Goal: Information Seeking & Learning: Learn about a topic

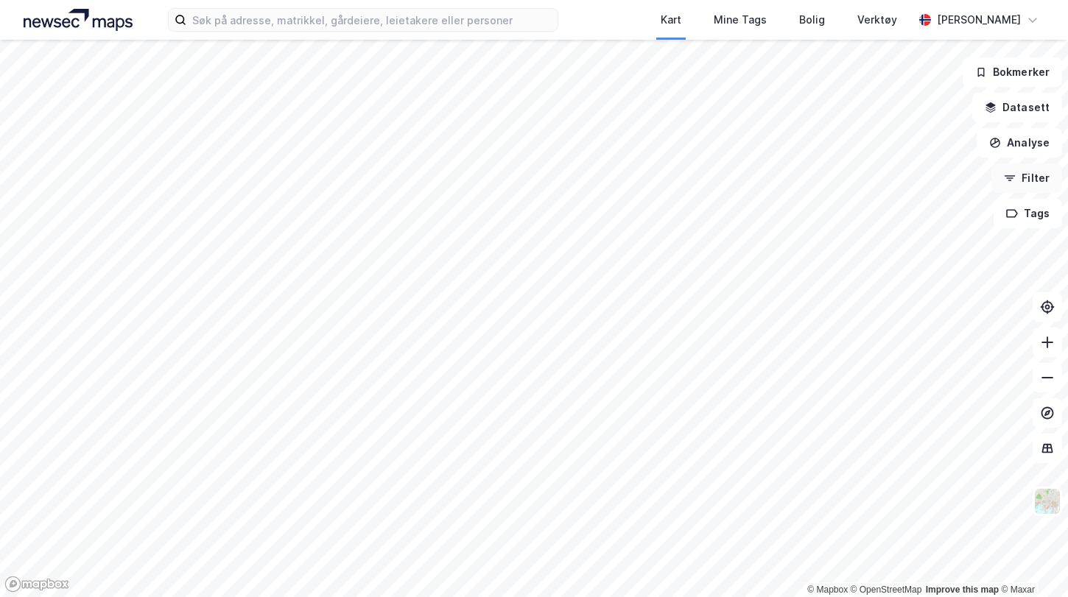
click at [1017, 180] on button "Filter" at bounding box center [1026, 177] width 71 height 29
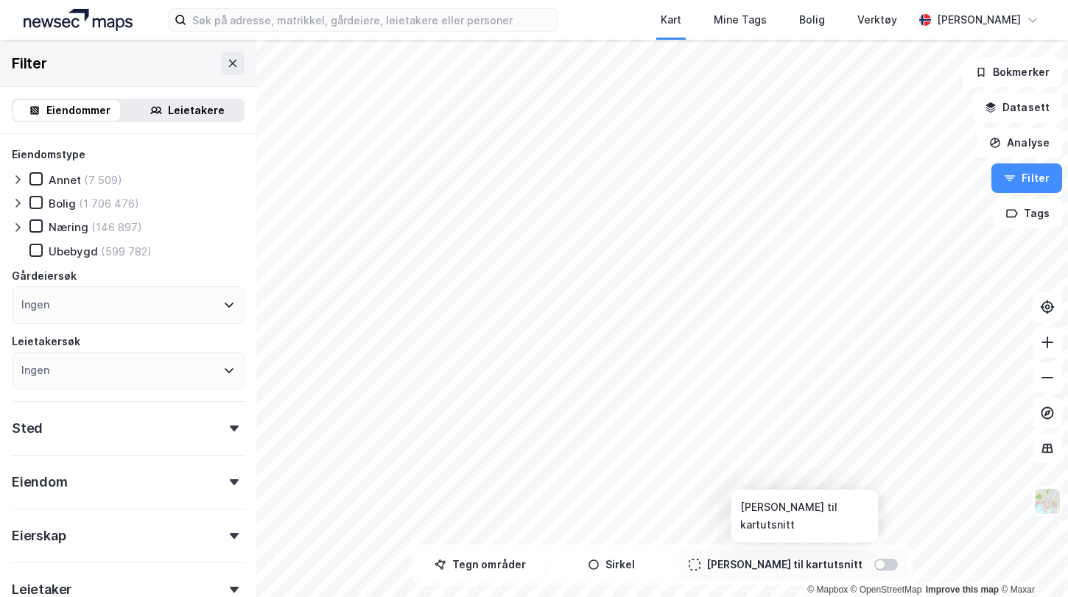
click at [875, 568] on div at bounding box center [879, 564] width 9 height 9
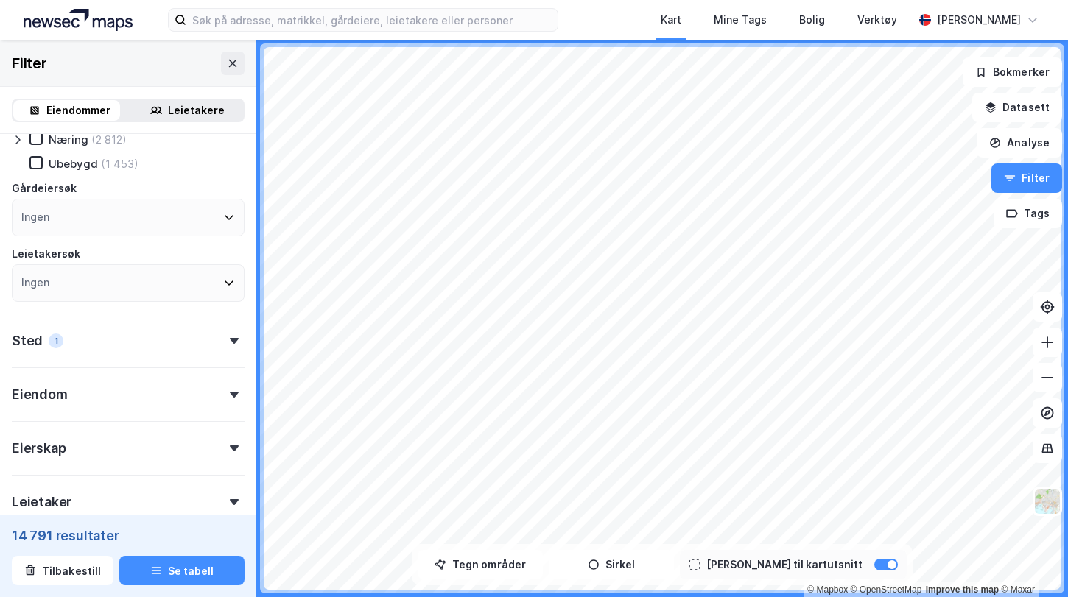
scroll to position [228, 0]
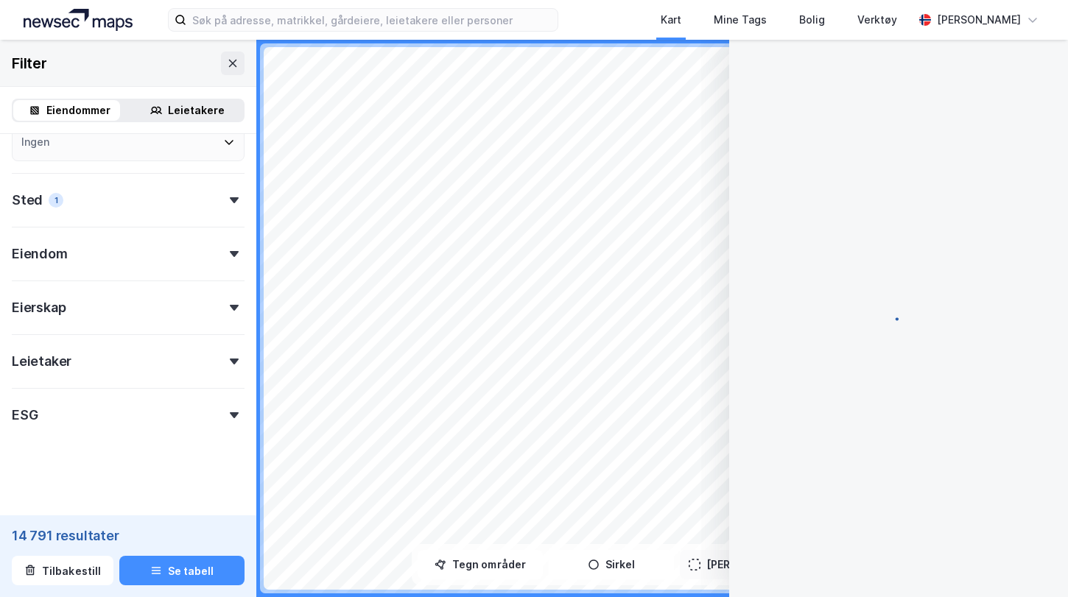
click at [862, 568] on div at bounding box center [898, 310] width 303 height 540
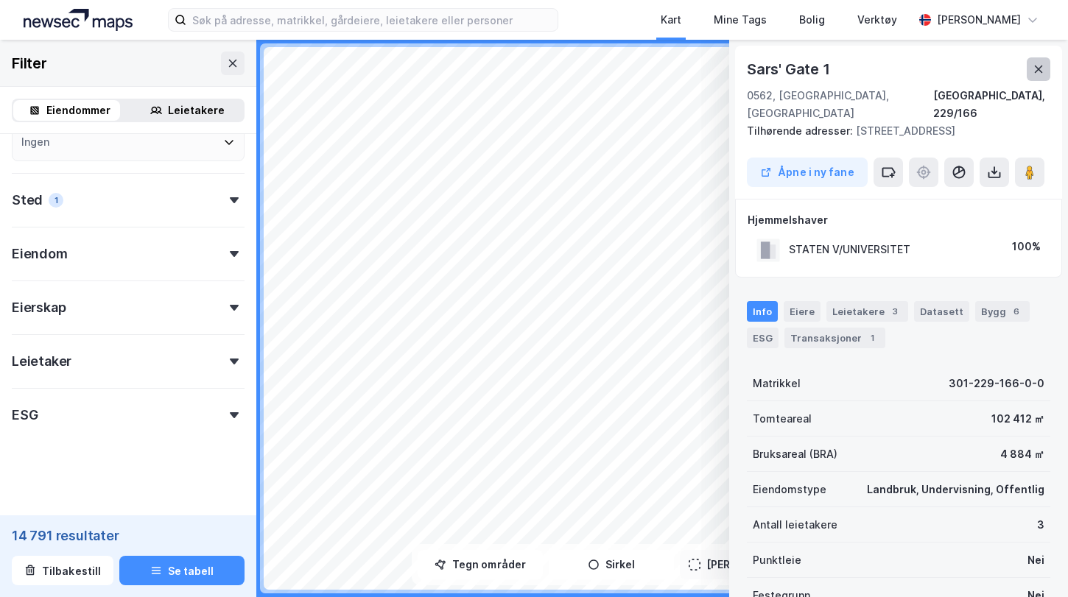
click at [1042, 67] on icon at bounding box center [1038, 69] width 12 height 12
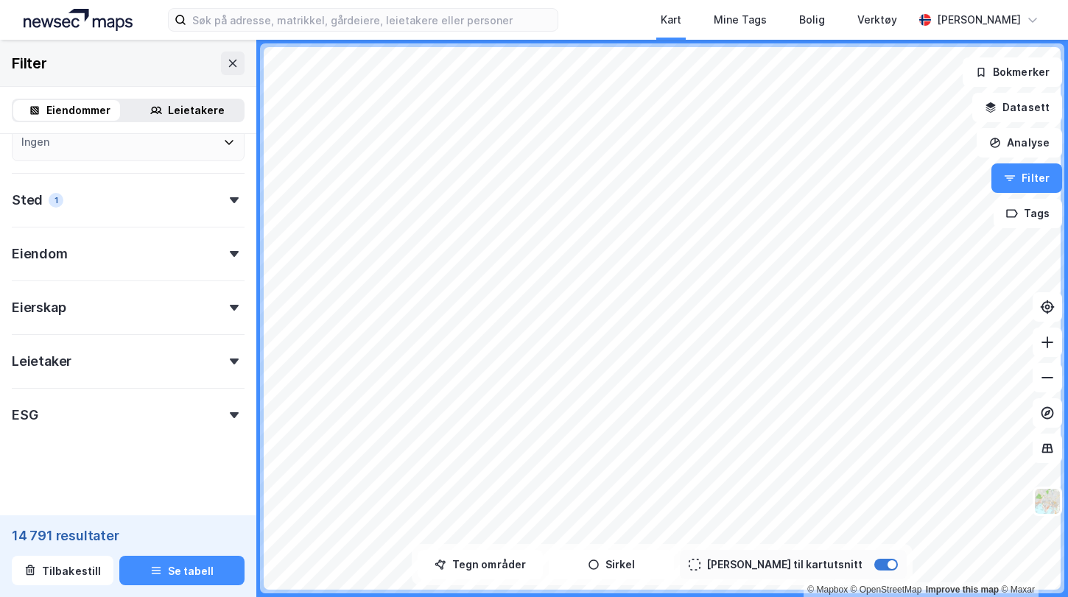
click at [887, 566] on div at bounding box center [891, 564] width 9 height 9
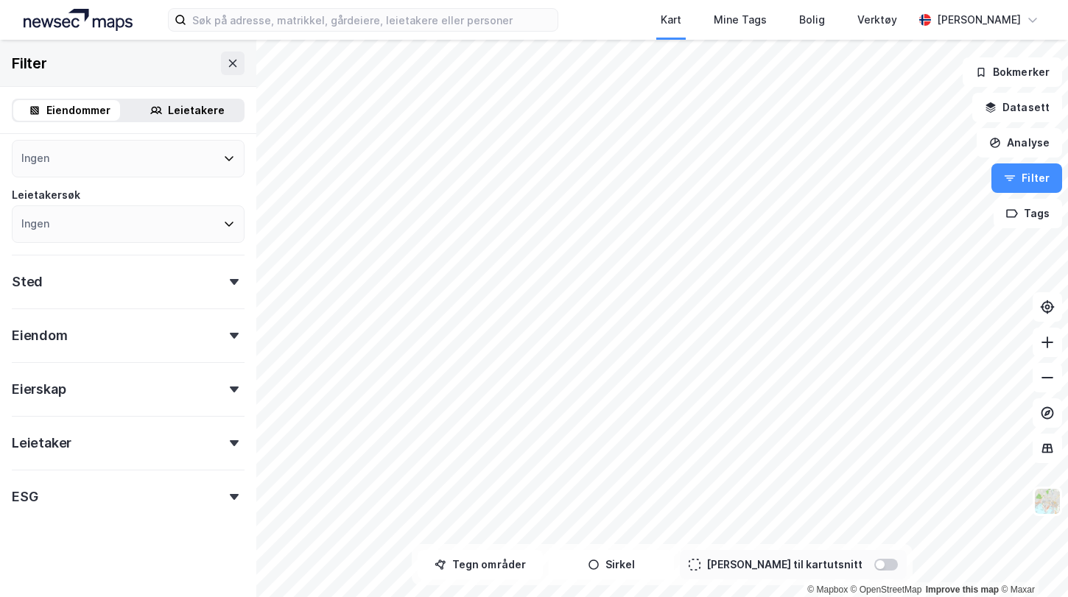
click at [875, 566] on div at bounding box center [879, 564] width 9 height 9
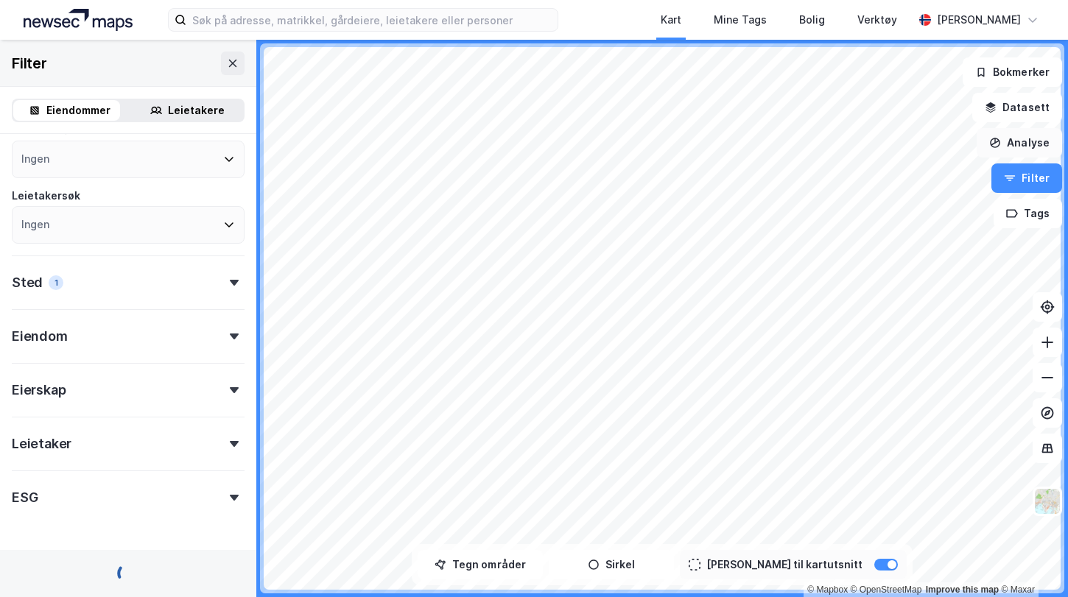
click at [1029, 149] on button "Analyse" at bounding box center [1018, 142] width 85 height 29
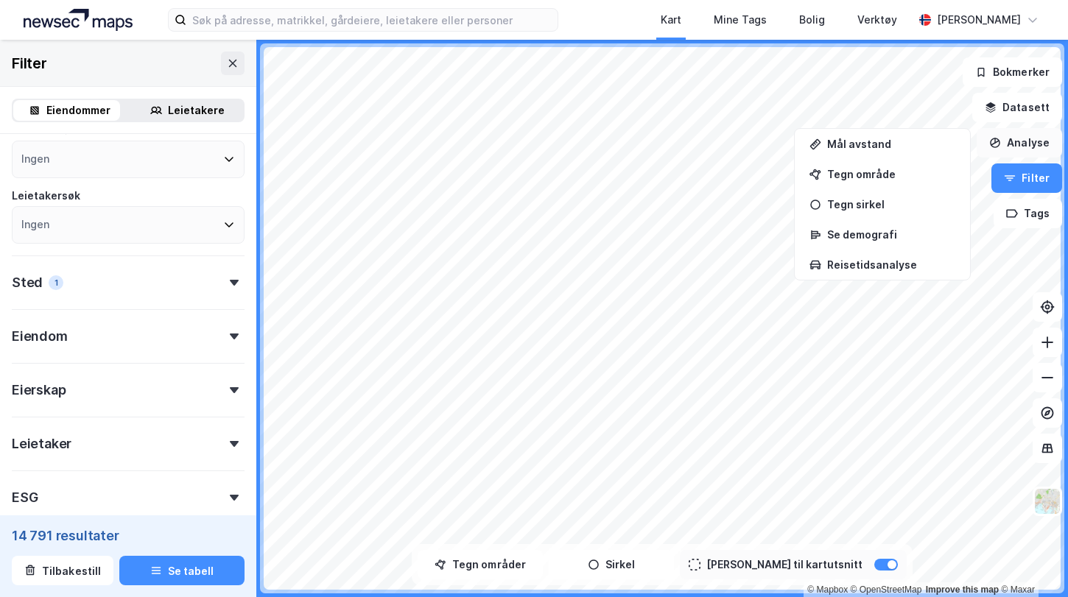
scroll to position [228, 0]
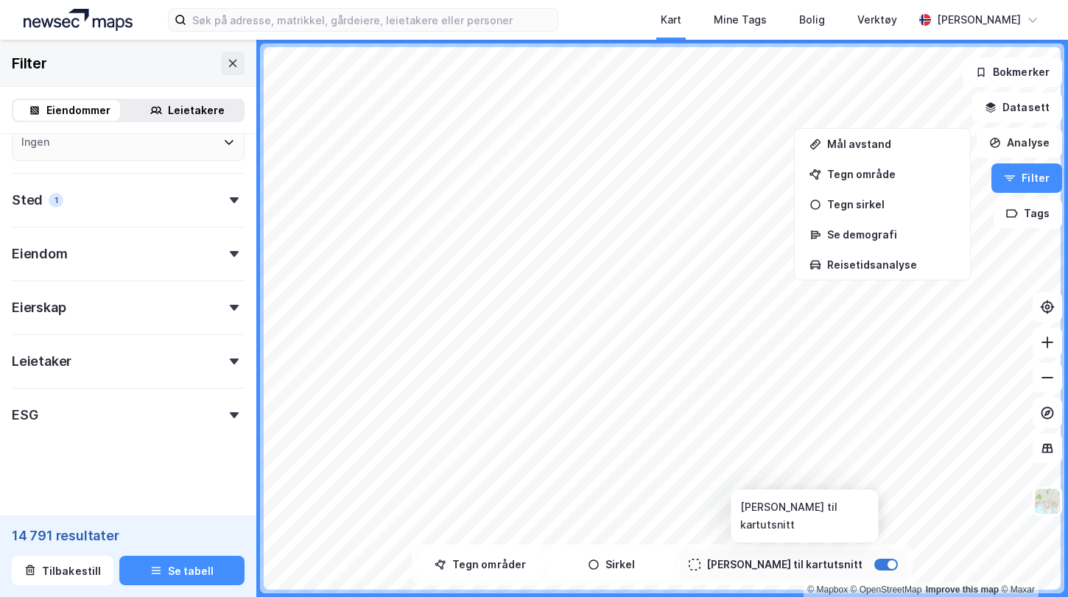
click at [887, 567] on div at bounding box center [891, 564] width 9 height 9
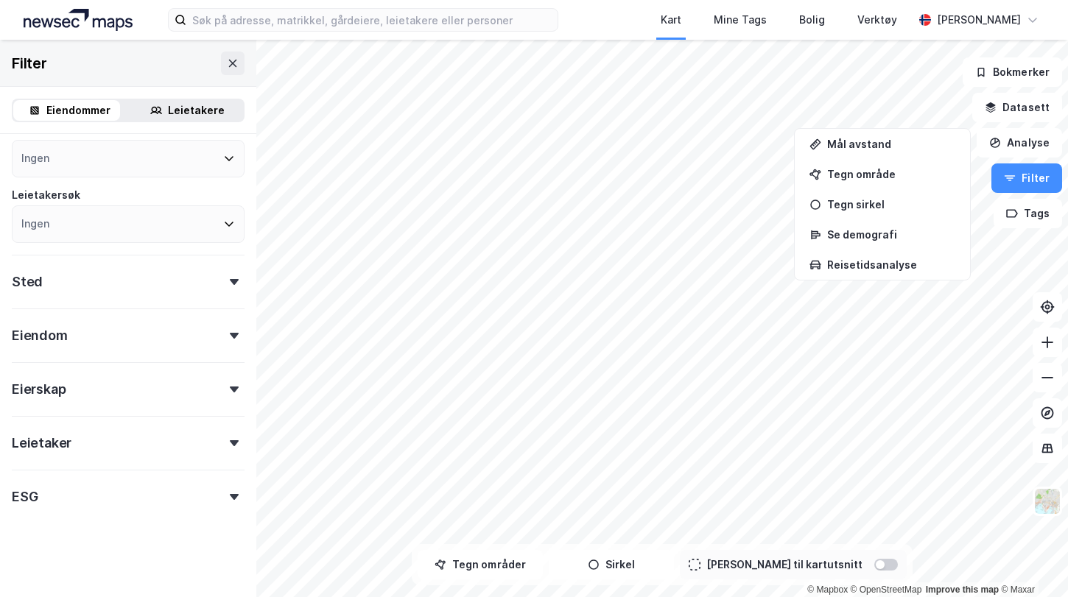
scroll to position [146, 0]
click at [230, 441] on icon at bounding box center [234, 444] width 9 height 6
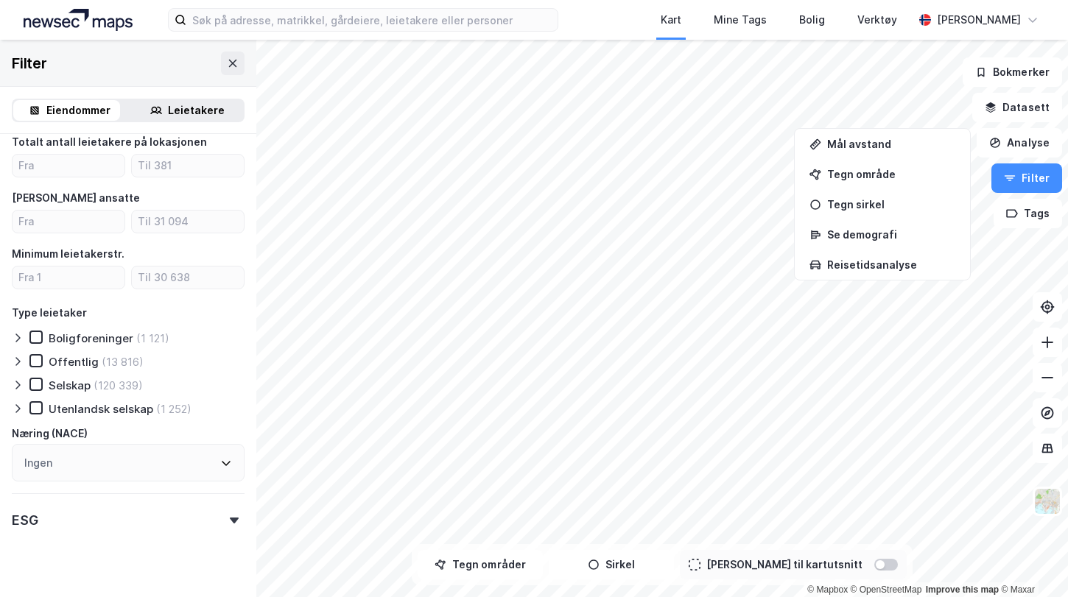
scroll to position [507, 0]
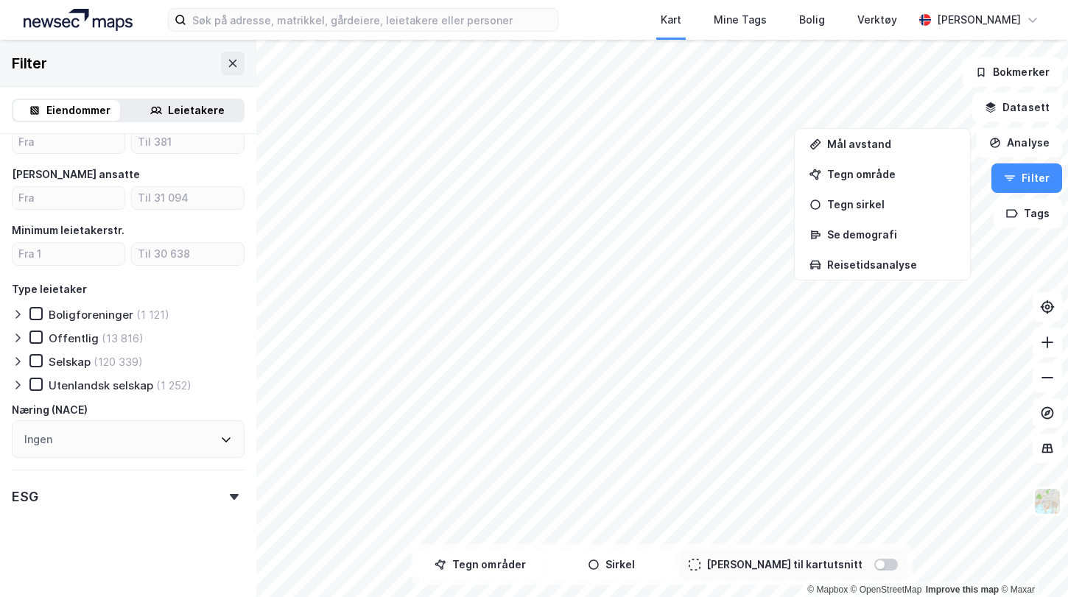
click at [141, 437] on div "Ingen" at bounding box center [128, 439] width 233 height 38
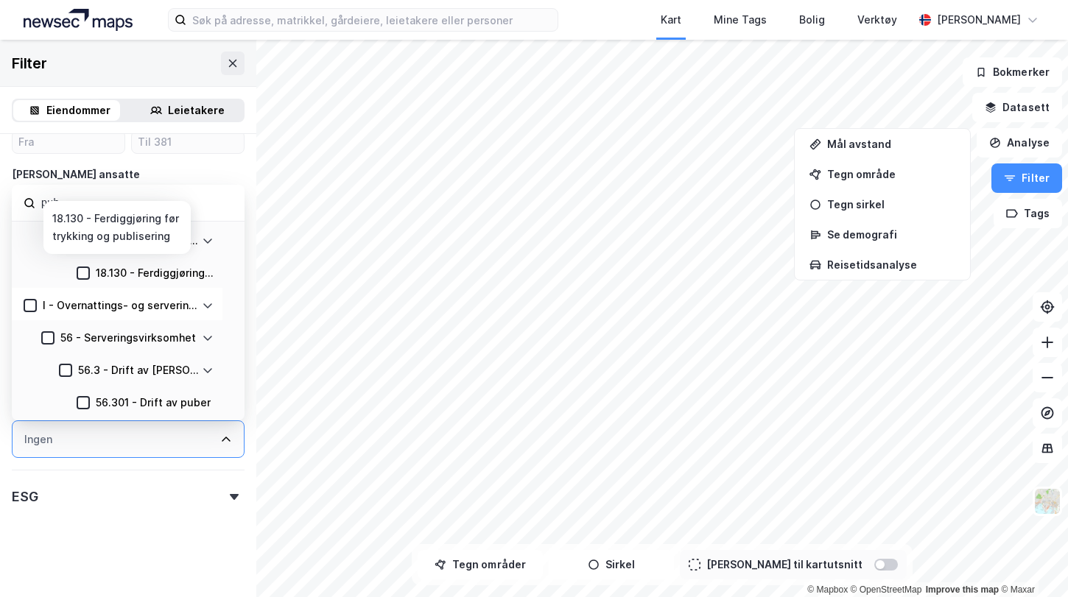
scroll to position [74, 0]
type input "pub"
click at [85, 401] on icon at bounding box center [84, 403] width 8 height 5
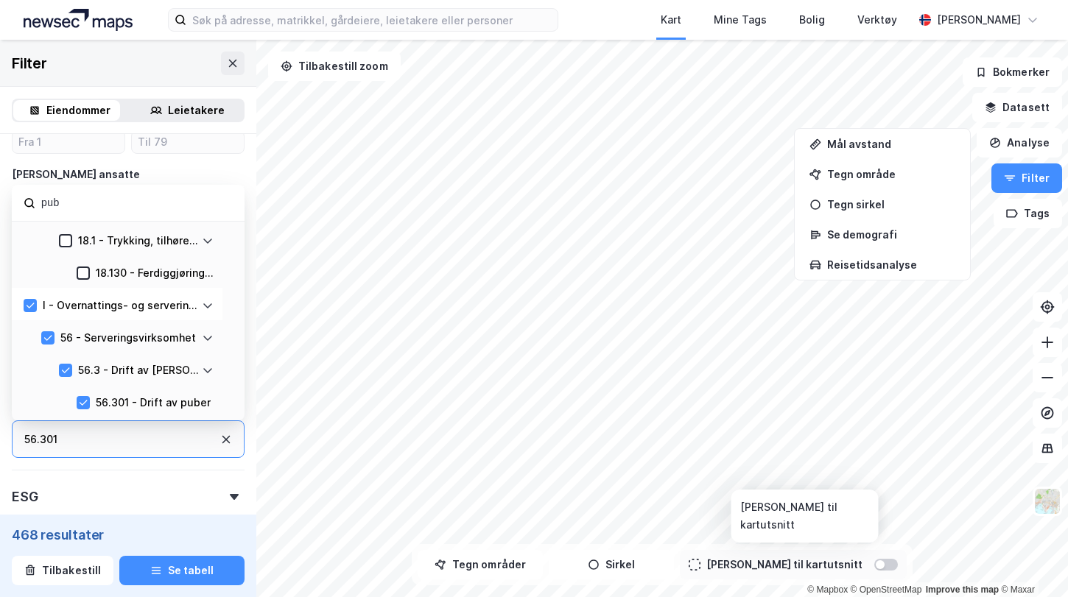
click at [875, 565] on div at bounding box center [879, 564] width 9 height 9
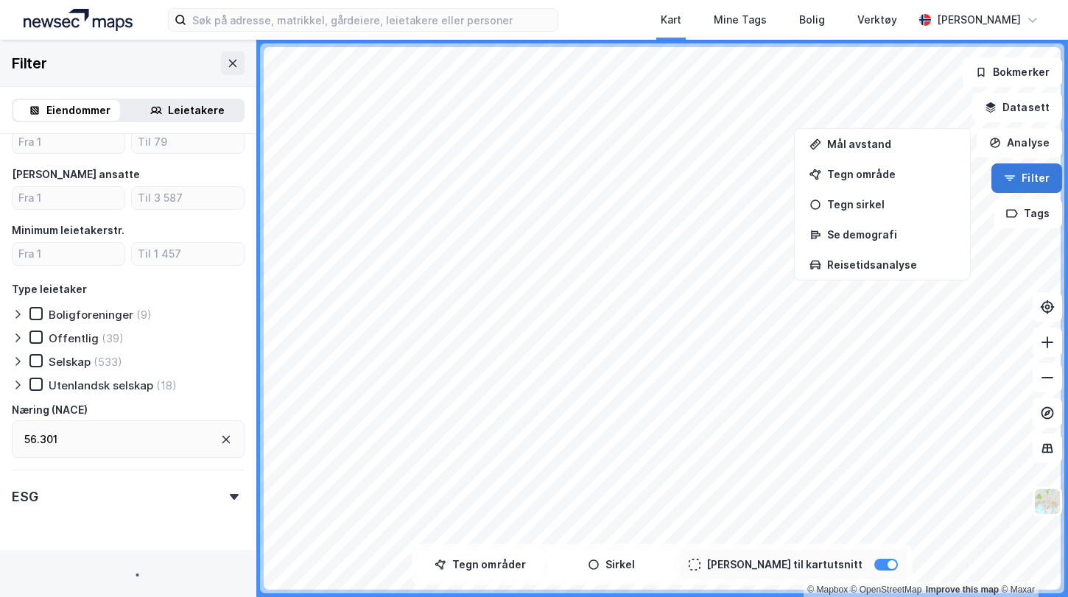
click at [1015, 180] on icon "button" at bounding box center [1009, 178] width 12 height 12
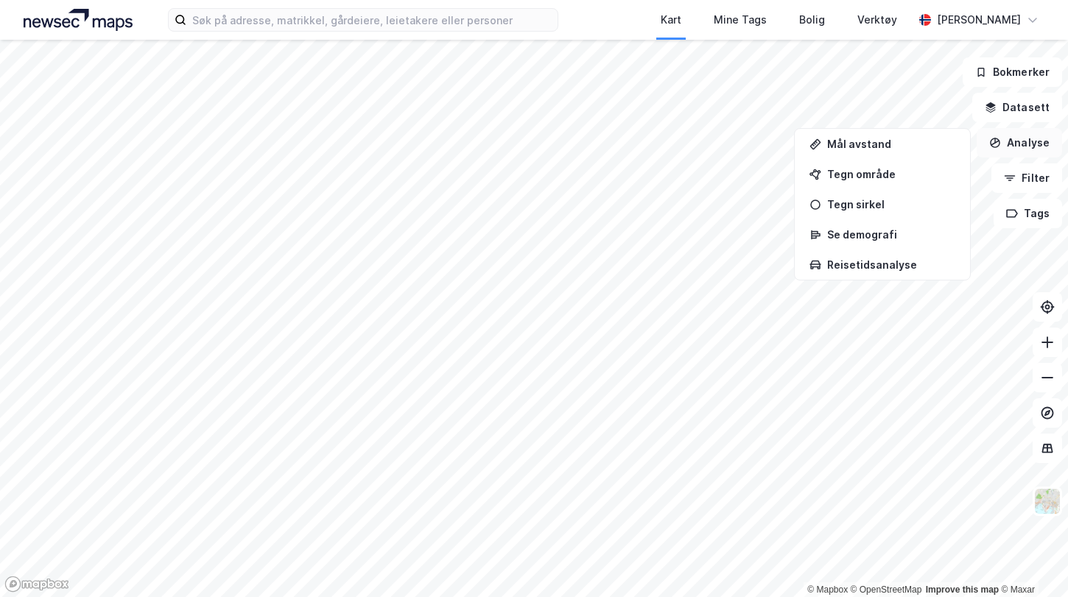
click at [1024, 142] on button "Analyse" at bounding box center [1018, 142] width 85 height 29
click at [1009, 142] on button "Analyse" at bounding box center [1018, 142] width 85 height 29
click at [1035, 112] on button "Datasett" at bounding box center [1017, 107] width 90 height 29
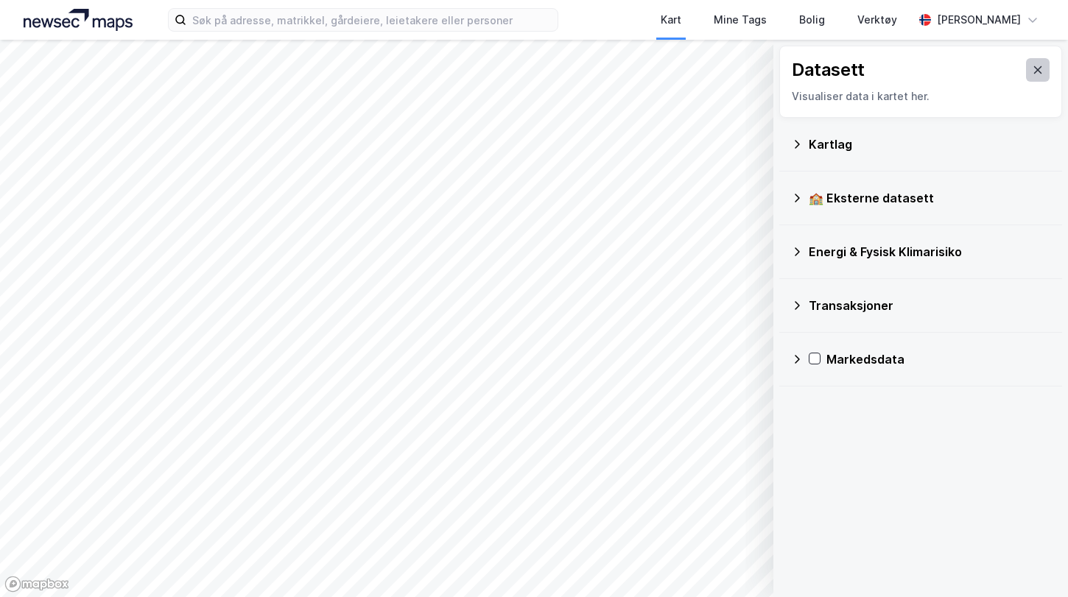
click at [1031, 69] on icon at bounding box center [1037, 70] width 12 height 12
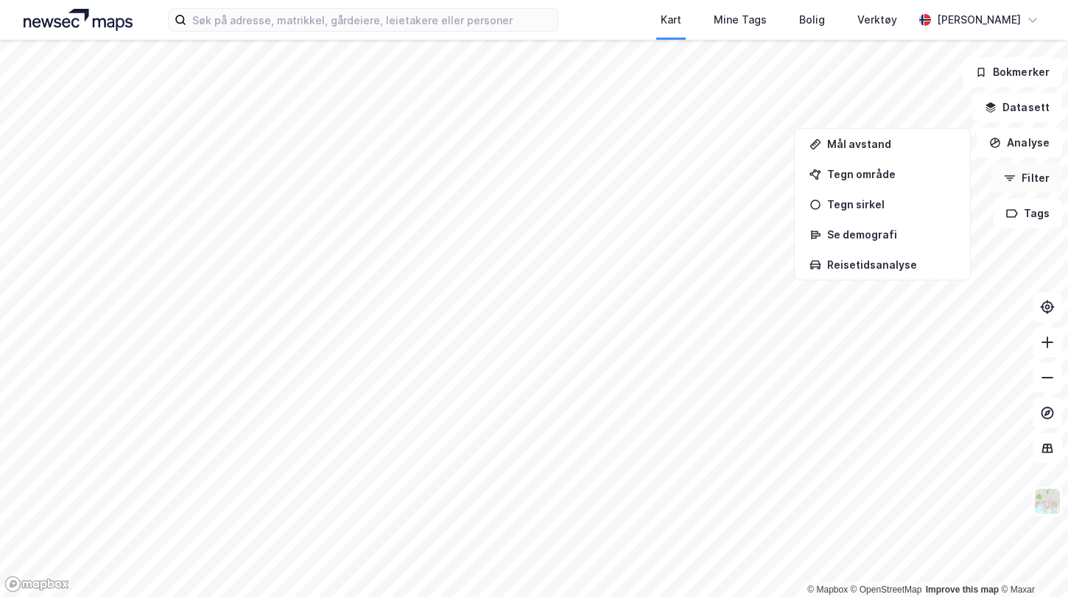
click at [1042, 181] on button "Filter" at bounding box center [1026, 177] width 71 height 29
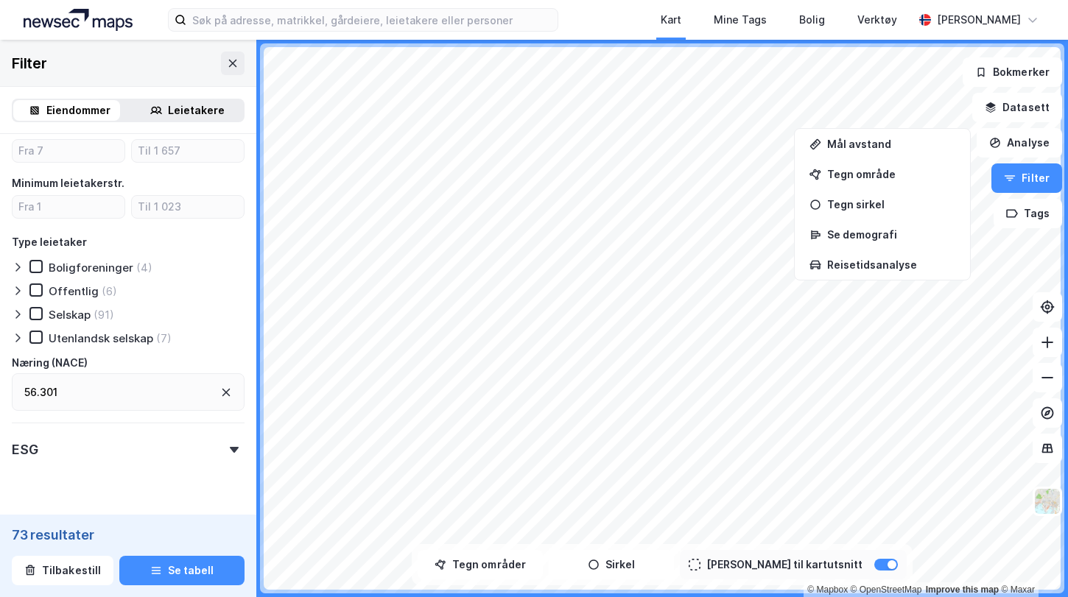
scroll to position [726, 0]
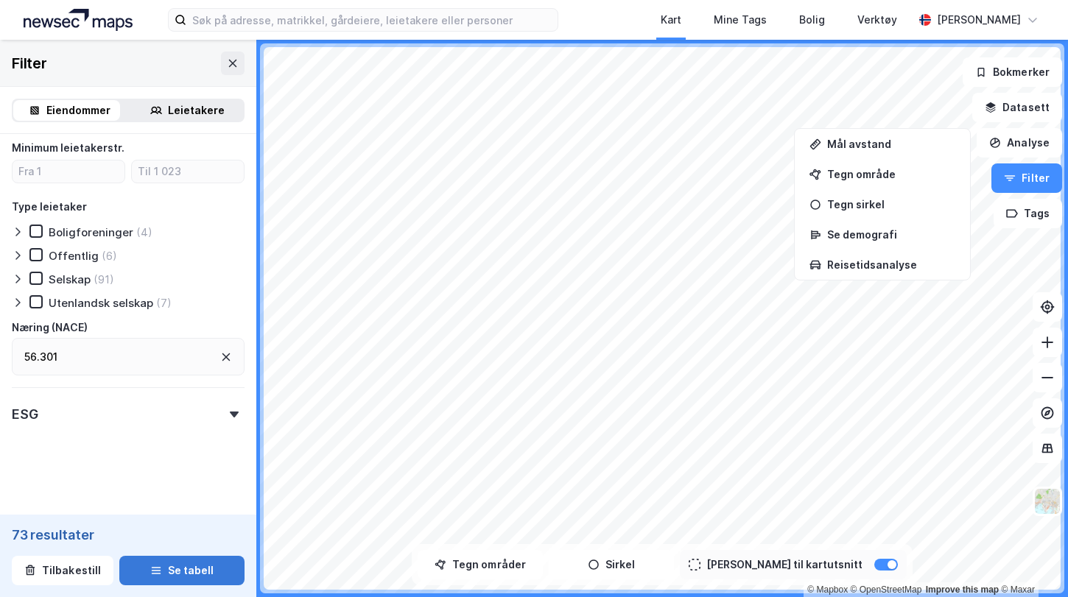
click at [177, 567] on button "Se tabell" at bounding box center [181, 570] width 125 height 29
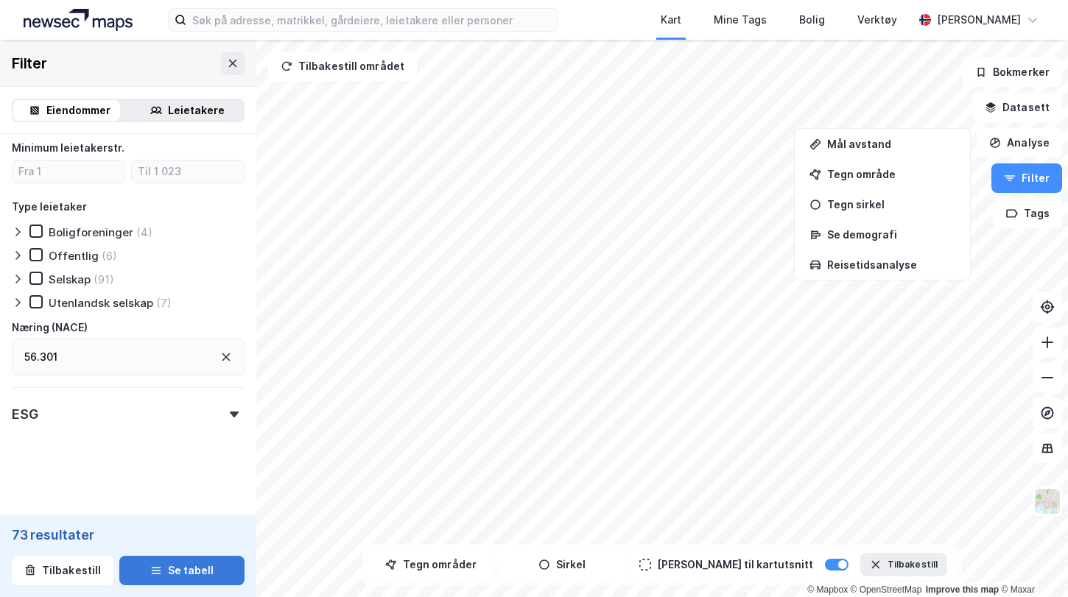
click at [174, 571] on button "Se tabell" at bounding box center [181, 570] width 125 height 29
click at [1025, 178] on button "Filter" at bounding box center [1026, 177] width 71 height 29
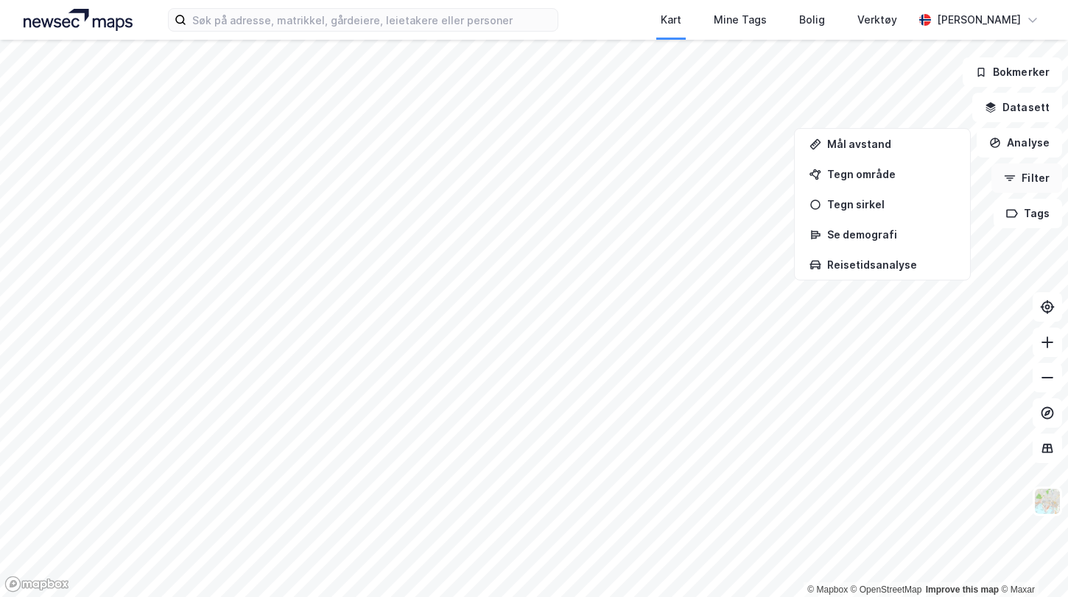
click at [1016, 185] on button "Filter" at bounding box center [1026, 177] width 71 height 29
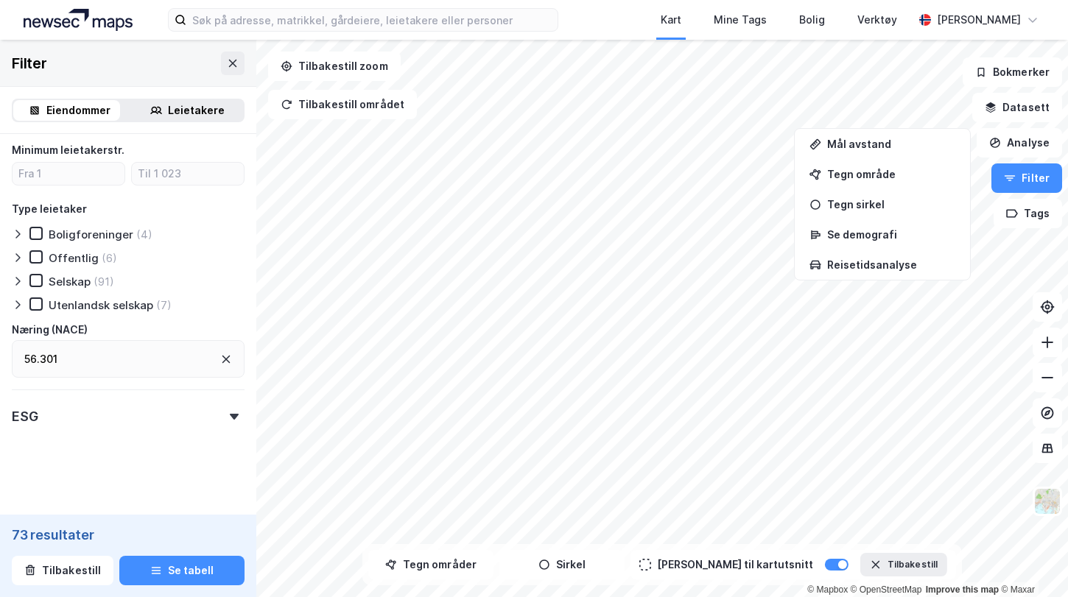
scroll to position [726, 0]
click at [110, 359] on div "56.301" at bounding box center [128, 357] width 233 height 38
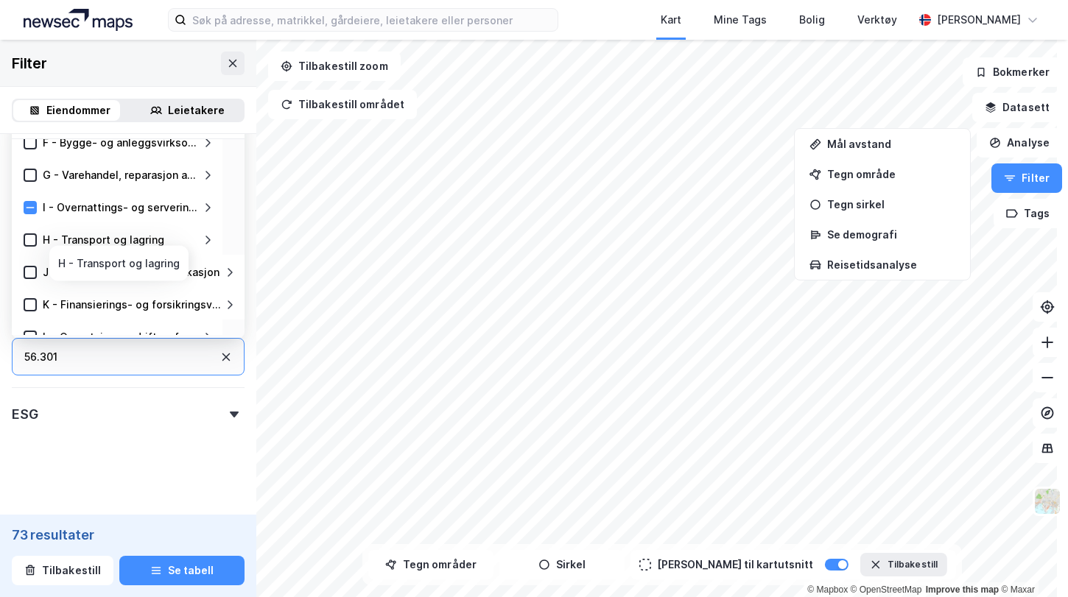
scroll to position [110, 0]
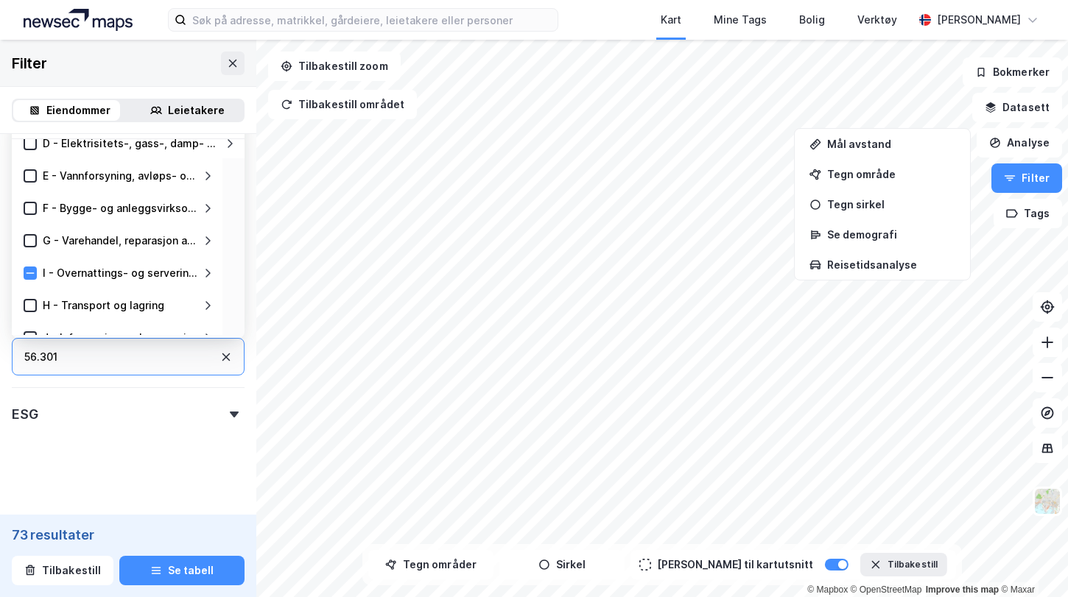
click at [220, 356] on icon at bounding box center [226, 357] width 12 height 12
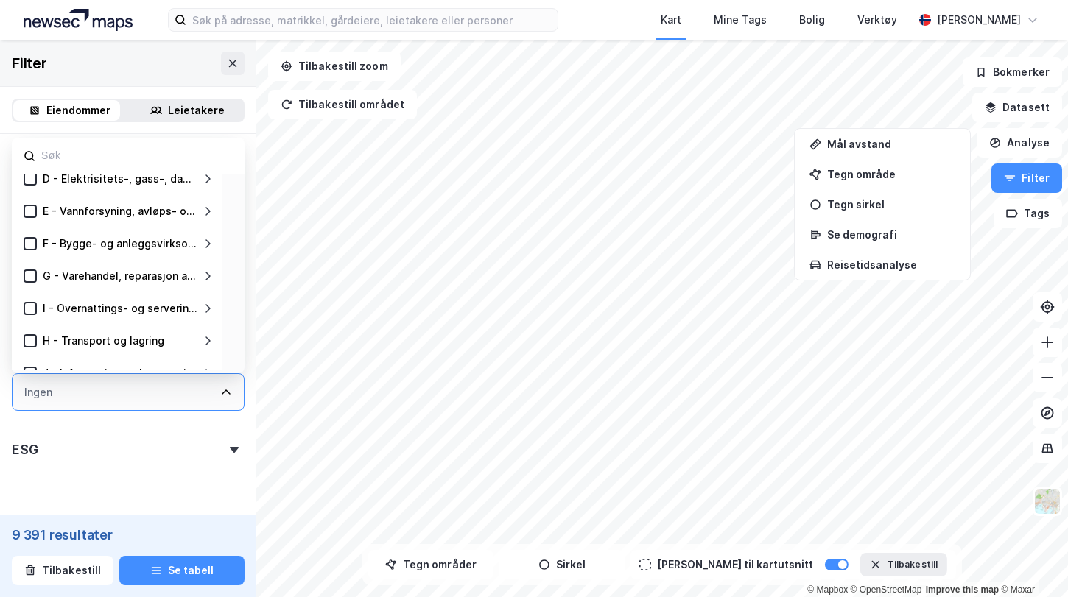
scroll to position [726, 0]
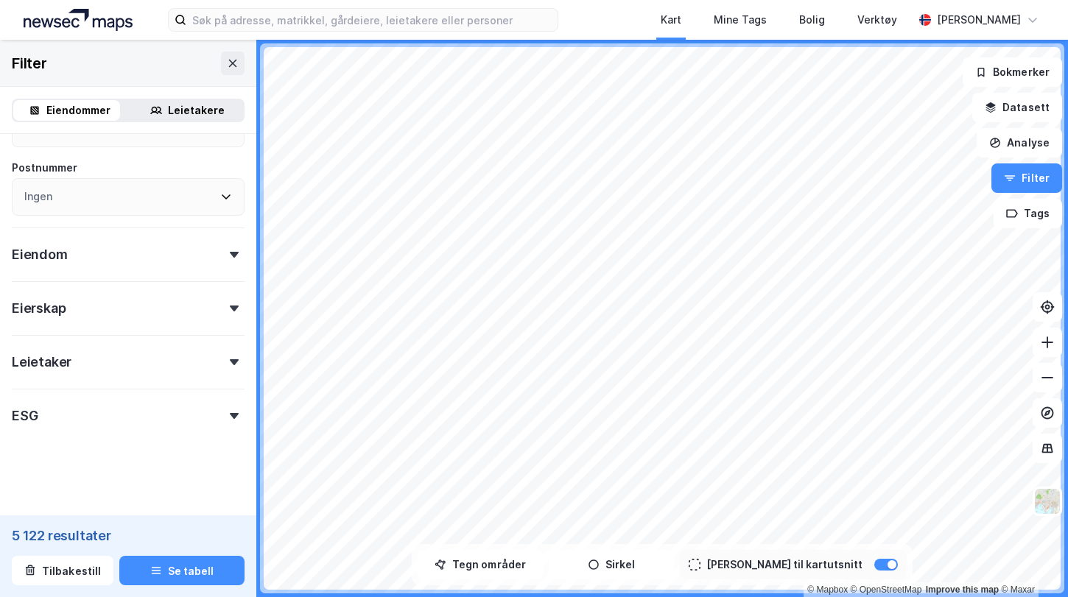
scroll to position [365, 0]
click at [123, 354] on div "Leietaker" at bounding box center [128, 355] width 233 height 42
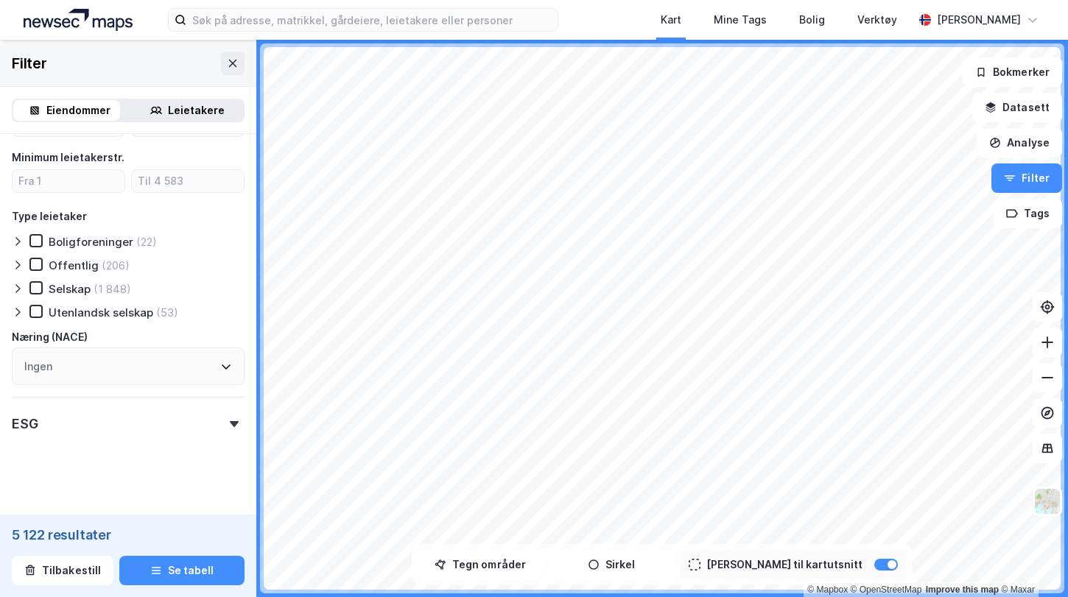
scroll to position [718, 0]
click at [102, 361] on div "Ingen" at bounding box center [128, 365] width 233 height 38
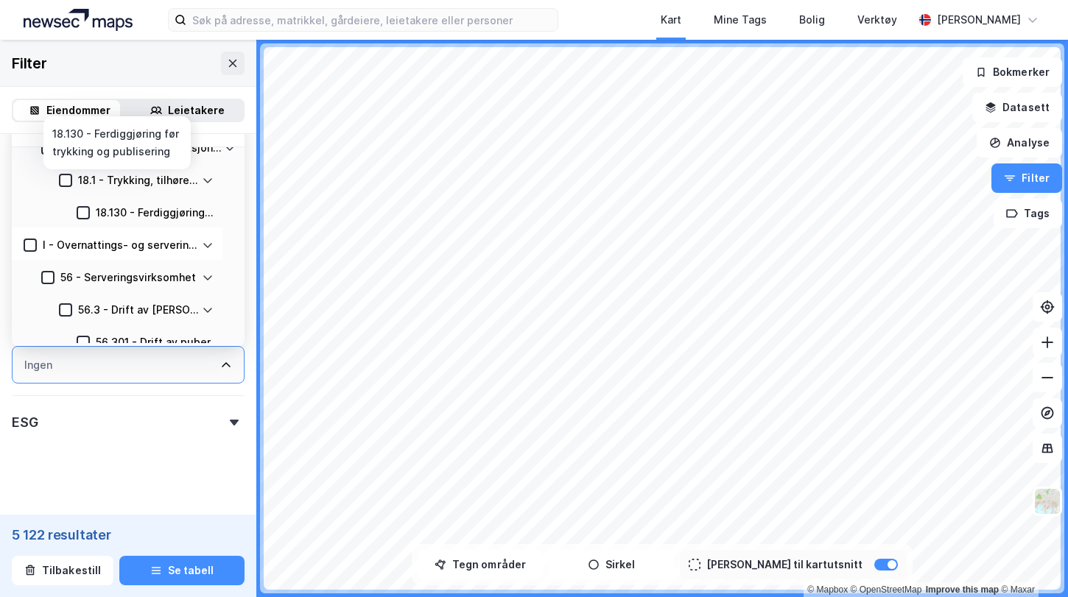
scroll to position [74, 0]
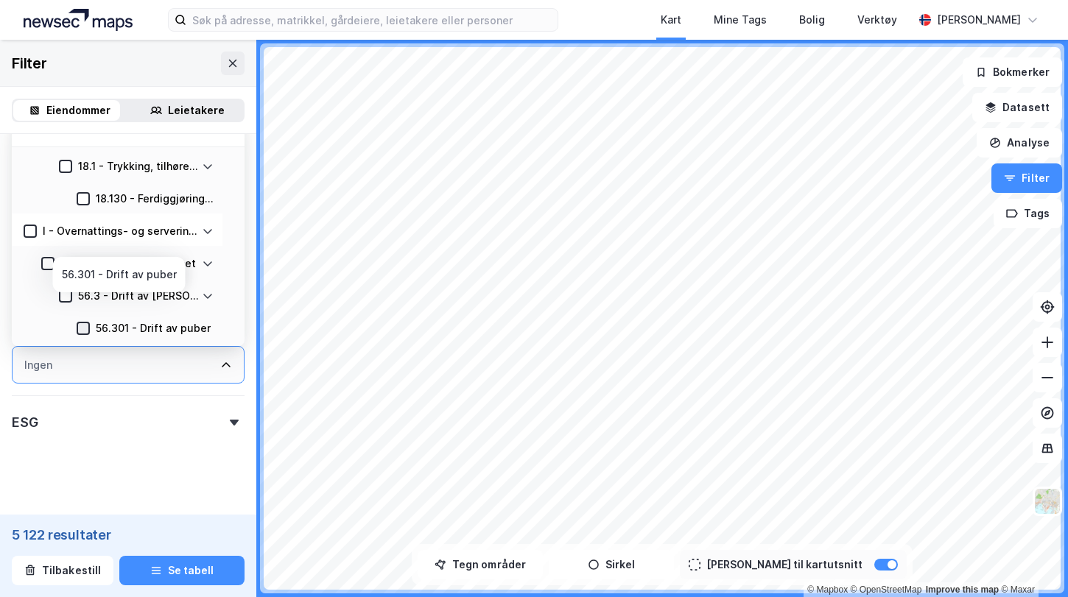
type input "pub"
click at [83, 323] on icon at bounding box center [83, 328] width 10 height 10
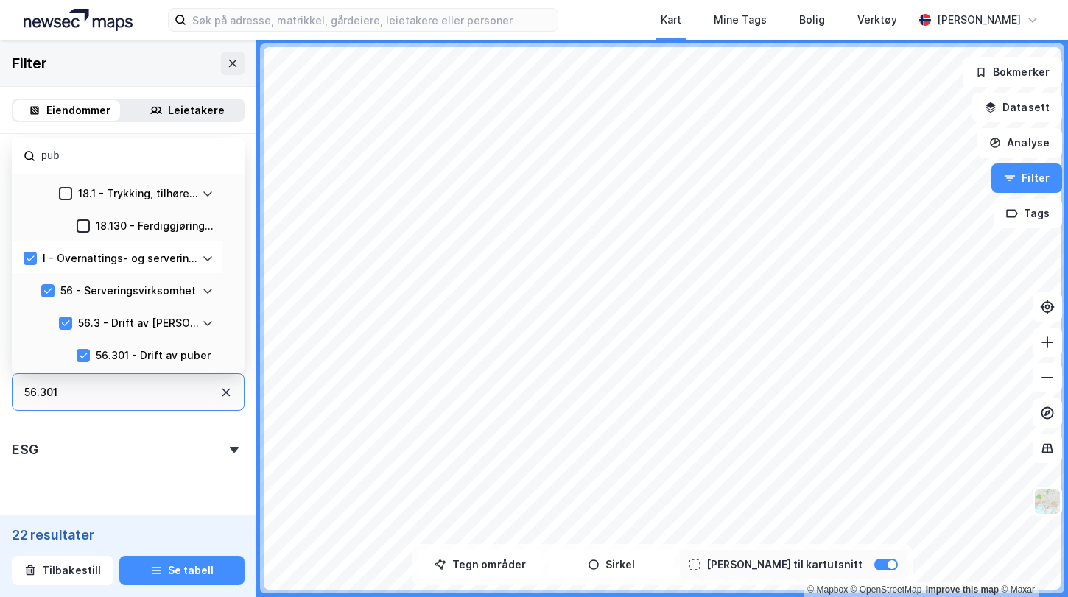
scroll to position [718, 0]
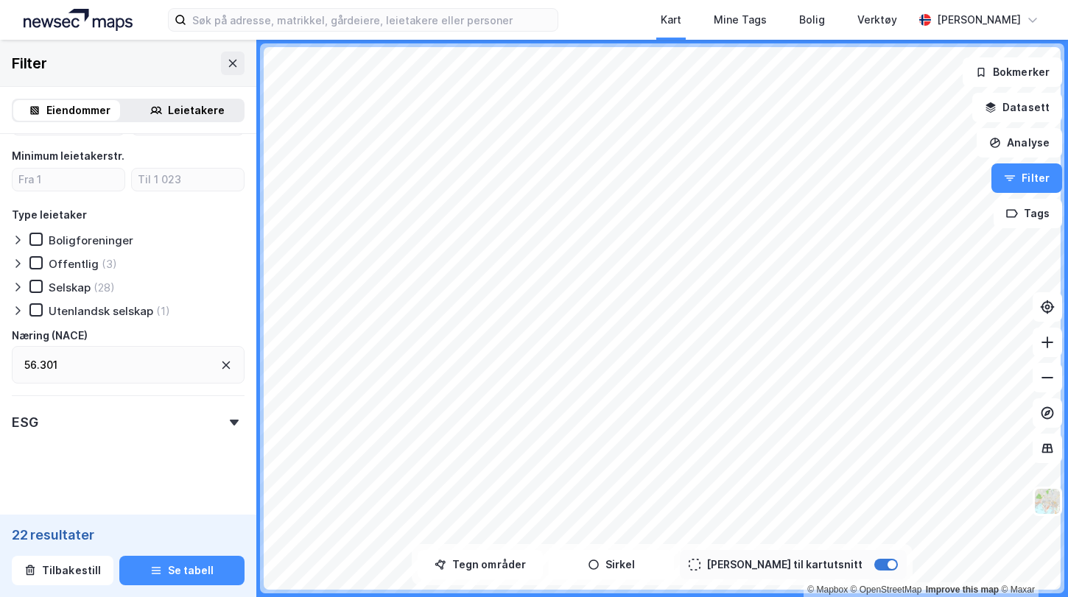
click at [887, 564] on div at bounding box center [891, 564] width 9 height 9
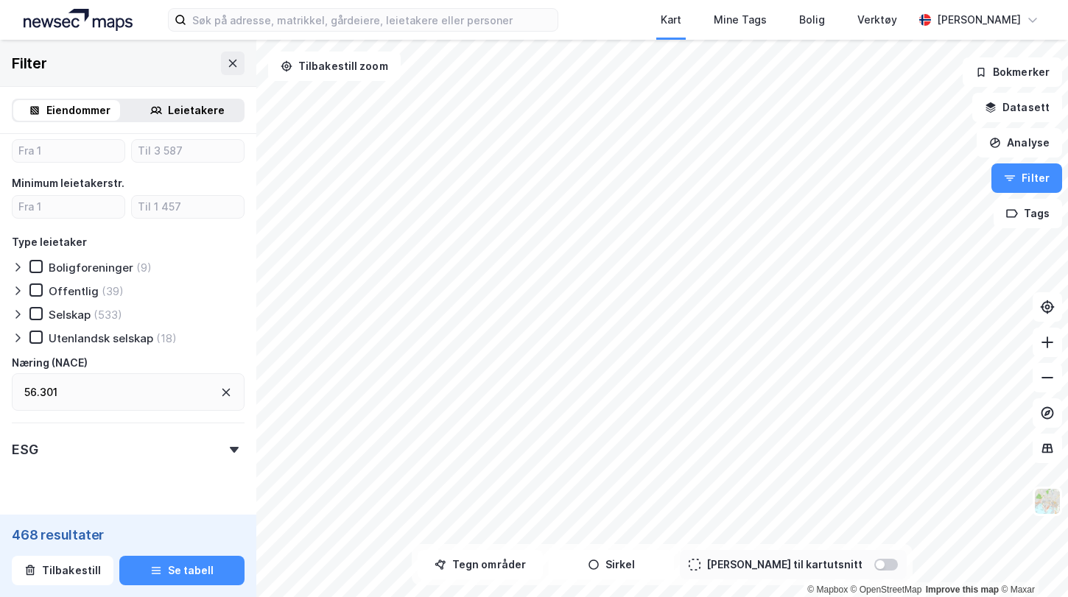
scroll to position [718, 0]
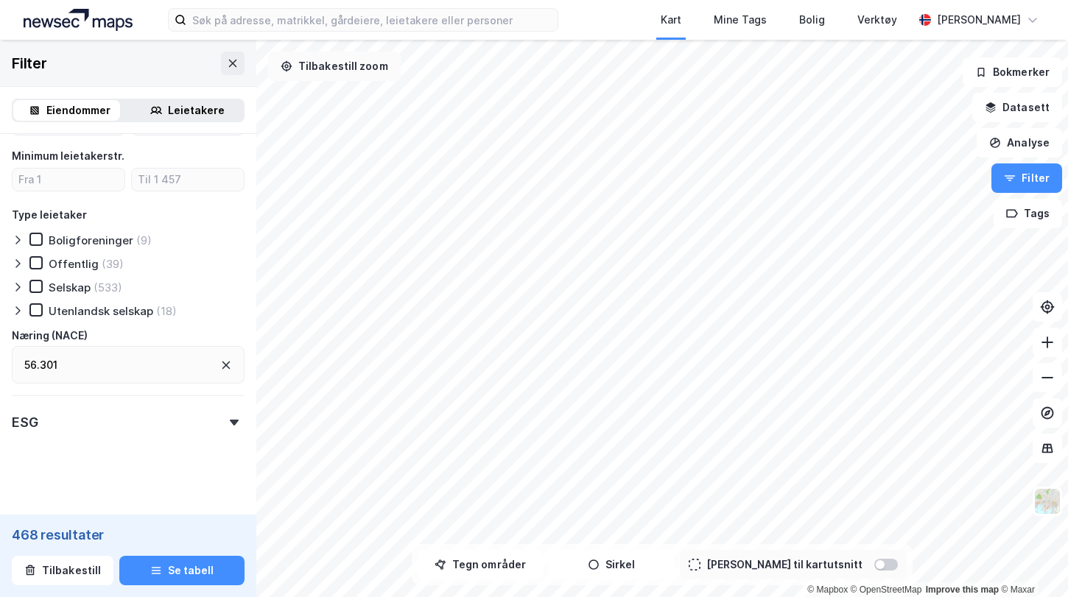
click at [349, 74] on button "Tilbakestill zoom" at bounding box center [334, 66] width 133 height 29
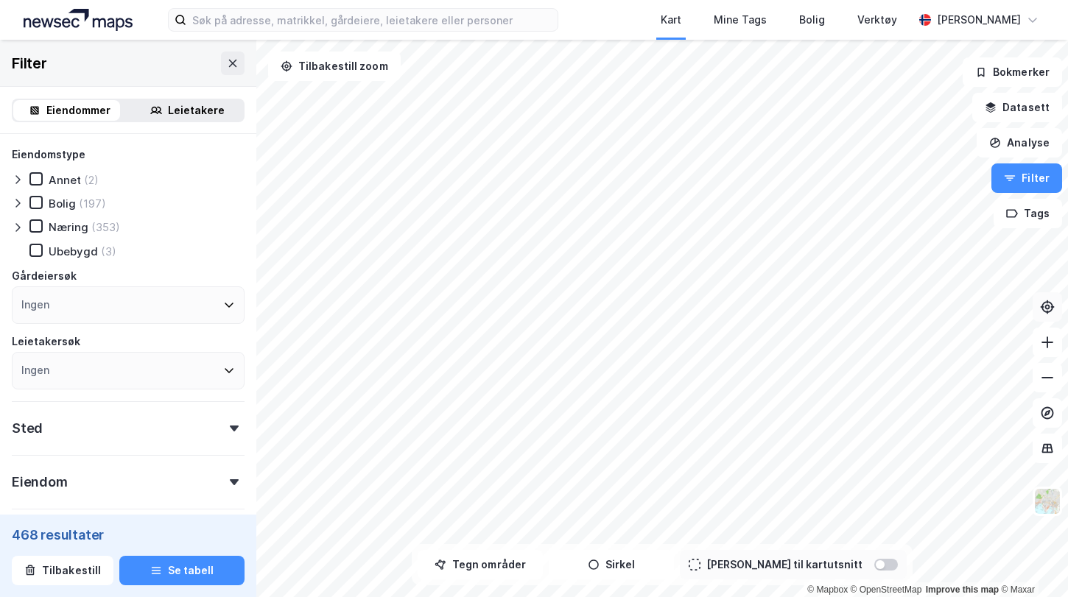
click at [1055, 314] on button at bounding box center [1046, 306] width 29 height 29
click at [875, 564] on div at bounding box center [879, 564] width 9 height 9
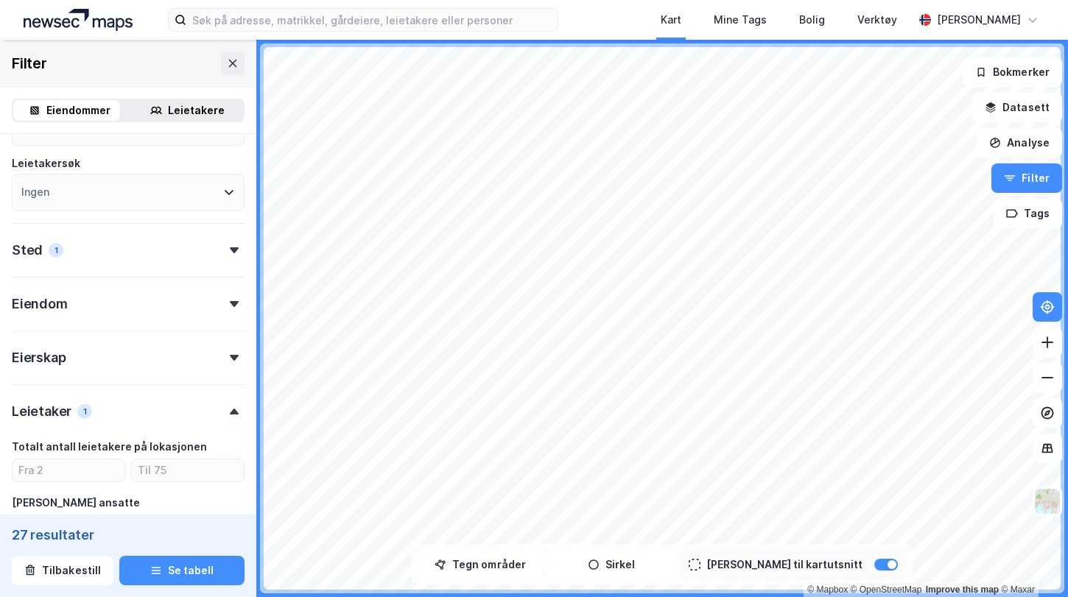
scroll to position [245, 0]
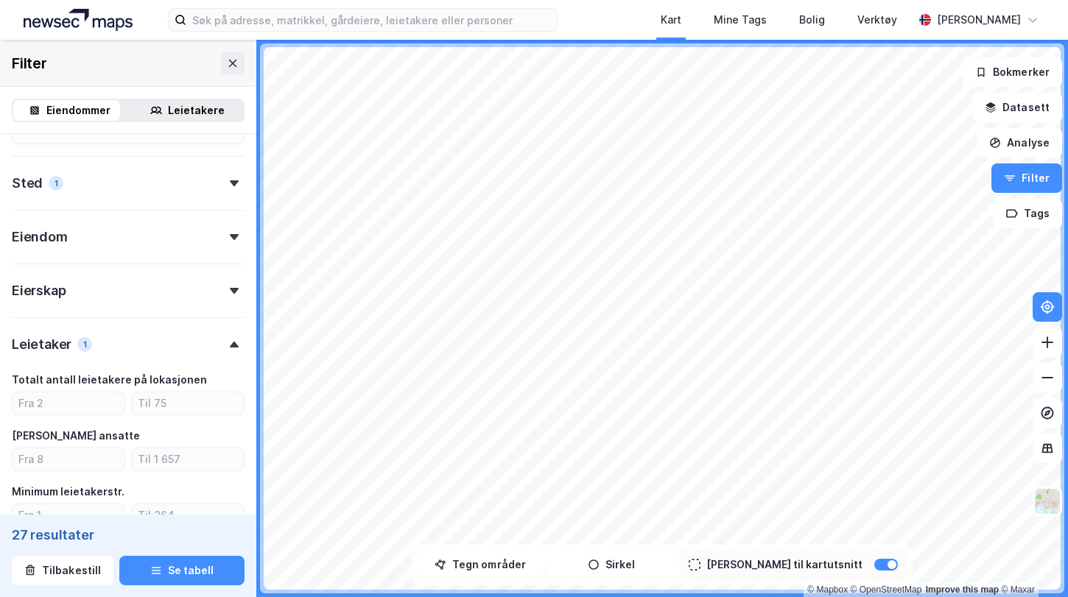
click at [225, 178] on div "Sted 1" at bounding box center [128, 177] width 233 height 42
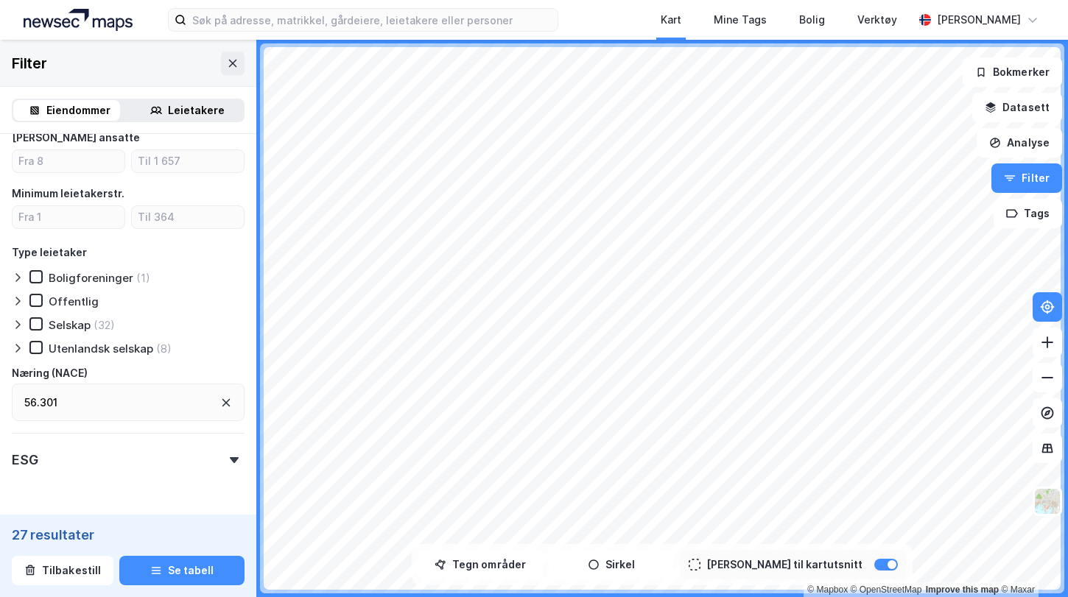
scroll to position [726, 0]
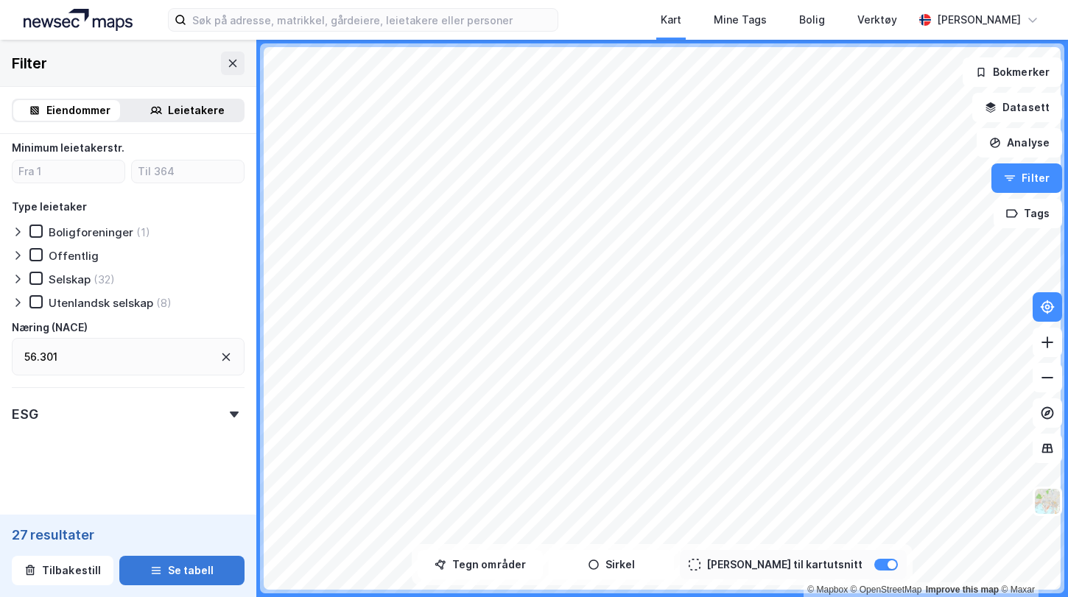
click at [150, 576] on icon "button" at bounding box center [156, 571] width 12 height 12
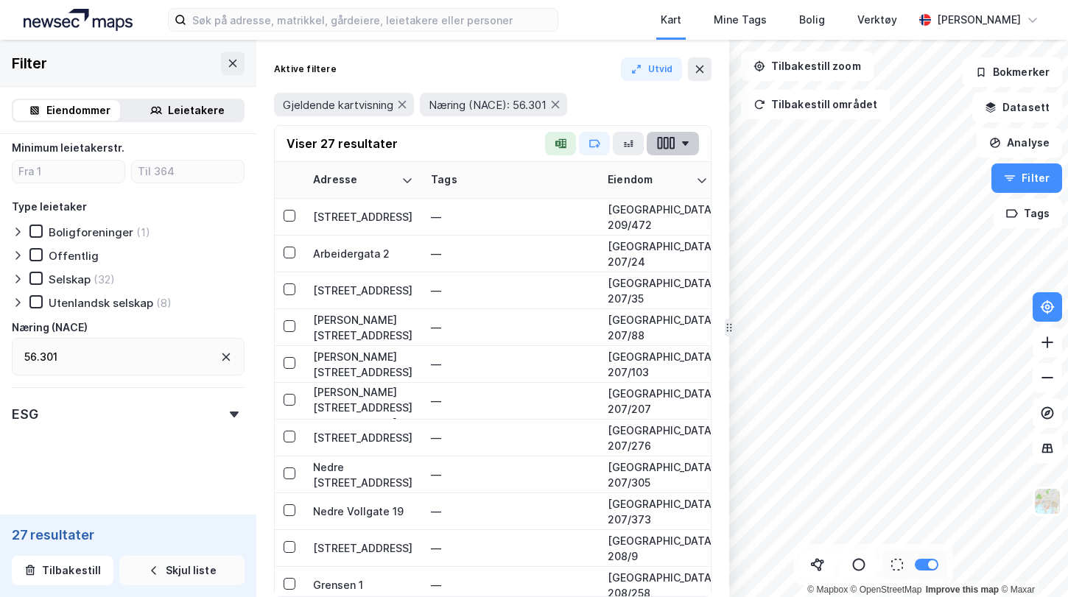
click at [676, 144] on button "button" at bounding box center [672, 144] width 52 height 24
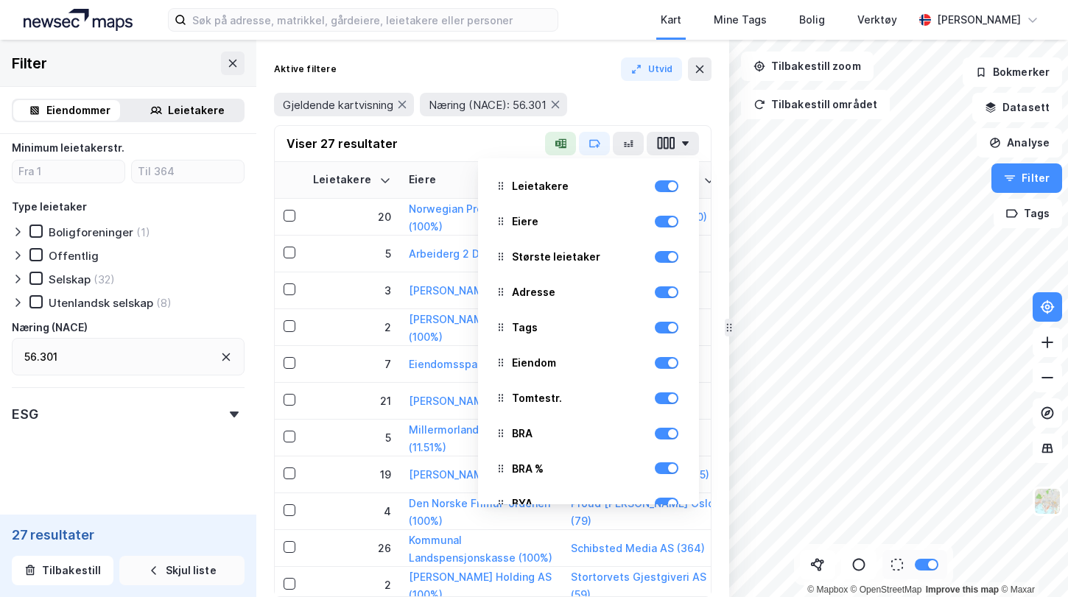
click at [553, 59] on div "Aktive filtere Utvid" at bounding box center [492, 69] width 437 height 24
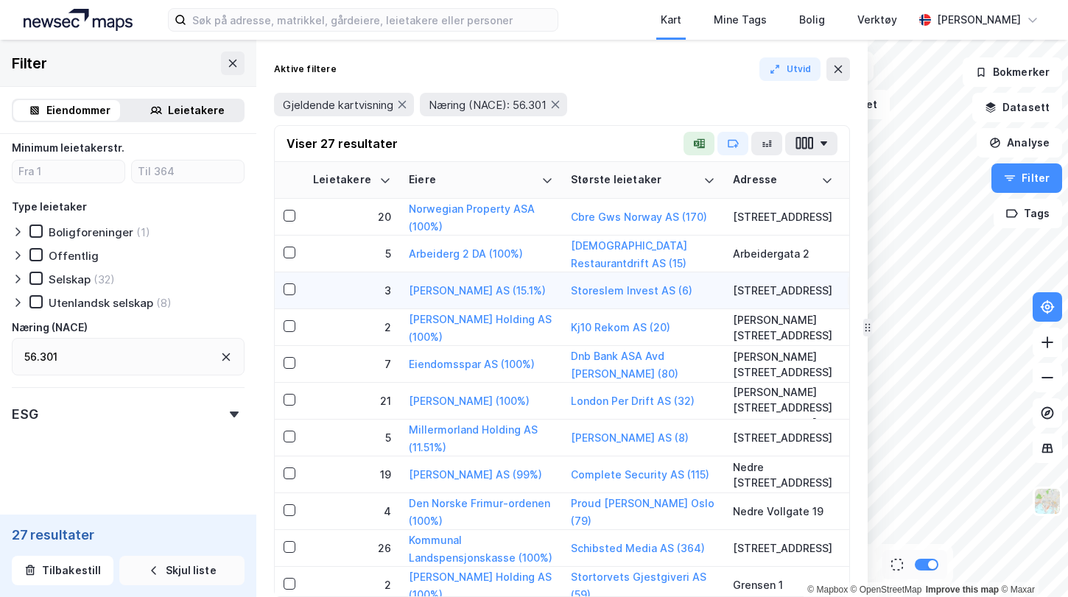
drag, startPoint x: 727, startPoint y: 277, endPoint x: 866, endPoint y: 284, distance: 138.6
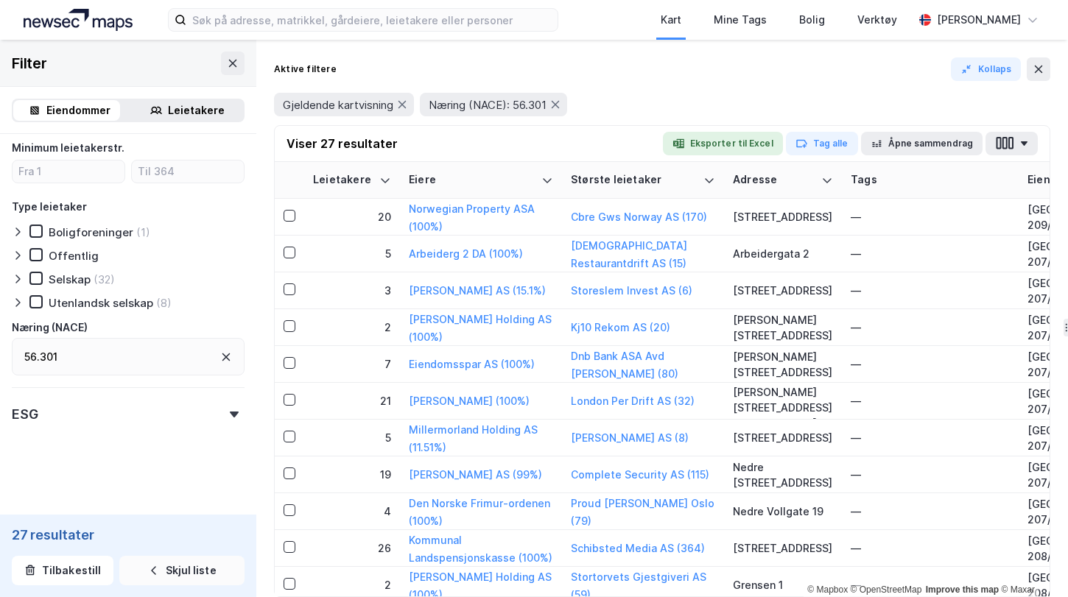
click at [117, 343] on div "56.301" at bounding box center [128, 357] width 233 height 38
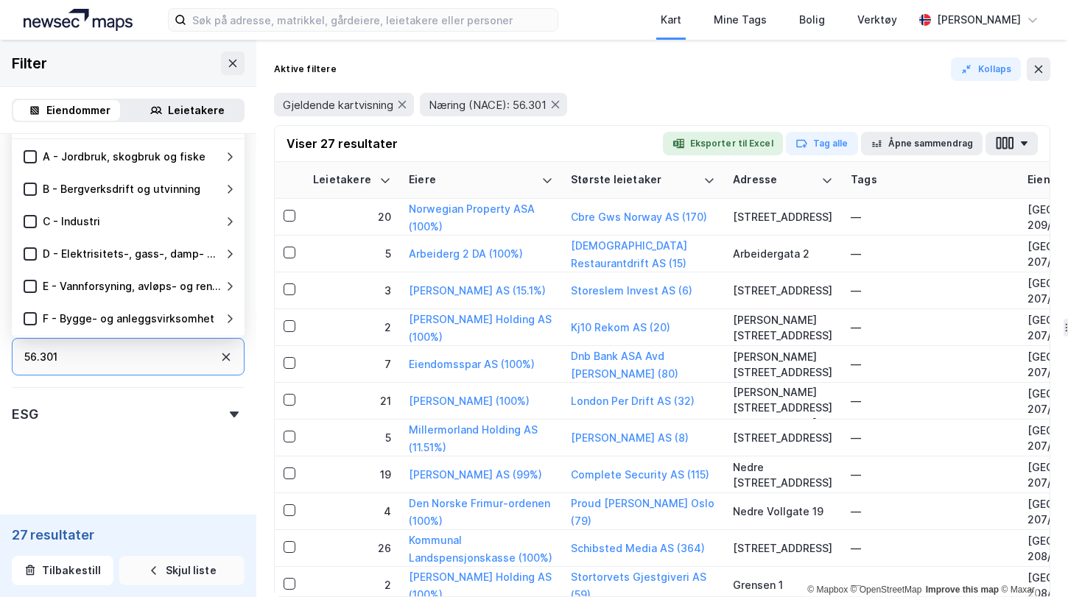
click at [222, 353] on div "56.301" at bounding box center [128, 357] width 233 height 38
click at [220, 356] on icon at bounding box center [226, 357] width 12 height 12
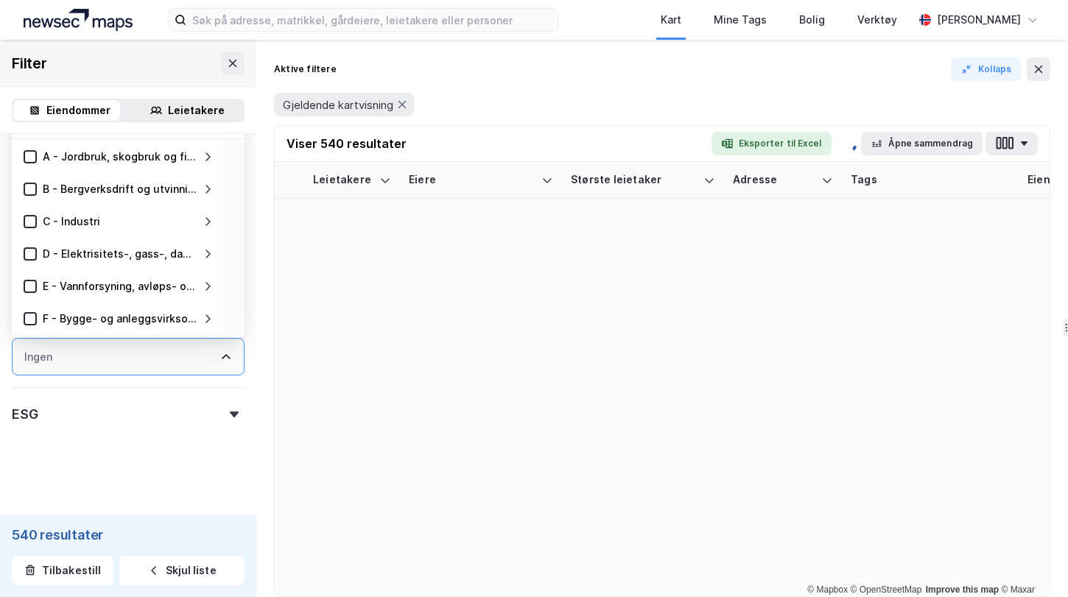
scroll to position [726, 0]
click at [139, 358] on div "Ingen" at bounding box center [128, 357] width 233 height 38
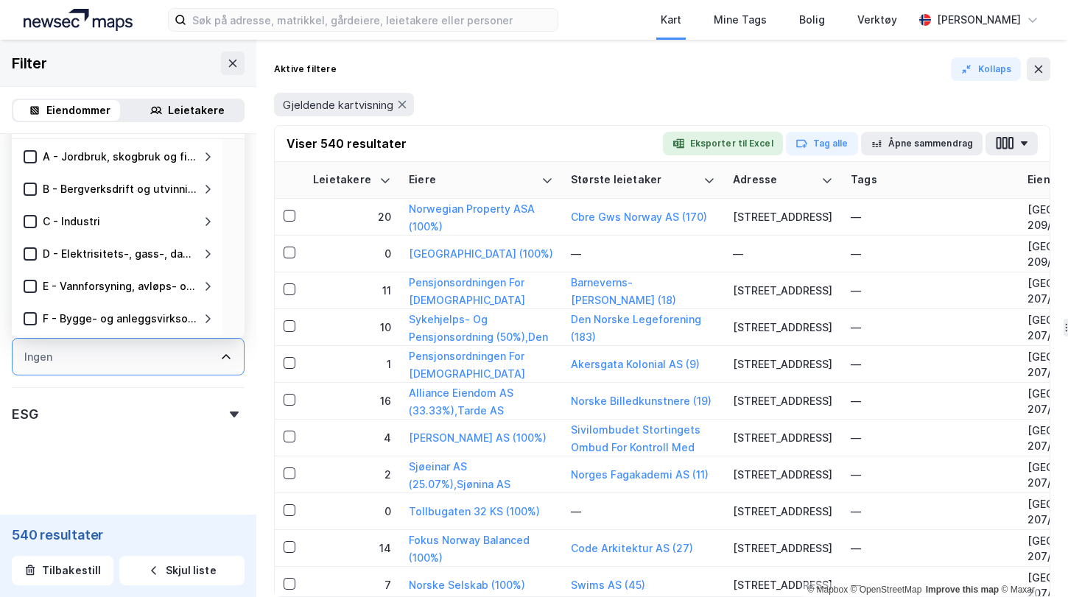
click at [139, 358] on div "Ingen" at bounding box center [128, 357] width 233 height 38
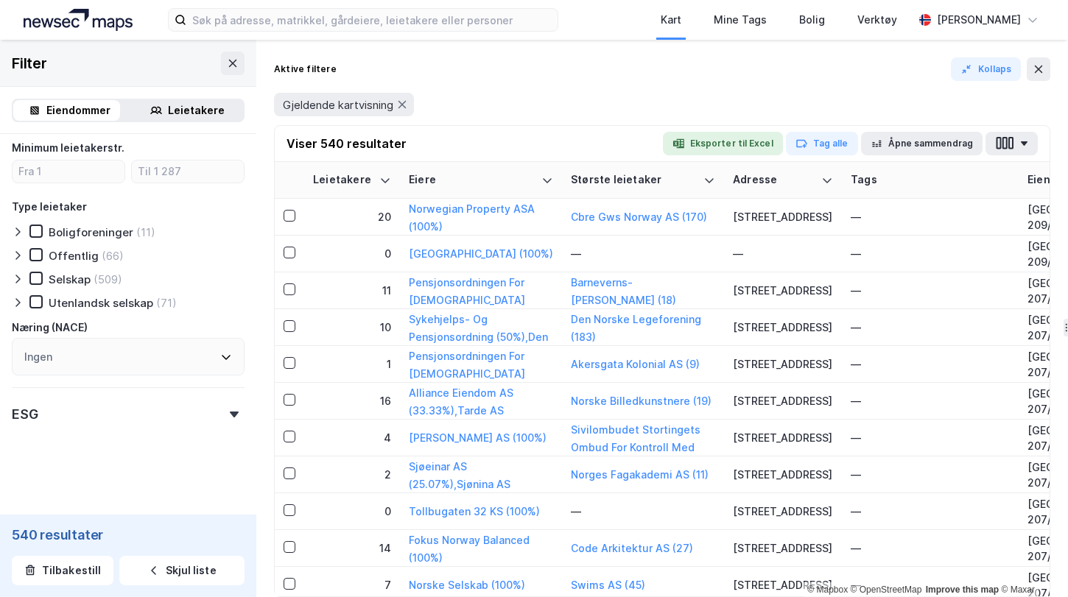
click at [152, 428] on div "ESG" at bounding box center [128, 408] width 233 height 42
click at [156, 360] on div "Ingen" at bounding box center [128, 357] width 233 height 38
click at [227, 414] on div at bounding box center [234, 415] width 21 height 6
click at [169, 357] on div "Ingen" at bounding box center [128, 357] width 233 height 38
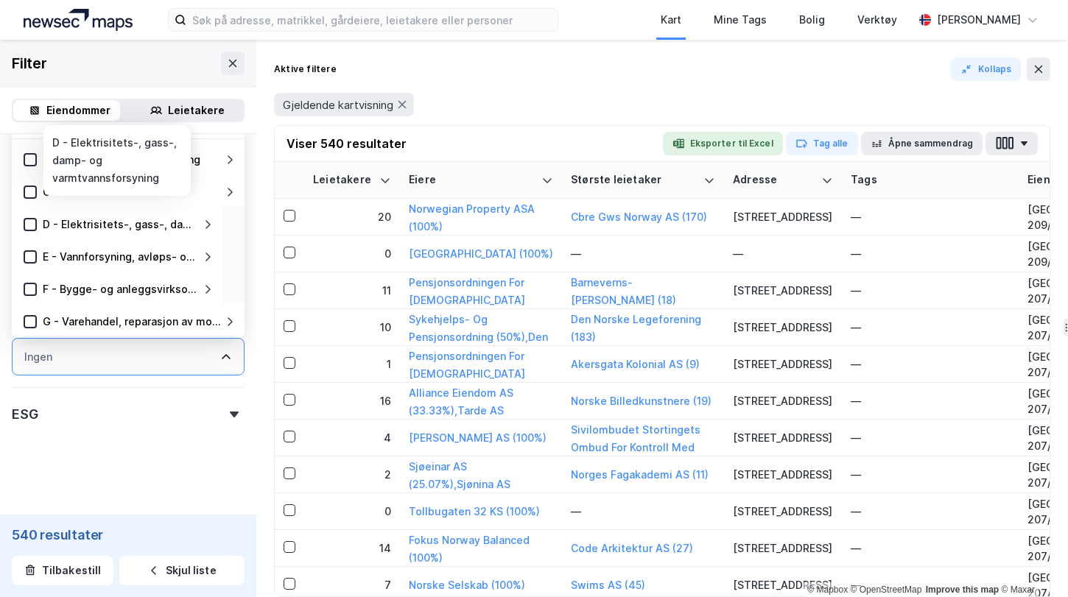
scroll to position [35, 0]
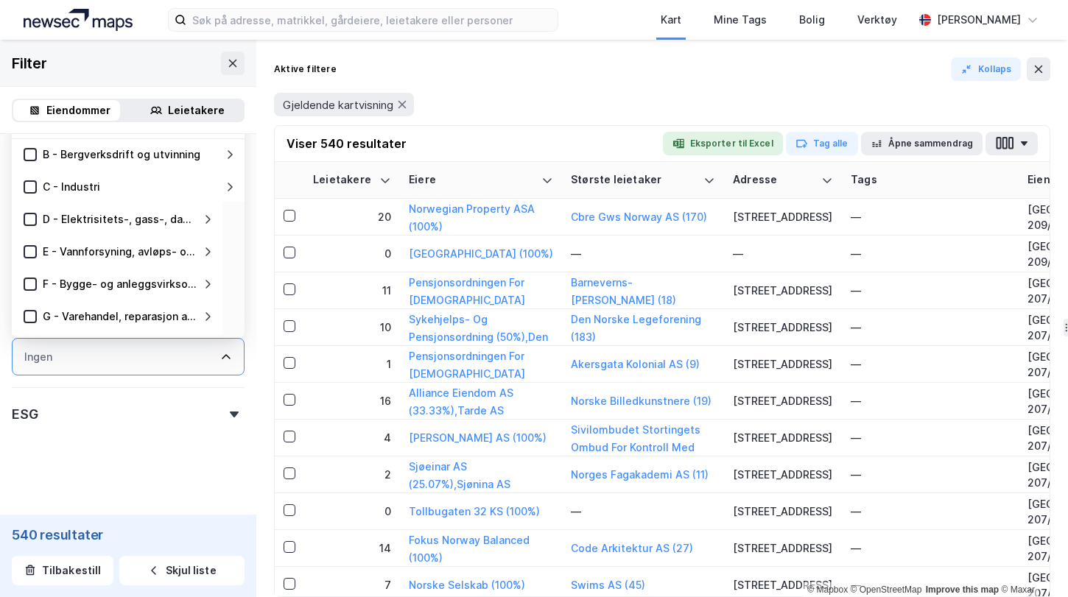
click at [98, 359] on div "Ingen" at bounding box center [128, 357] width 233 height 38
click at [227, 61] on icon at bounding box center [233, 63] width 12 height 12
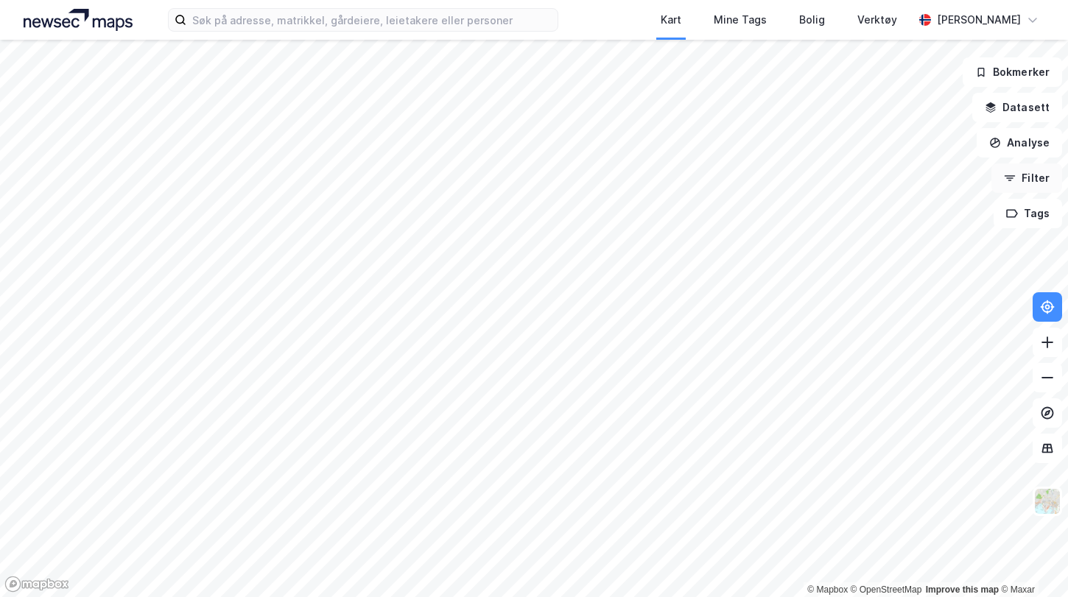
click at [1042, 182] on button "Filter" at bounding box center [1026, 177] width 71 height 29
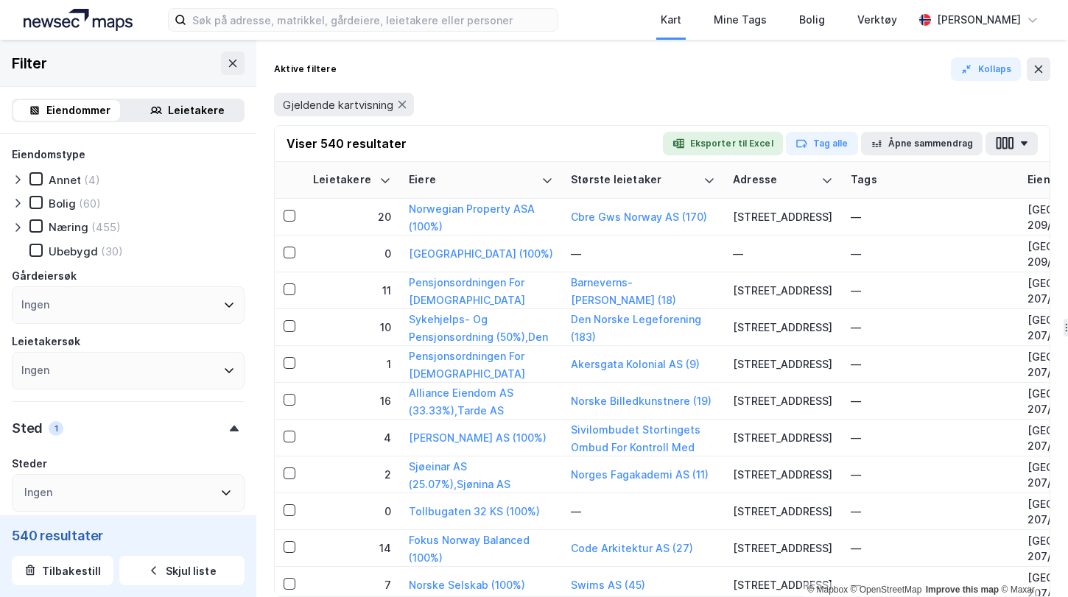
click at [124, 367] on div "Ingen" at bounding box center [128, 371] width 233 height 38
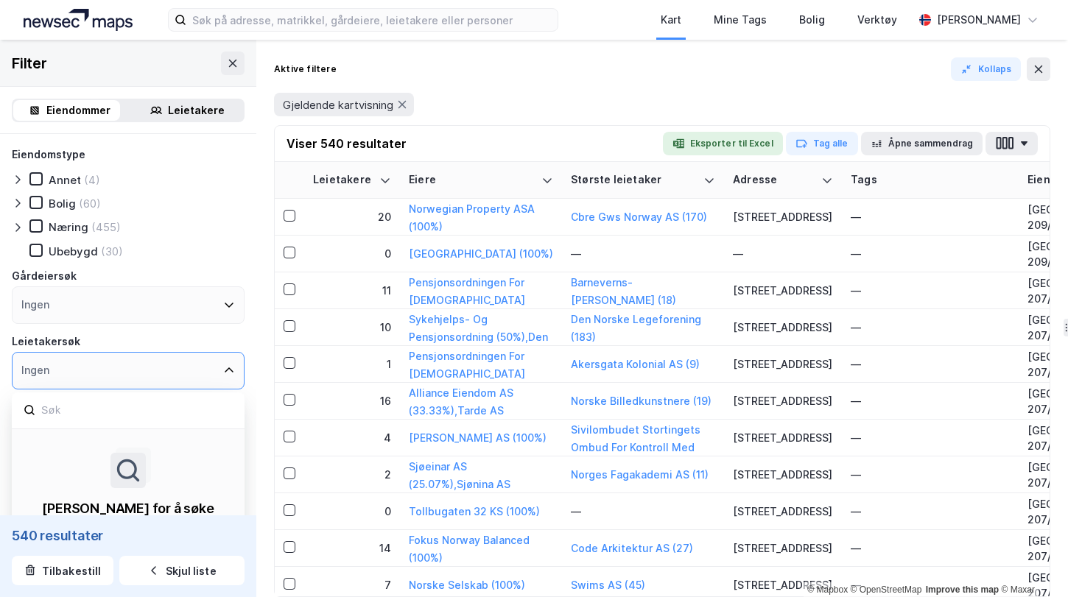
click at [223, 367] on icon at bounding box center [229, 370] width 12 height 12
click at [223, 375] on icon at bounding box center [229, 370] width 12 height 12
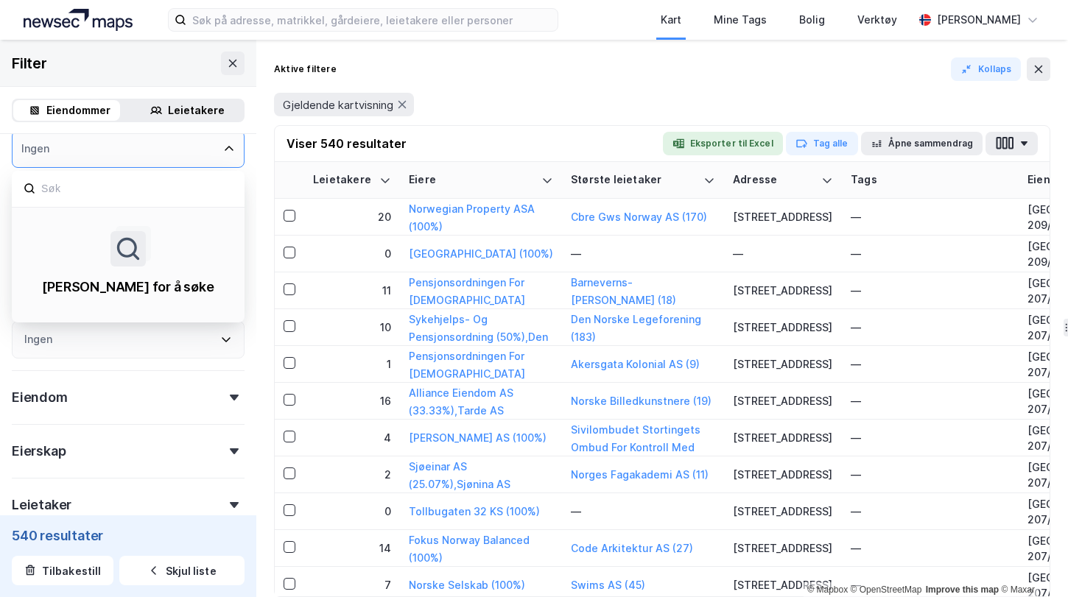
scroll to position [222, 0]
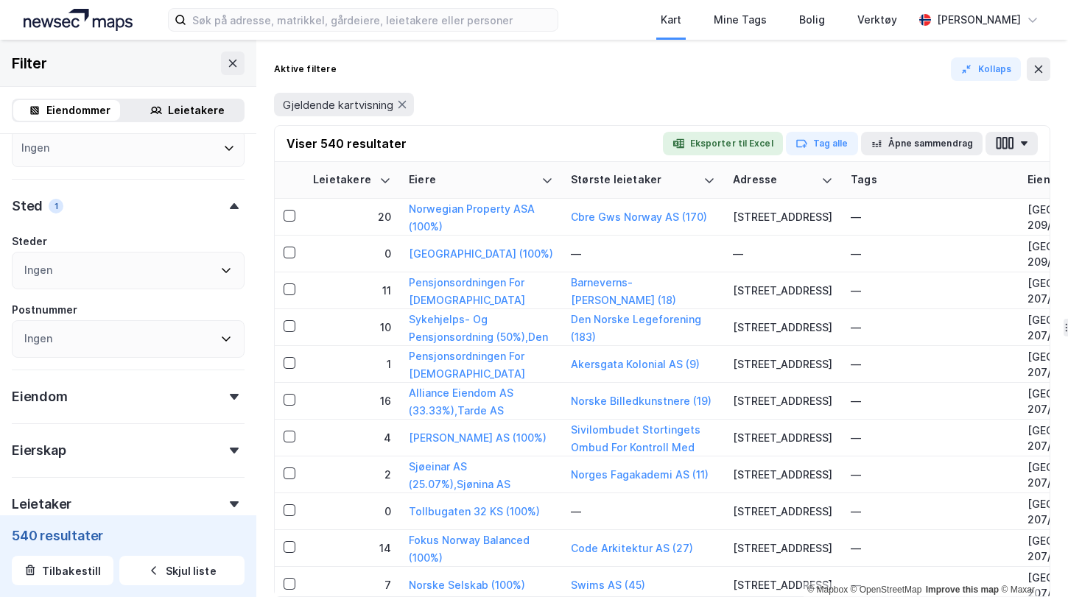
click at [239, 222] on div "Eiendomstype Annet (4) [PERSON_NAME] (60) Næring (455) [GEOGRAPHIC_DATA] (30) G…" at bounding box center [128, 285] width 256 height 747
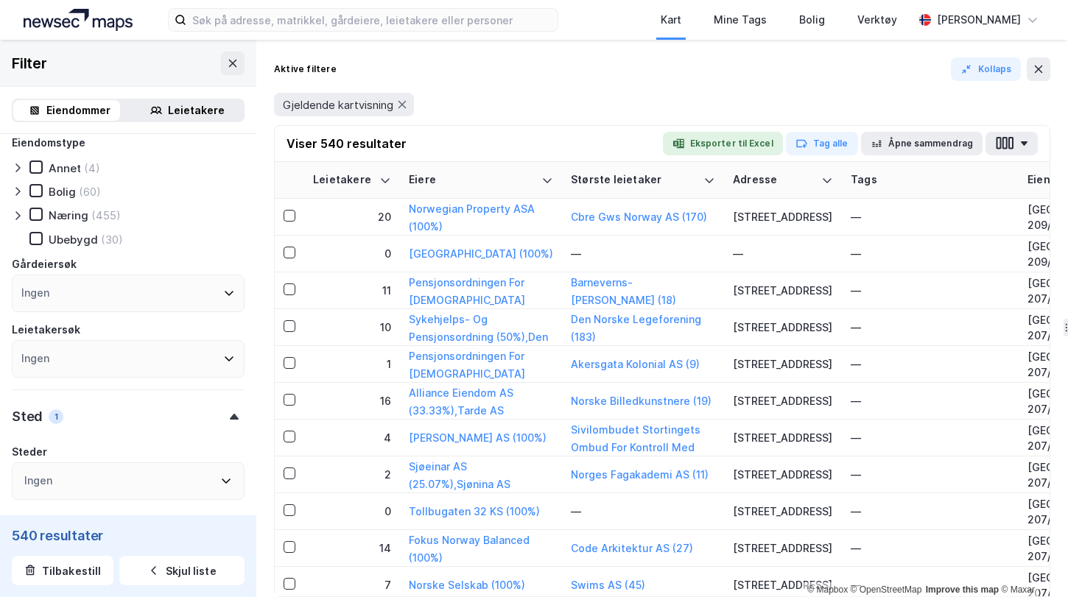
scroll to position [0, 0]
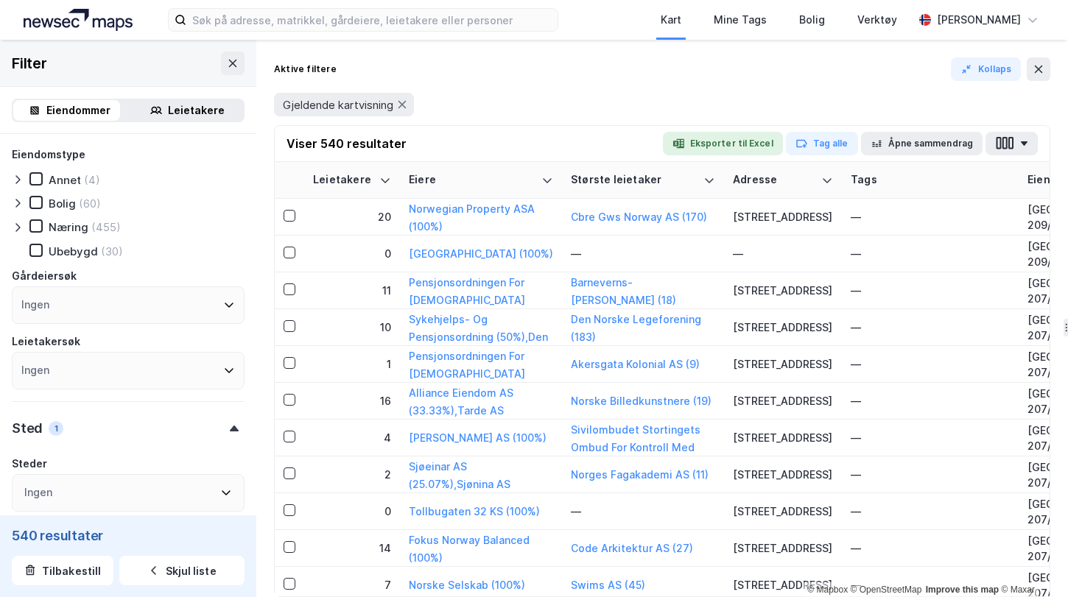
click at [223, 372] on icon at bounding box center [229, 370] width 12 height 12
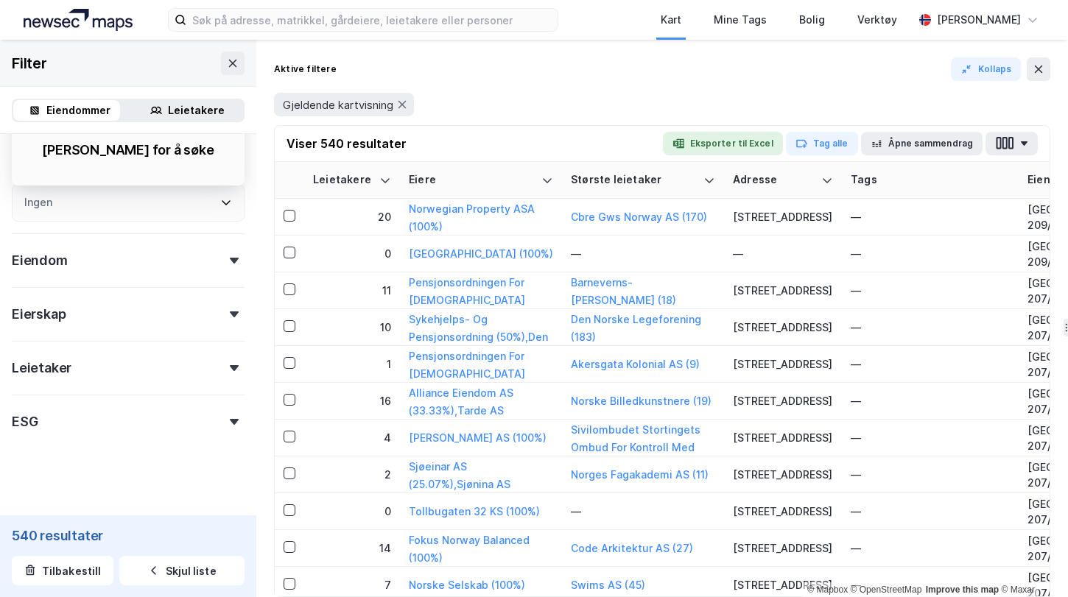
scroll to position [361, 0]
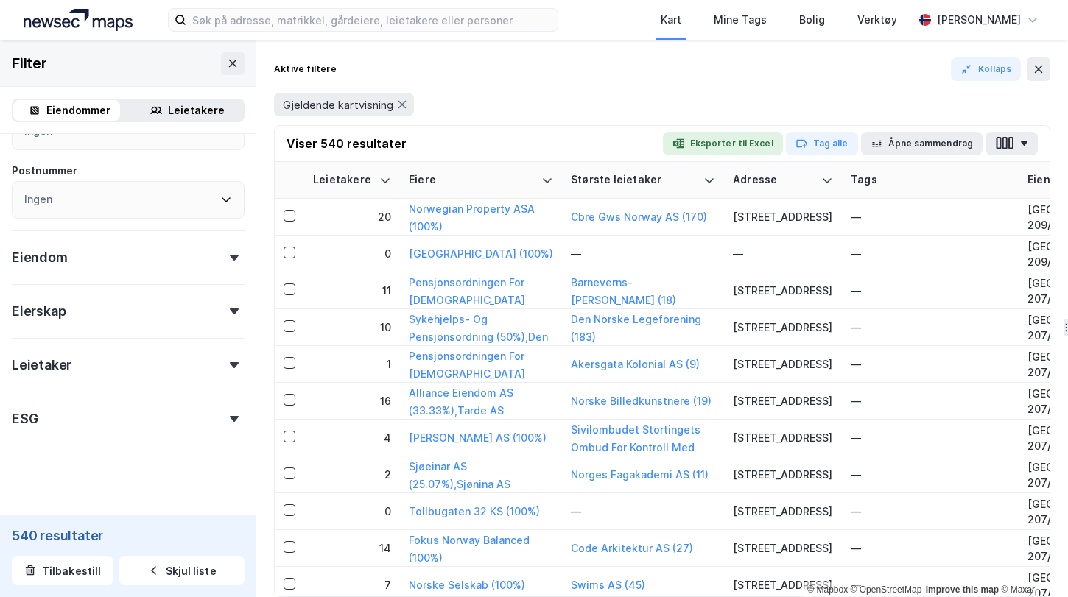
click at [230, 364] on icon at bounding box center [234, 365] width 9 height 6
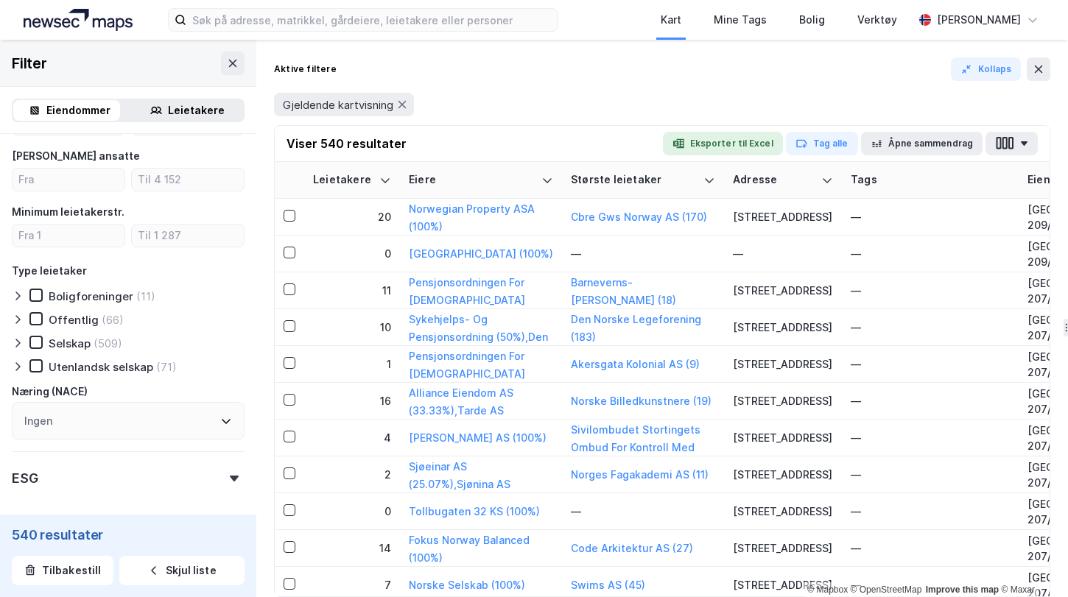
scroll to position [664, 0]
click at [113, 426] on div "Ingen" at bounding box center [128, 419] width 233 height 38
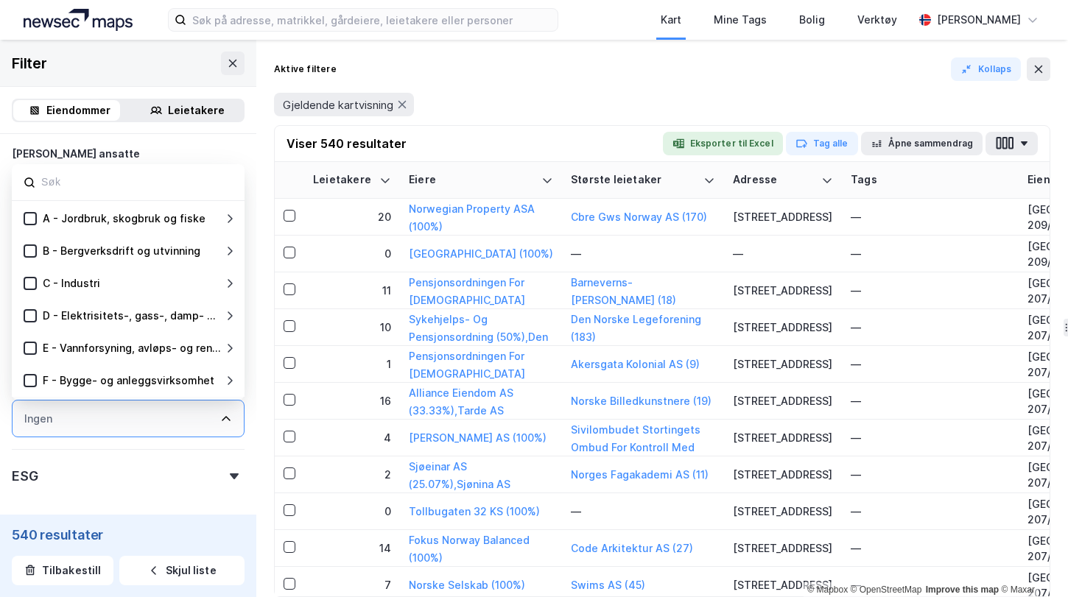
click at [150, 417] on div "Ingen" at bounding box center [128, 419] width 233 height 38
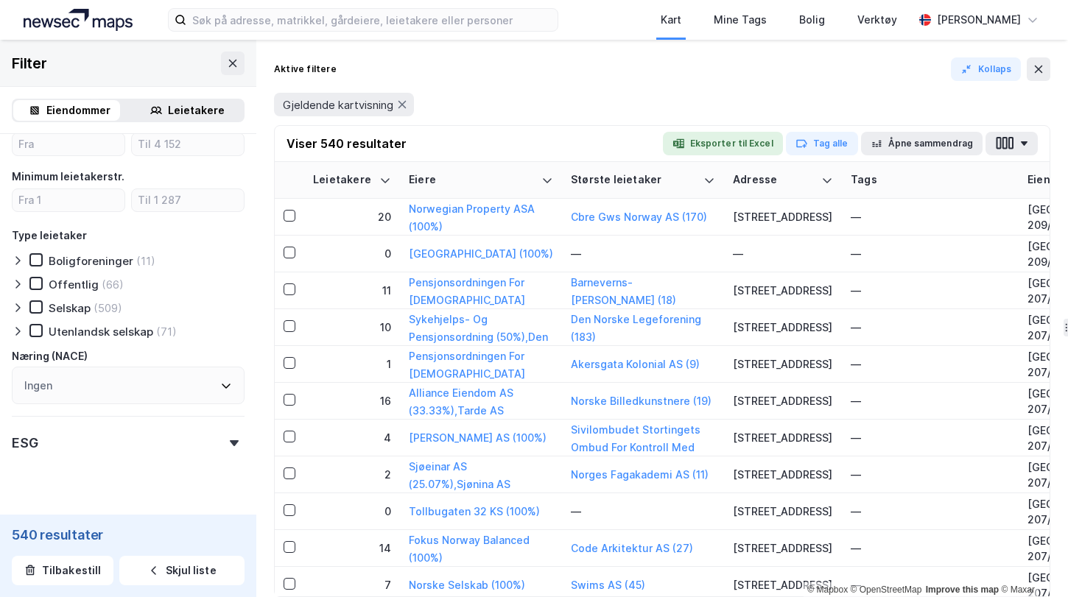
scroll to position [699, 0]
click at [150, 380] on div "Ingen" at bounding box center [128, 383] width 233 height 38
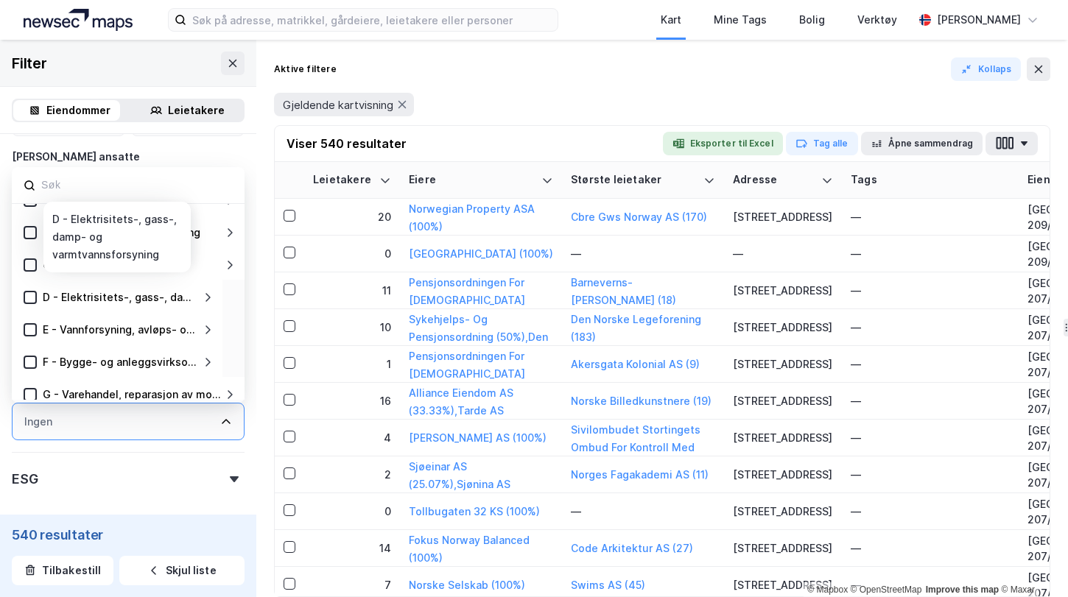
scroll to position [0, 0]
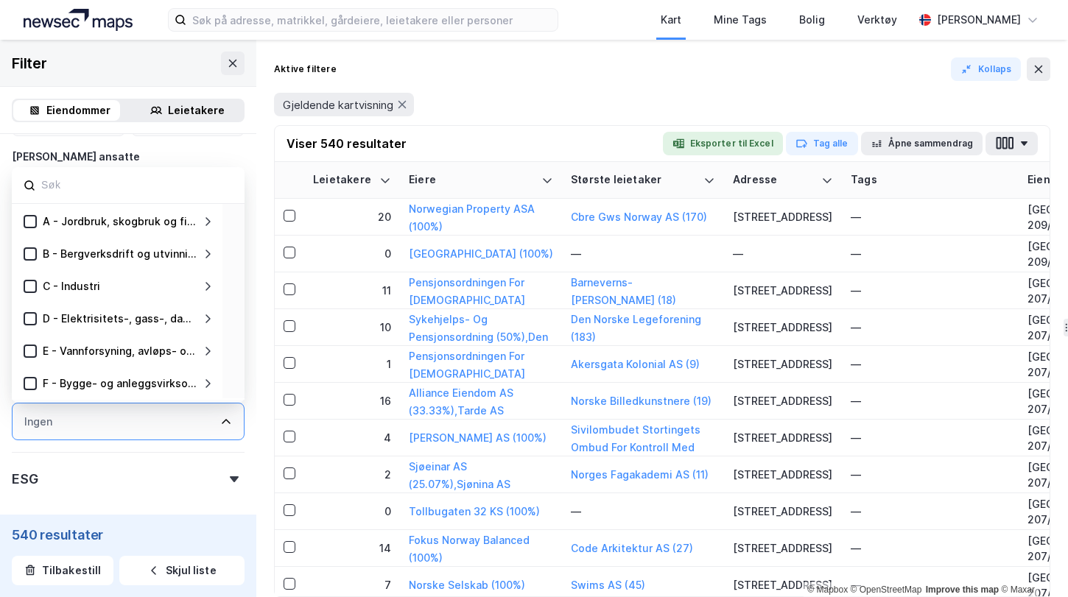
click at [139, 198] on div at bounding box center [128, 185] width 233 height 37
click at [142, 191] on input at bounding box center [136, 185] width 193 height 20
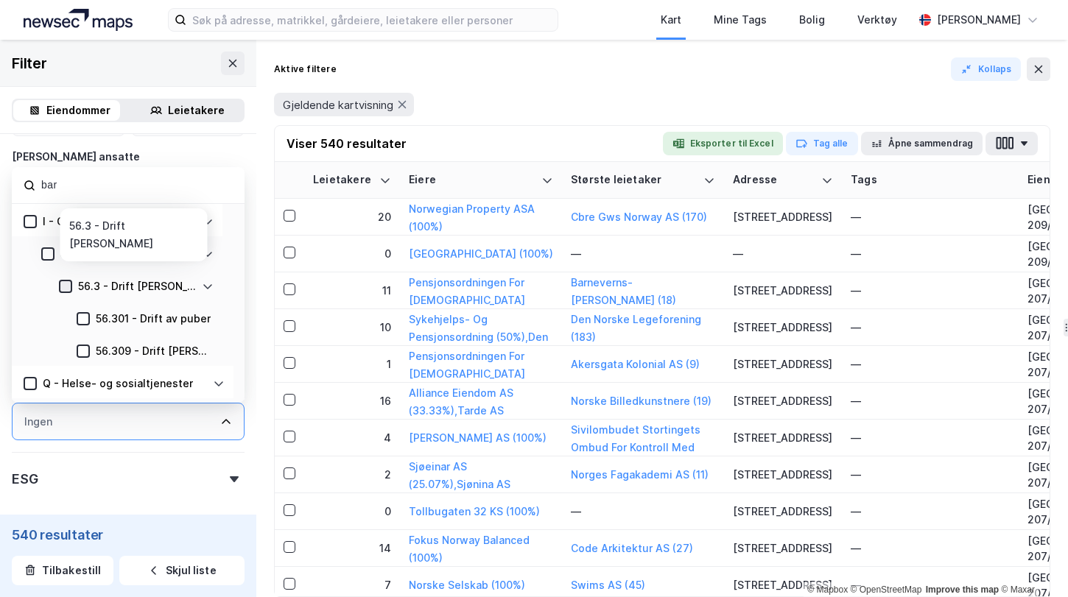
type input "bar"
click at [64, 288] on icon at bounding box center [66, 286] width 8 height 5
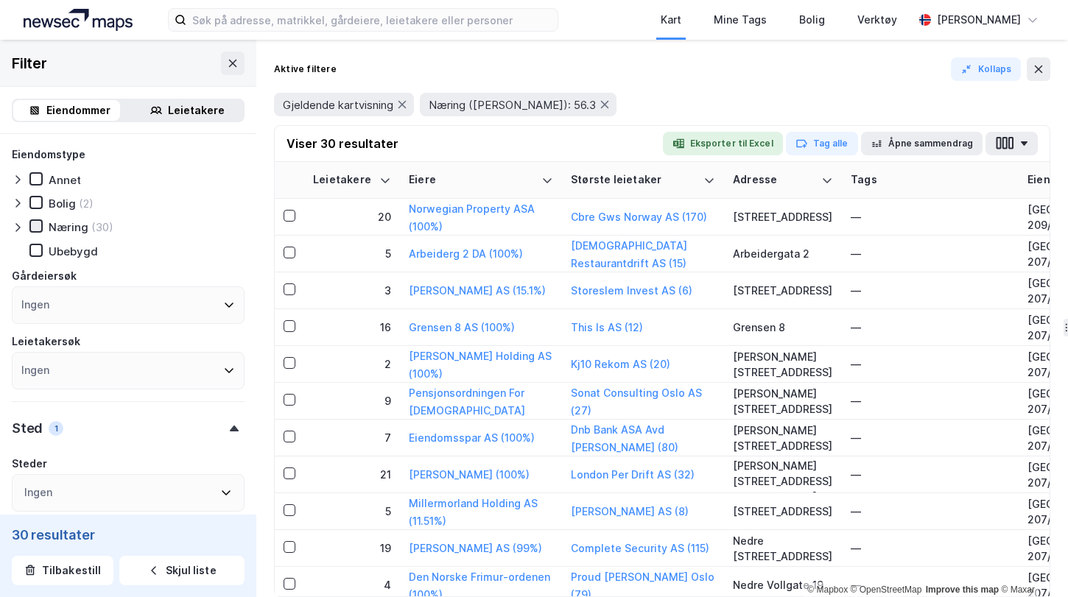
click at [36, 227] on icon at bounding box center [36, 226] width 8 height 5
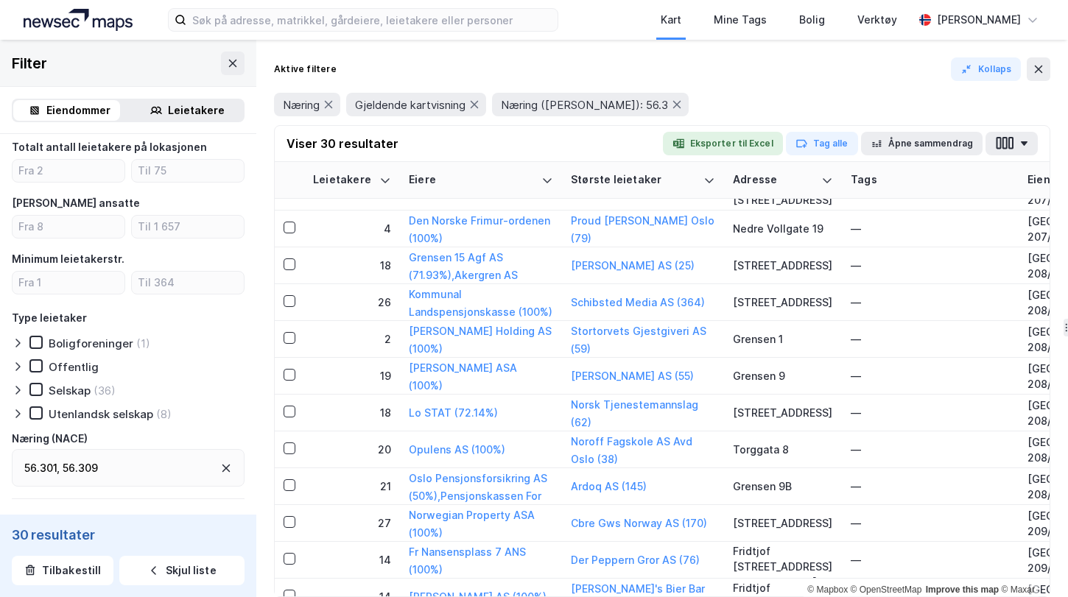
scroll to position [726, 0]
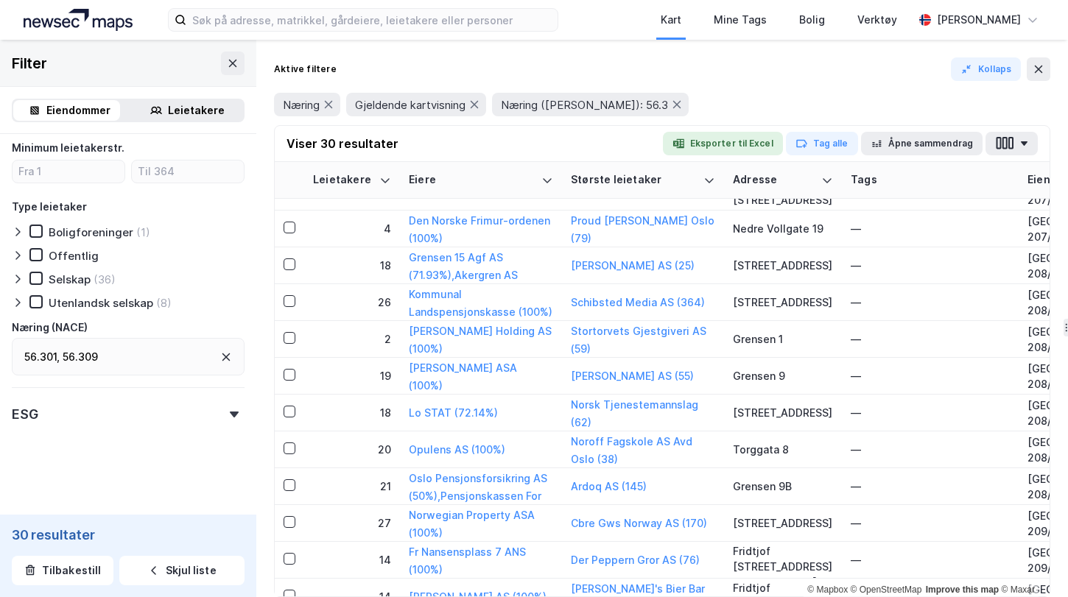
click at [230, 413] on icon at bounding box center [234, 415] width 9 height 6
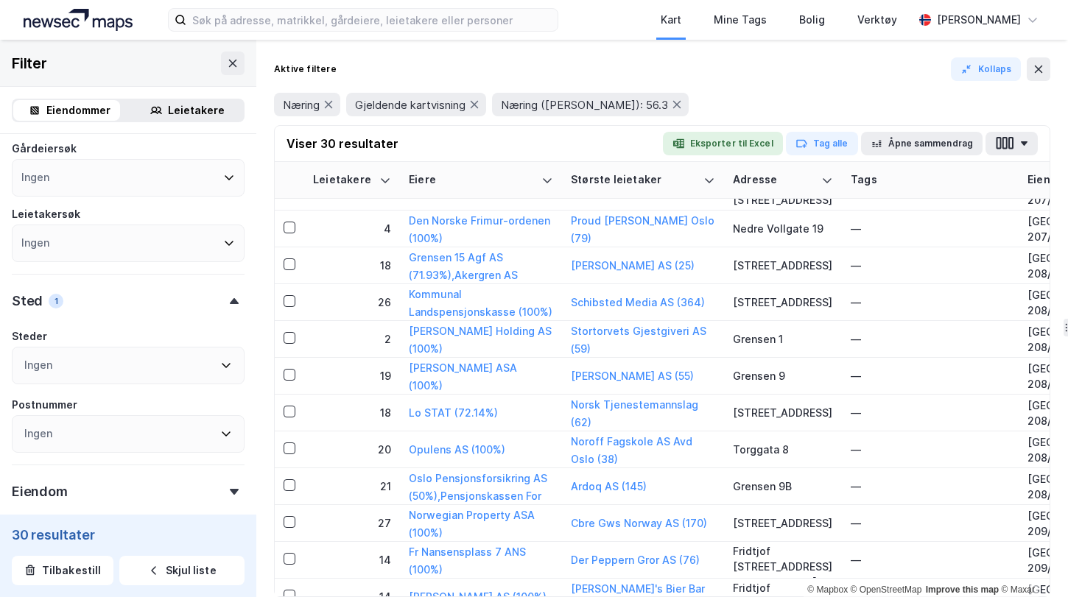
scroll to position [124, 0]
click at [27, 306] on div "Sted" at bounding box center [27, 305] width 31 height 18
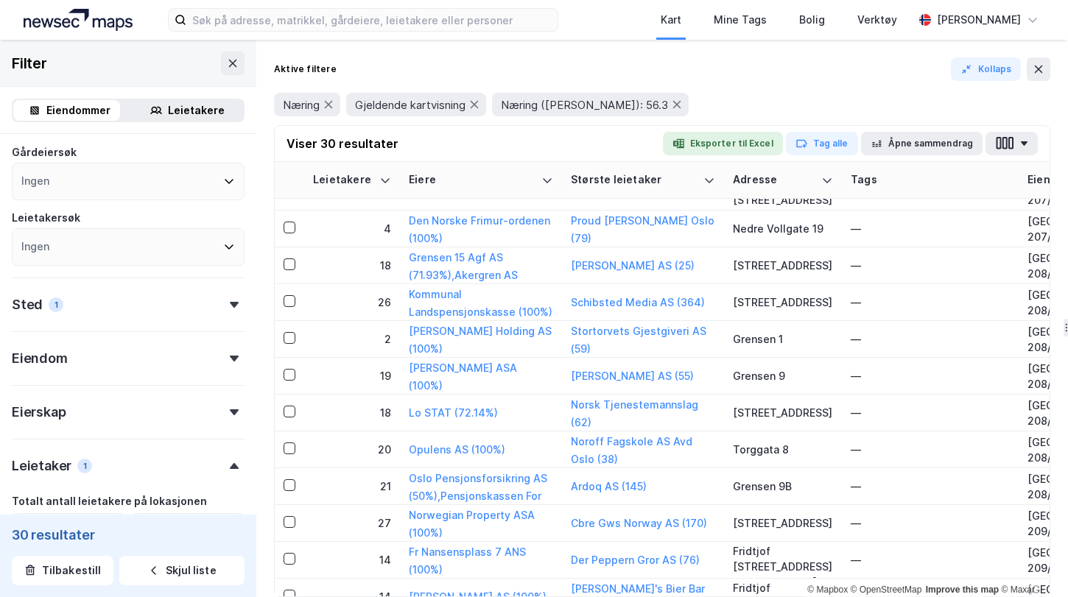
click at [230, 303] on icon at bounding box center [234, 305] width 9 height 6
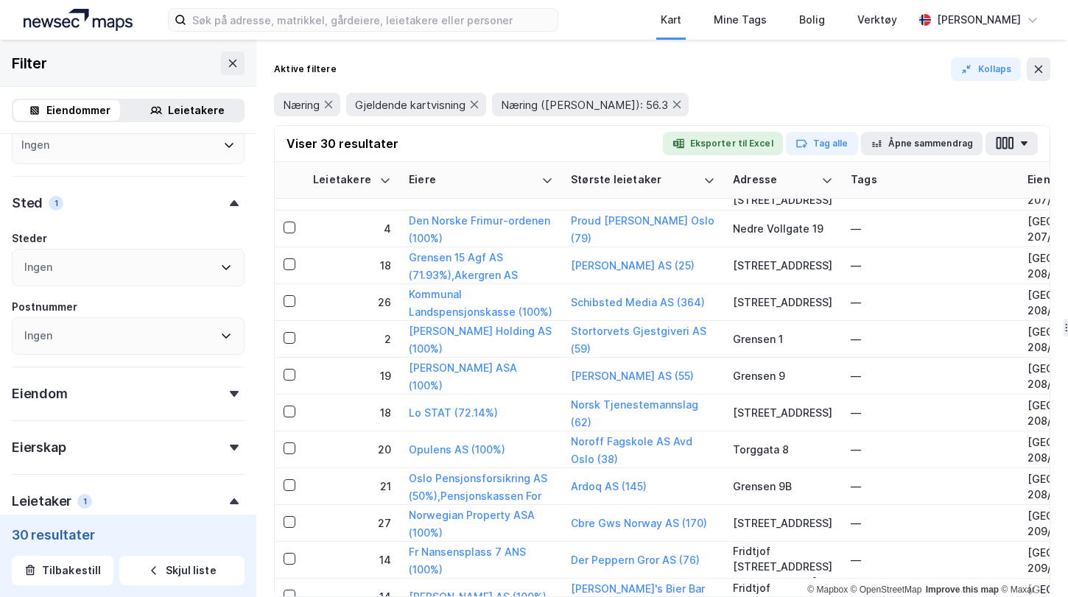
scroll to position [225, 0]
click at [80, 267] on div "Ingen" at bounding box center [128, 269] width 233 height 38
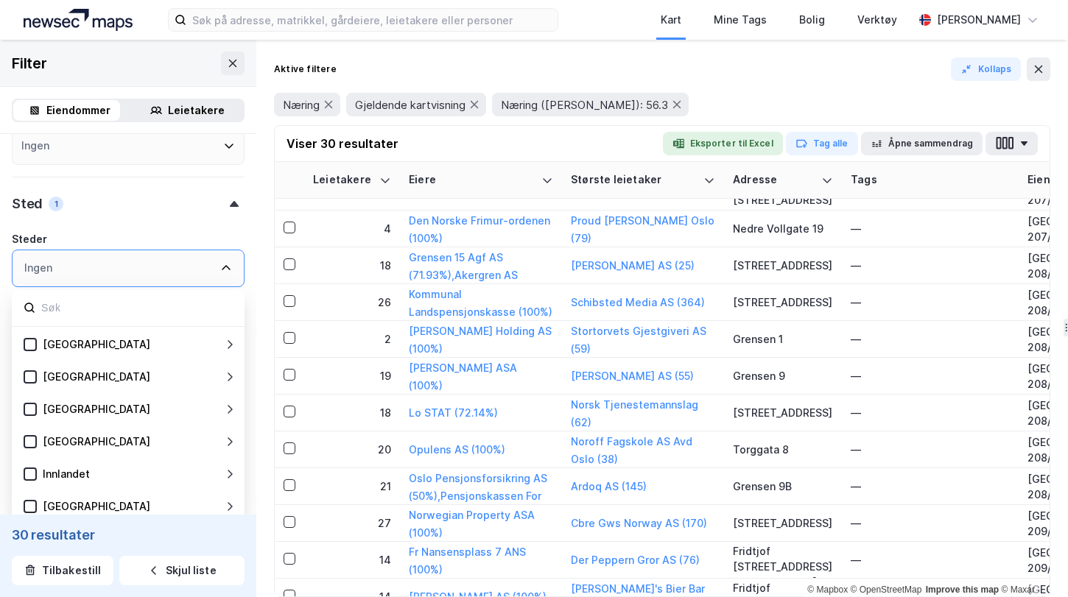
click at [80, 267] on div "Ingen" at bounding box center [128, 269] width 233 height 38
click at [77, 267] on div "Ingen" at bounding box center [128, 269] width 233 height 38
click at [114, 201] on div "Sted 1" at bounding box center [128, 198] width 233 height 42
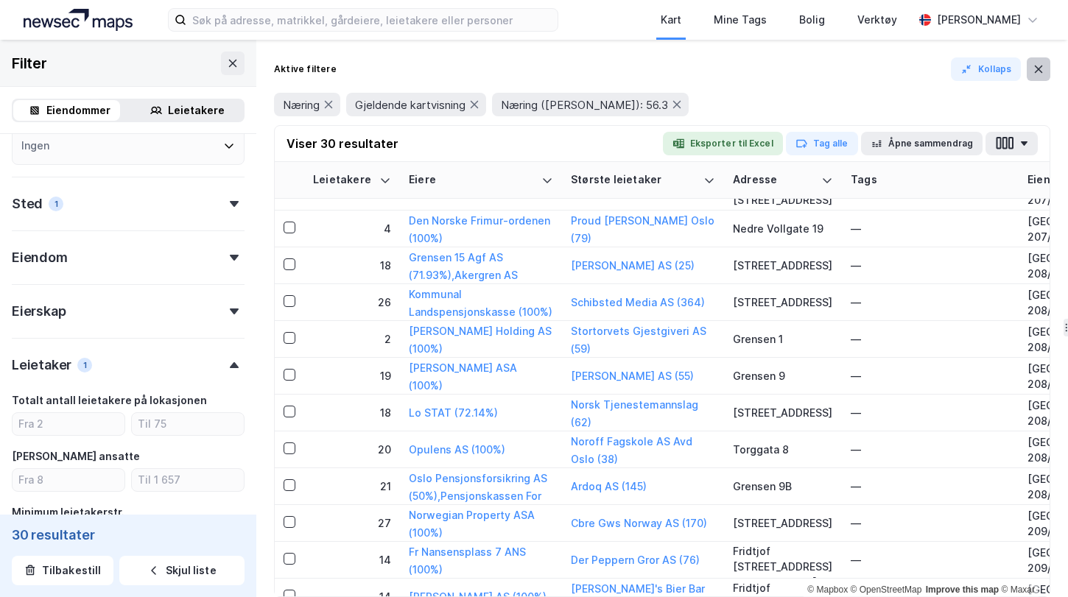
click at [1042, 67] on icon at bounding box center [1038, 69] width 12 height 12
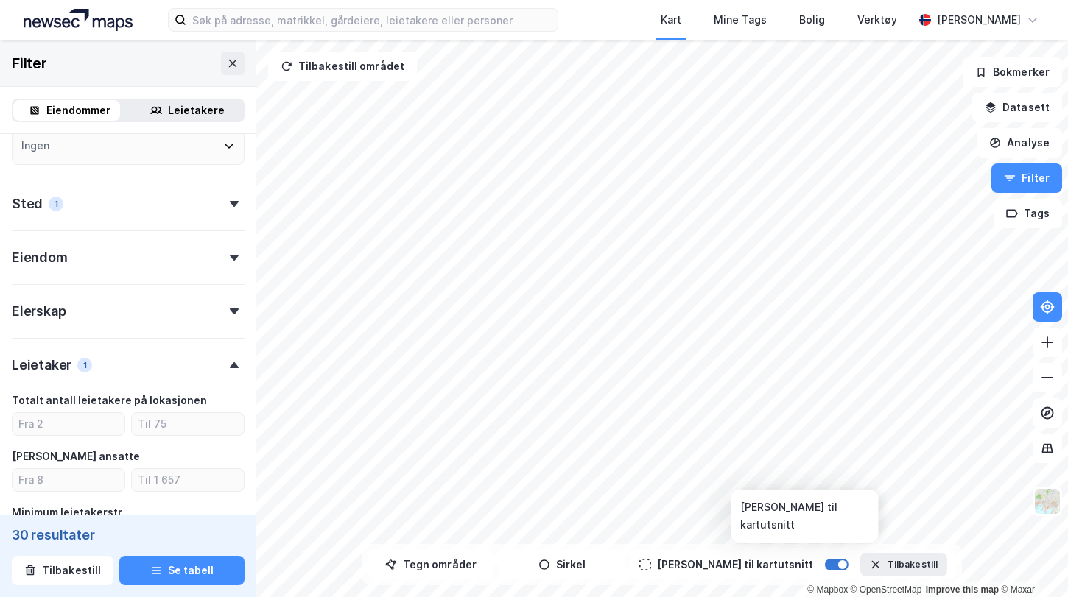
click at [838, 564] on div at bounding box center [842, 564] width 9 height 9
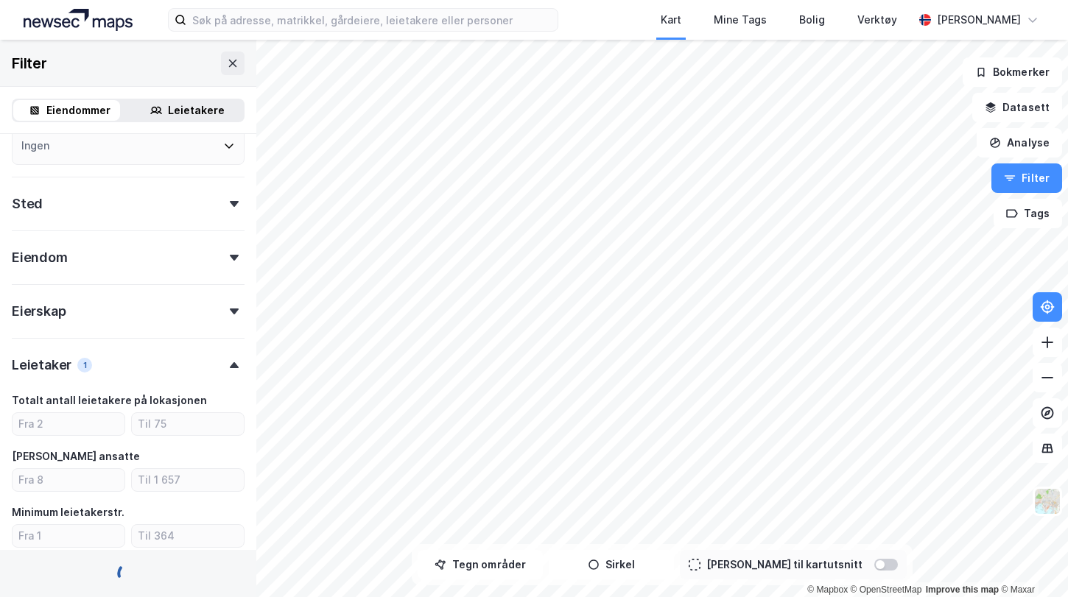
type input "--- (420)"
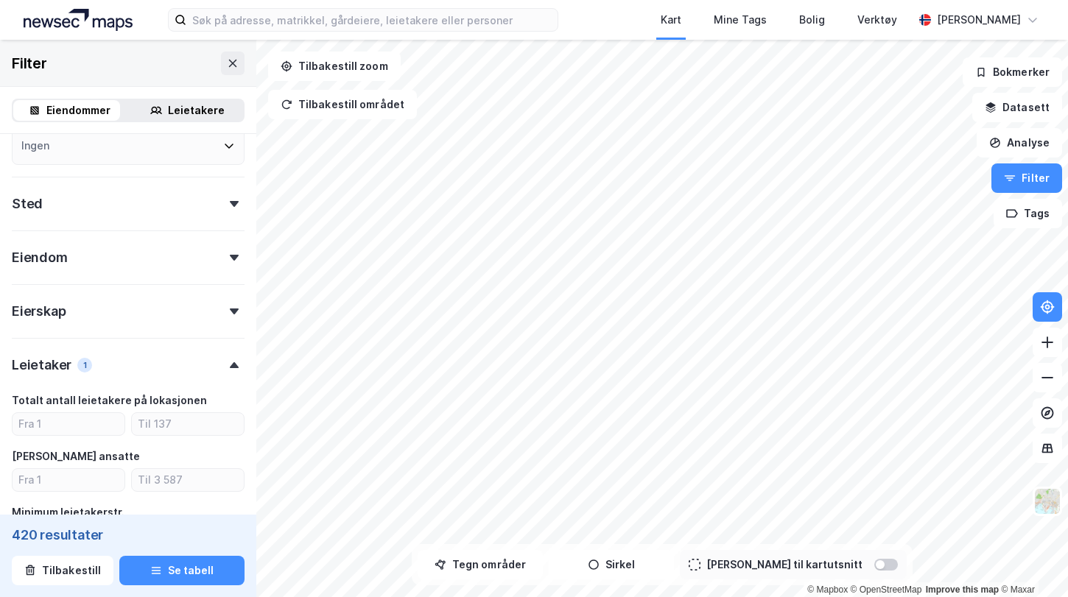
click at [874, 562] on div at bounding box center [886, 565] width 24 height 12
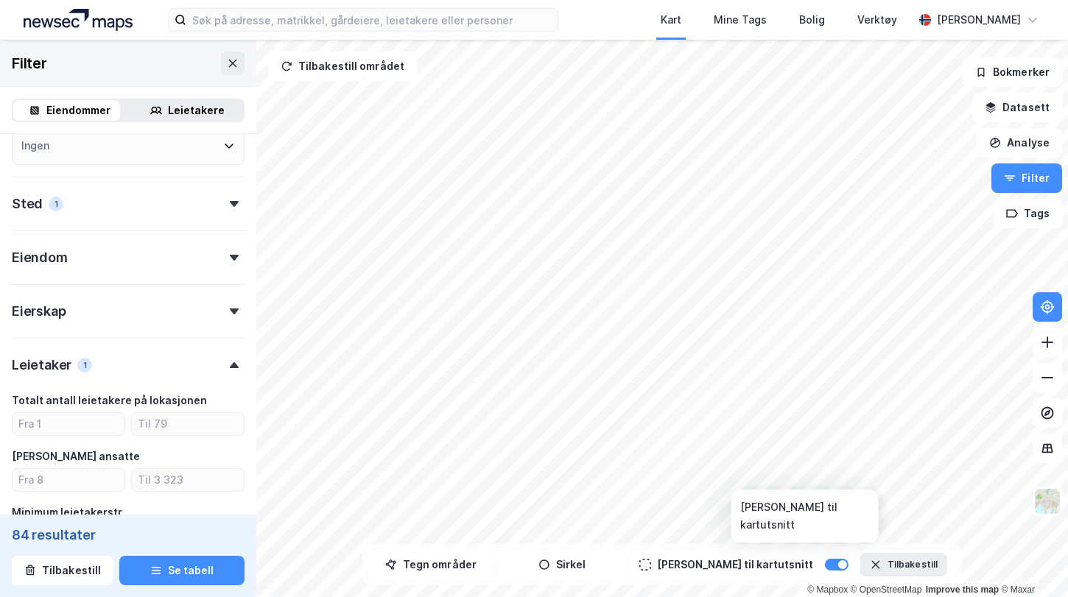
type input "--- (84)"
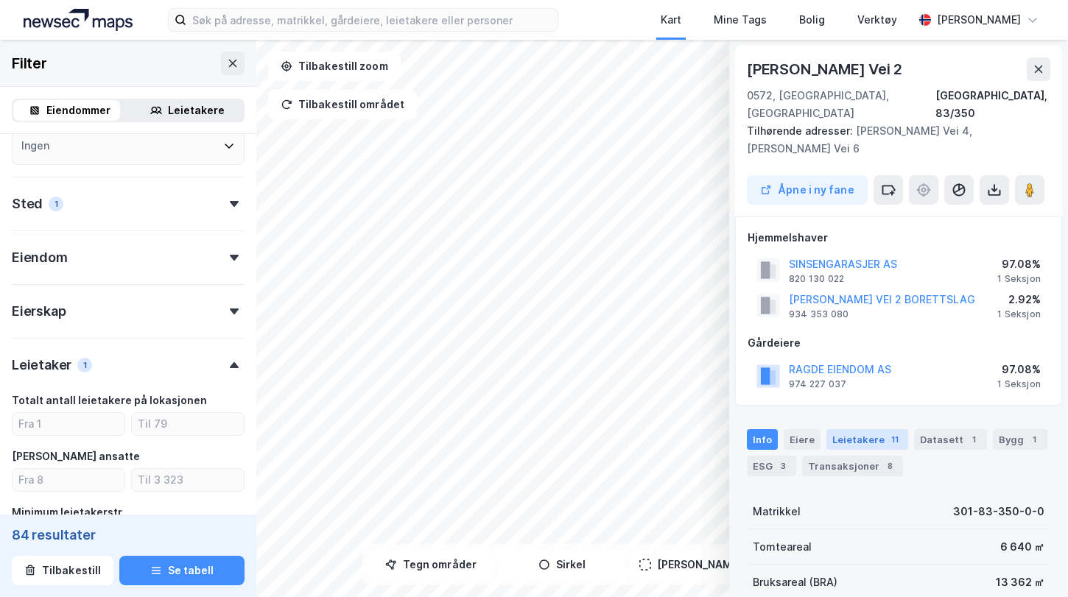
click at [842, 429] on div "Leietakere 11" at bounding box center [867, 439] width 82 height 21
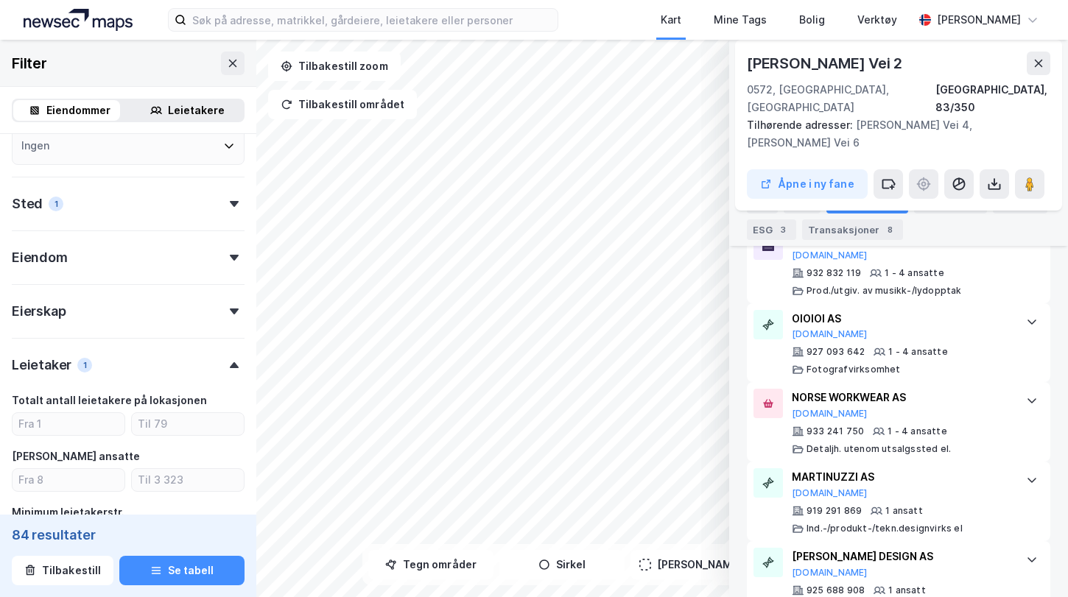
scroll to position [1020, 0]
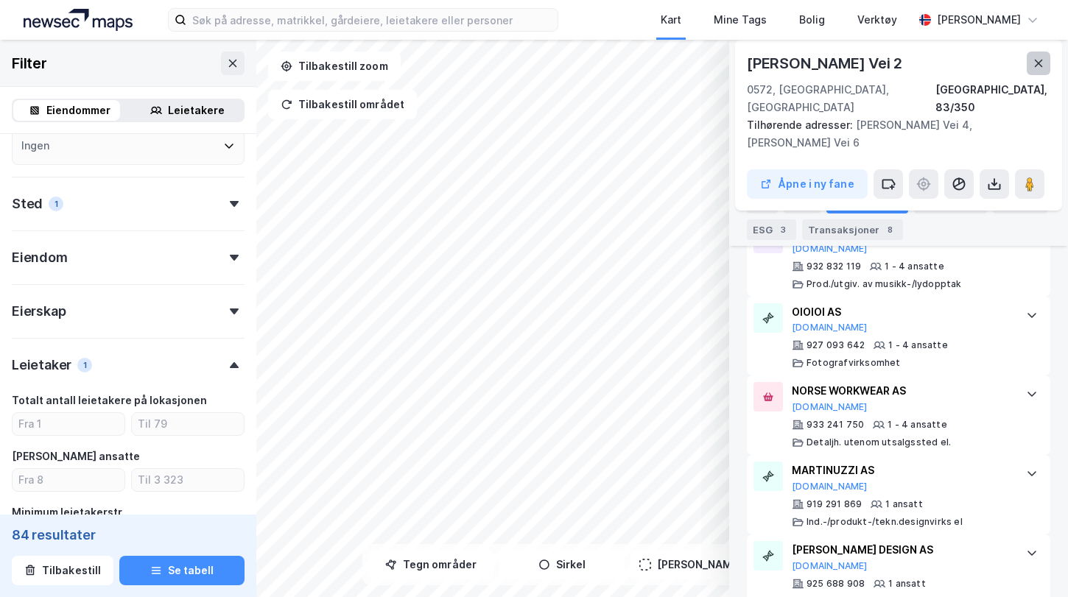
click at [1044, 61] on button at bounding box center [1038, 64] width 24 height 24
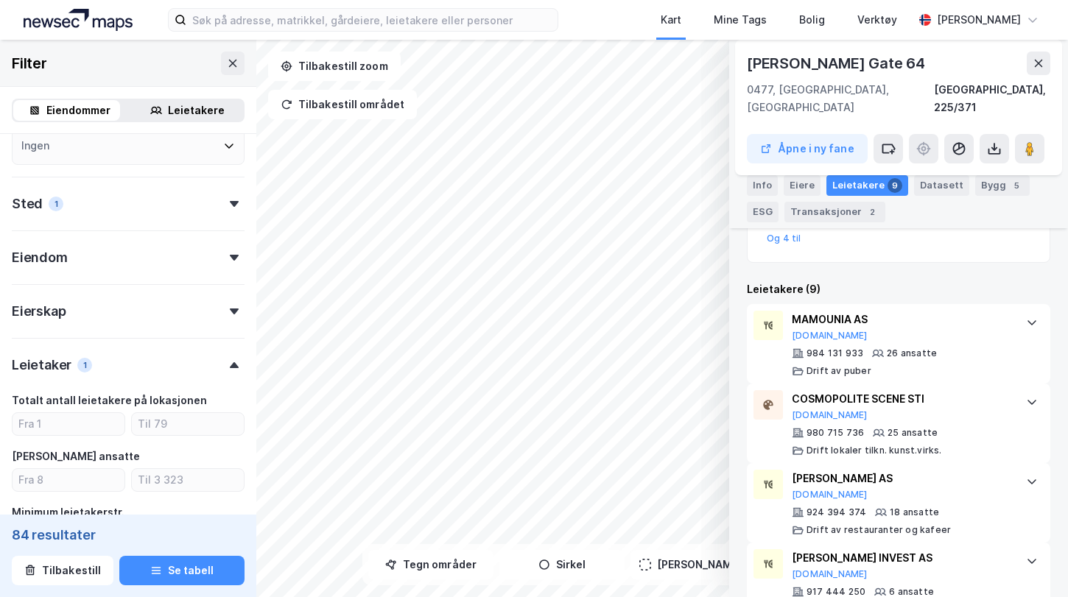
scroll to position [366, 0]
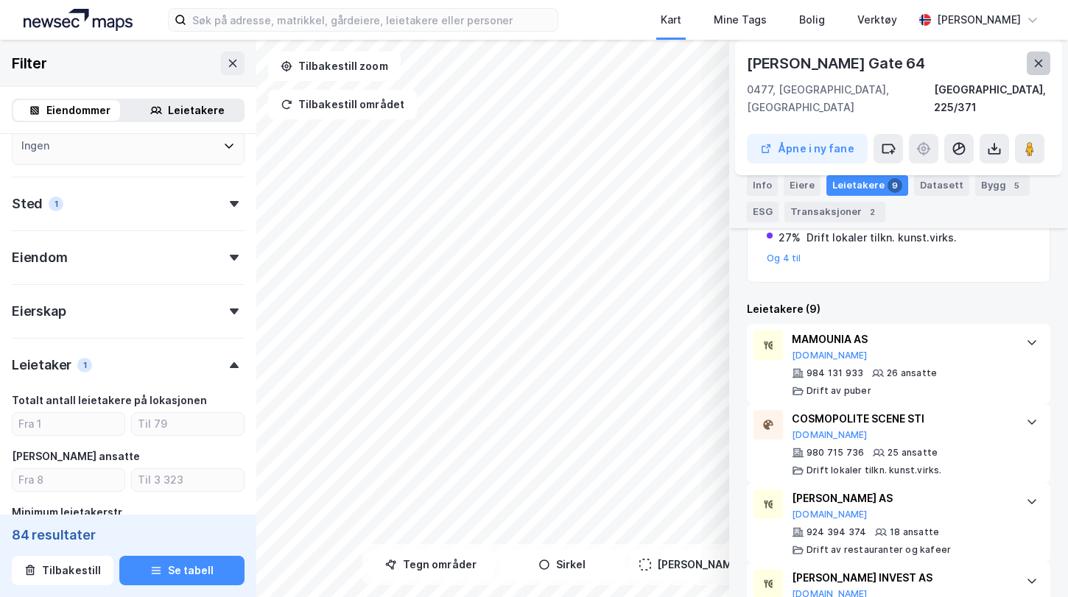
click at [1035, 64] on icon at bounding box center [1038, 63] width 12 height 12
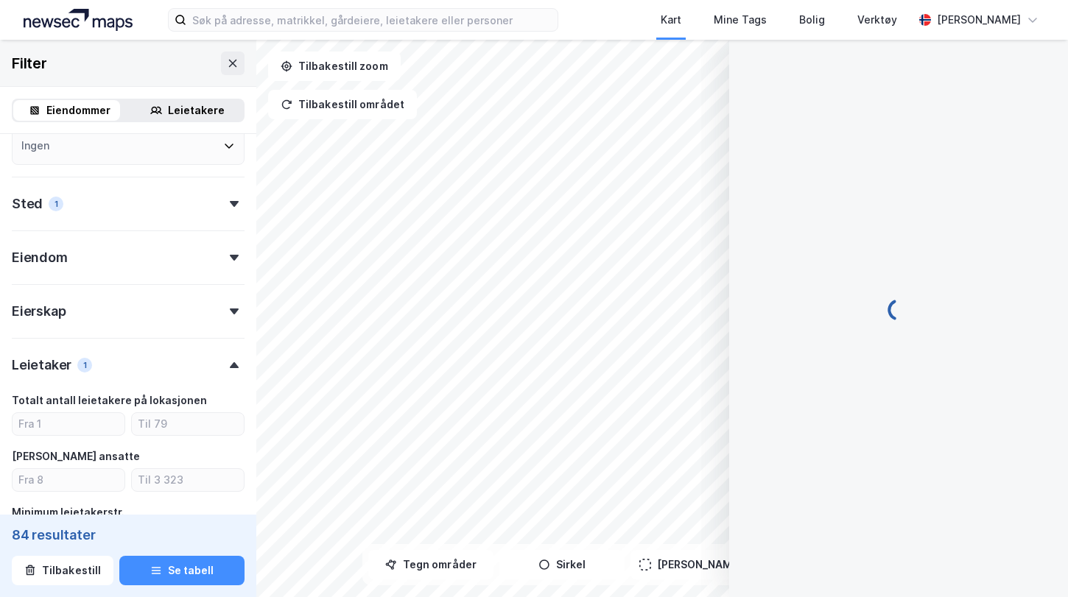
scroll to position [57, 0]
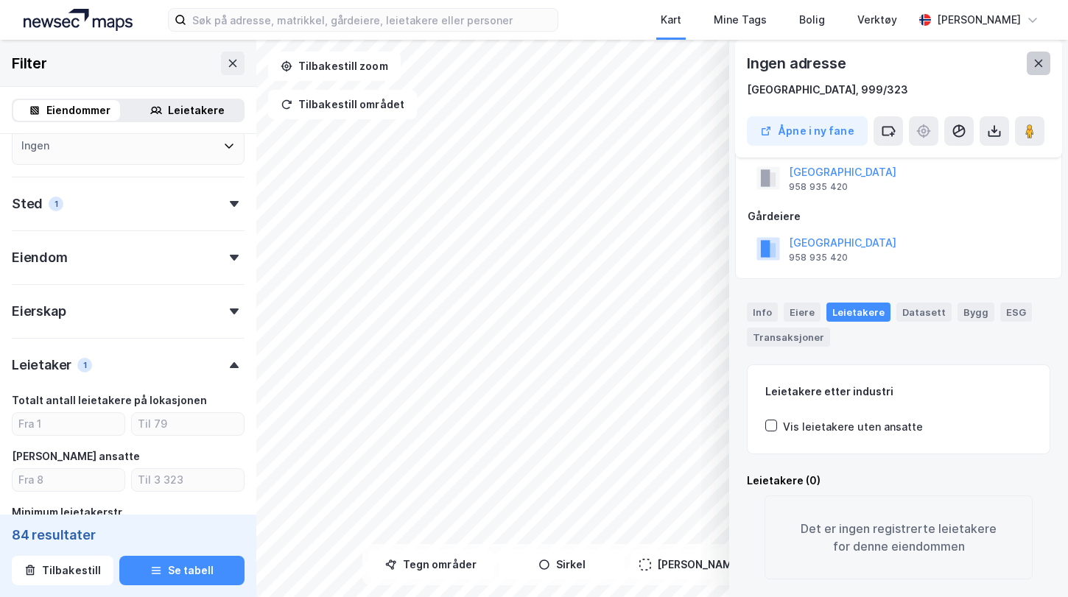
click at [1042, 62] on icon at bounding box center [1038, 63] width 12 height 12
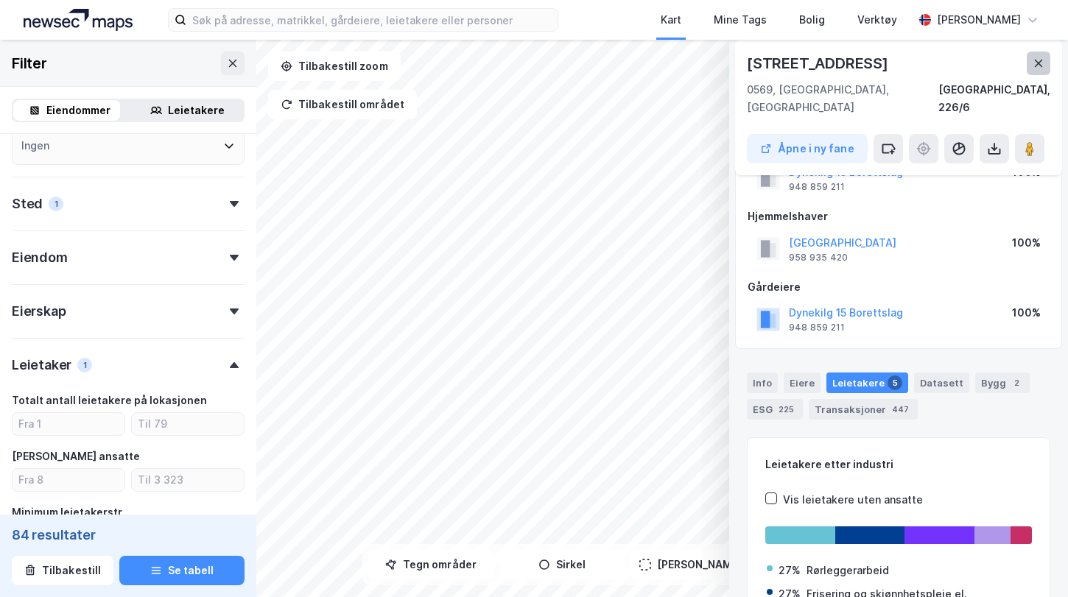
click at [1034, 64] on icon at bounding box center [1038, 63] width 12 height 12
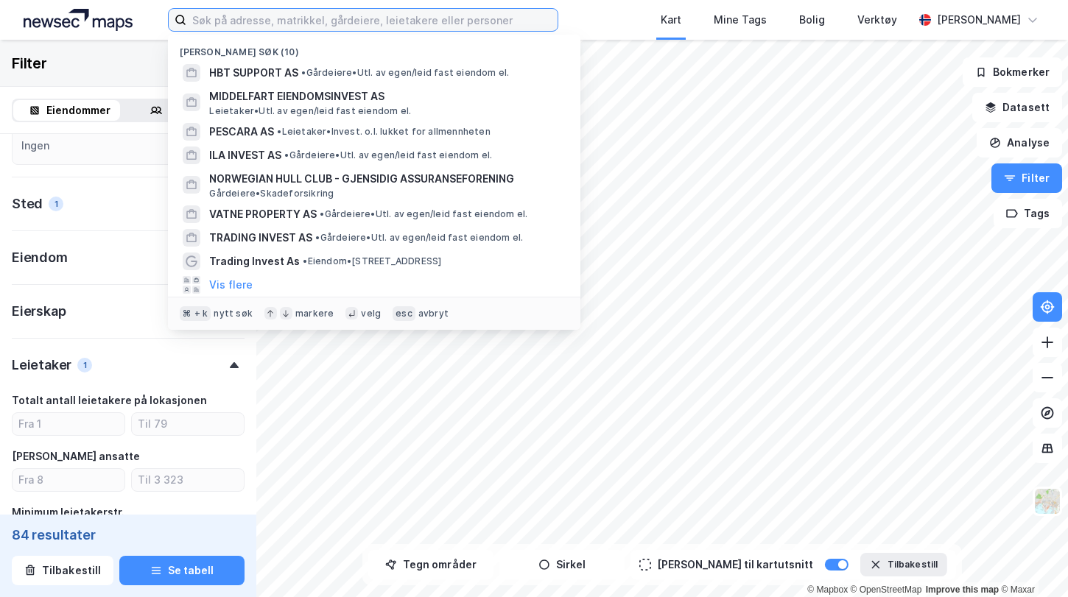
click at [334, 22] on input at bounding box center [371, 20] width 371 height 22
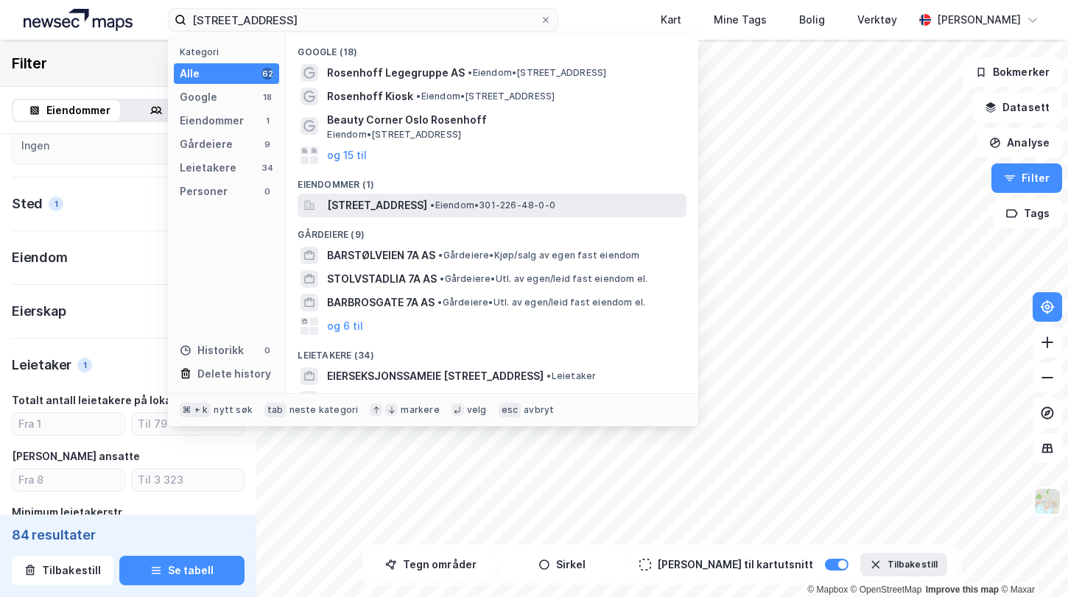
click at [360, 208] on span "[STREET_ADDRESS]" at bounding box center [377, 206] width 100 height 18
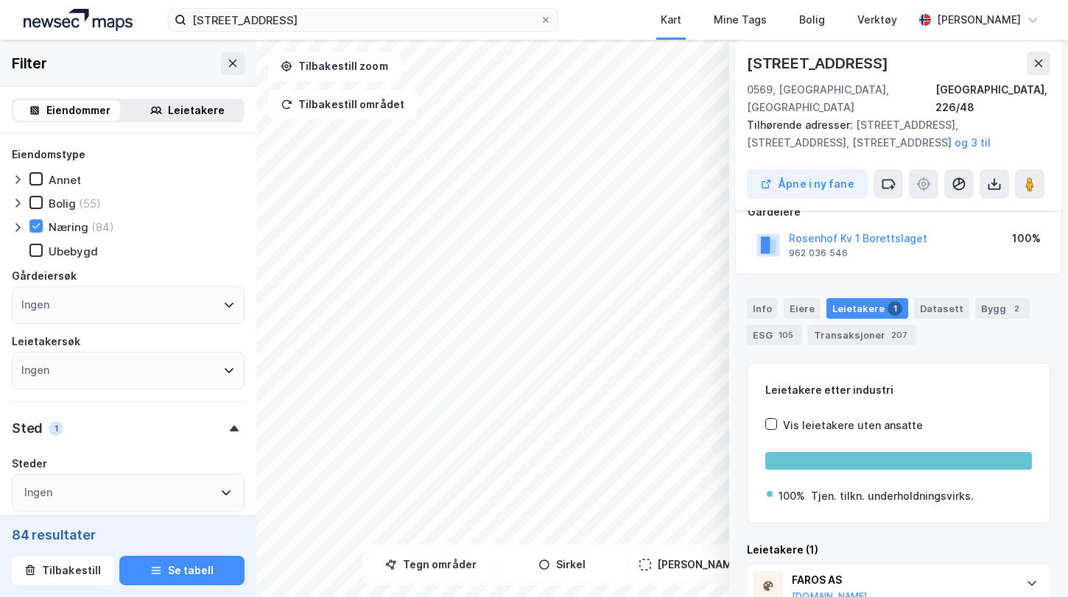
scroll to position [214, 0]
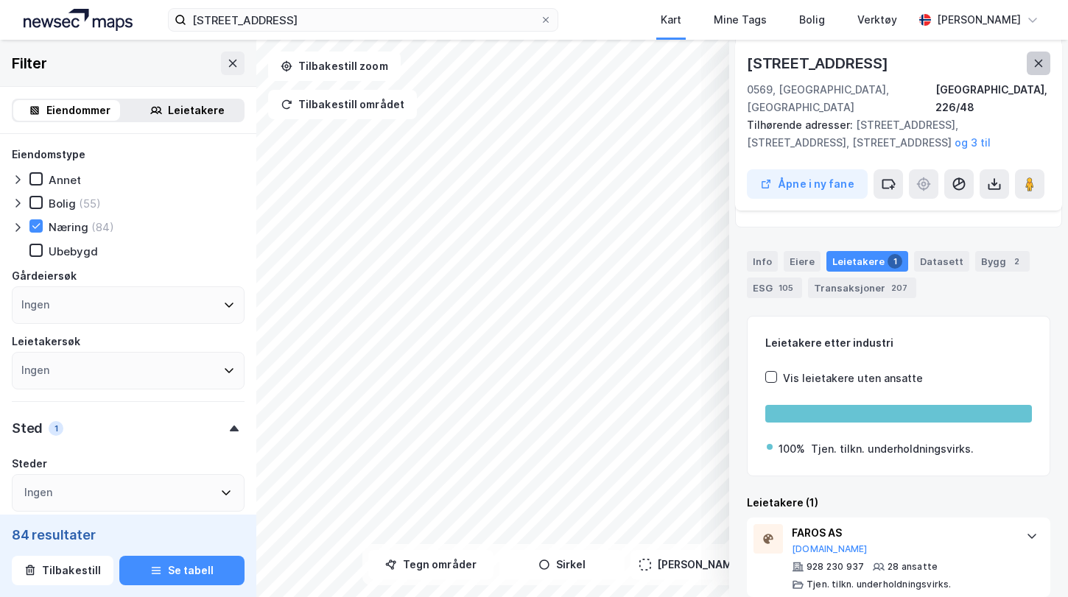
click at [1038, 64] on icon at bounding box center [1038, 63] width 12 height 12
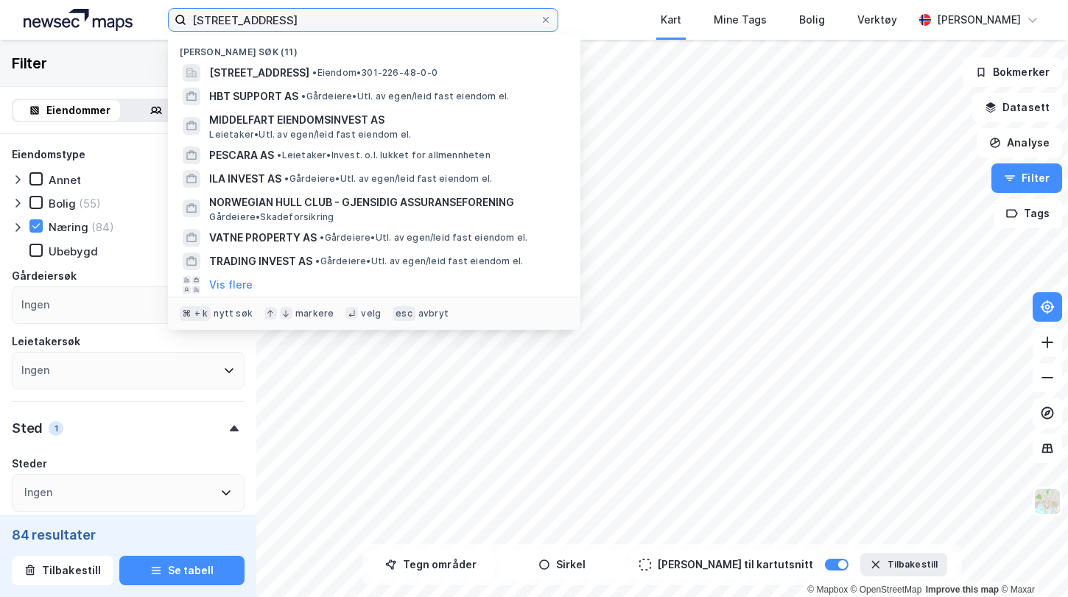
drag, startPoint x: 304, startPoint y: 18, endPoint x: 121, endPoint y: 19, distance: 183.3
click at [121, 19] on div "[STREET_ADDRESS] søk (11) [STREET_ADDRESS] • Eiendom • 301-226-48-0-0 HBT SUPPO…" at bounding box center [534, 20] width 1068 height 40
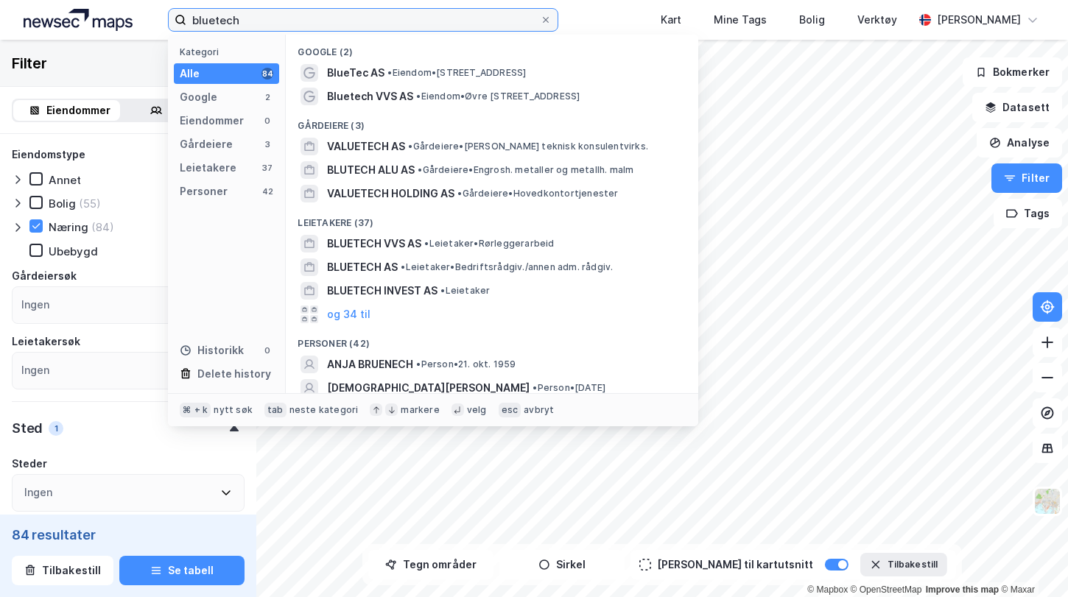
type input "bluetech"
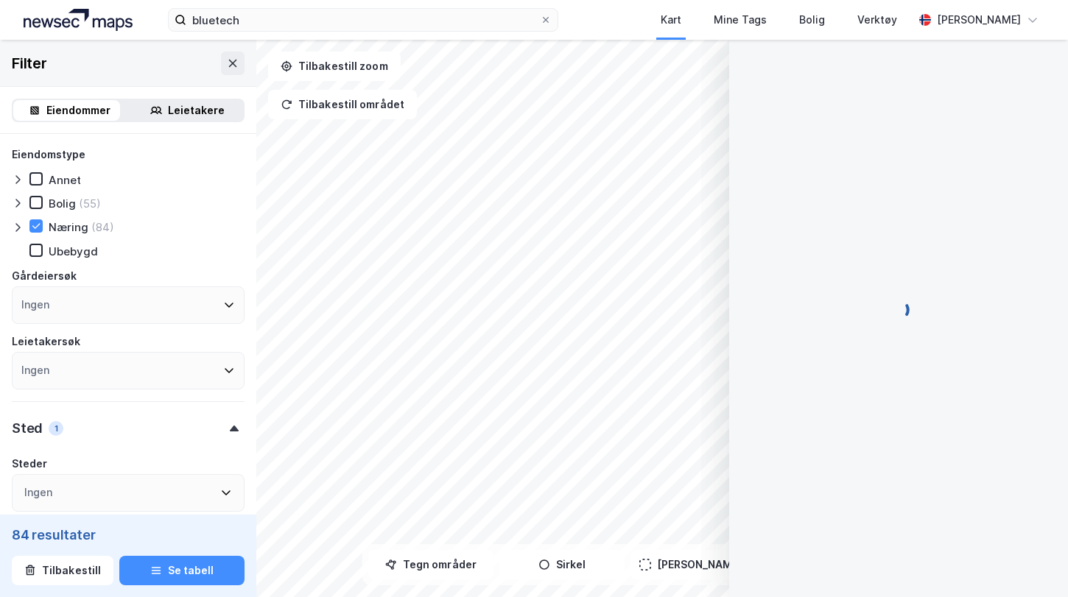
scroll to position [128, 0]
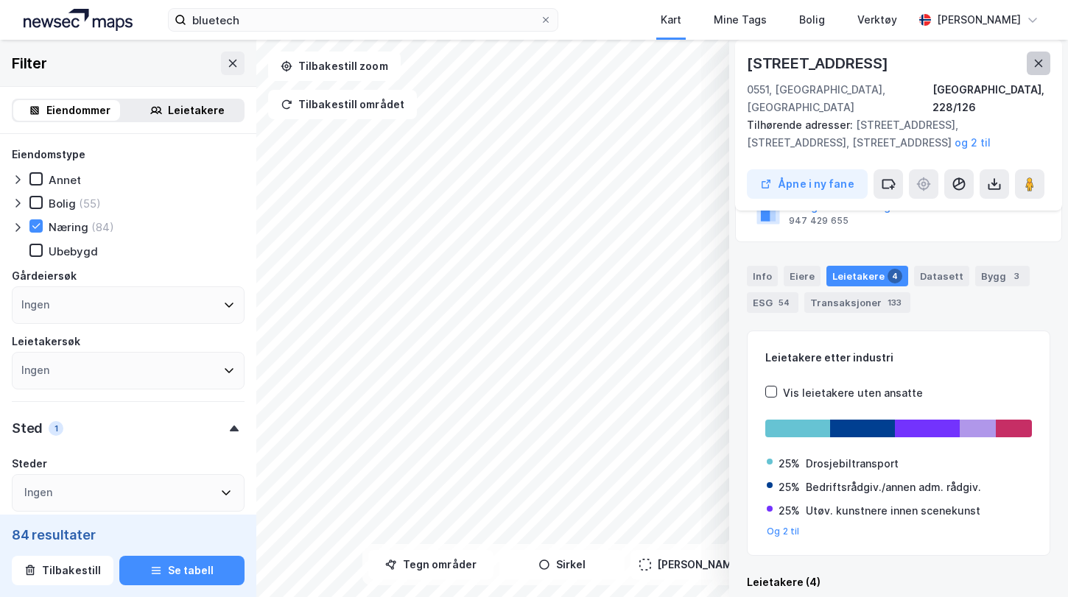
click at [1035, 63] on icon at bounding box center [1038, 63] width 12 height 12
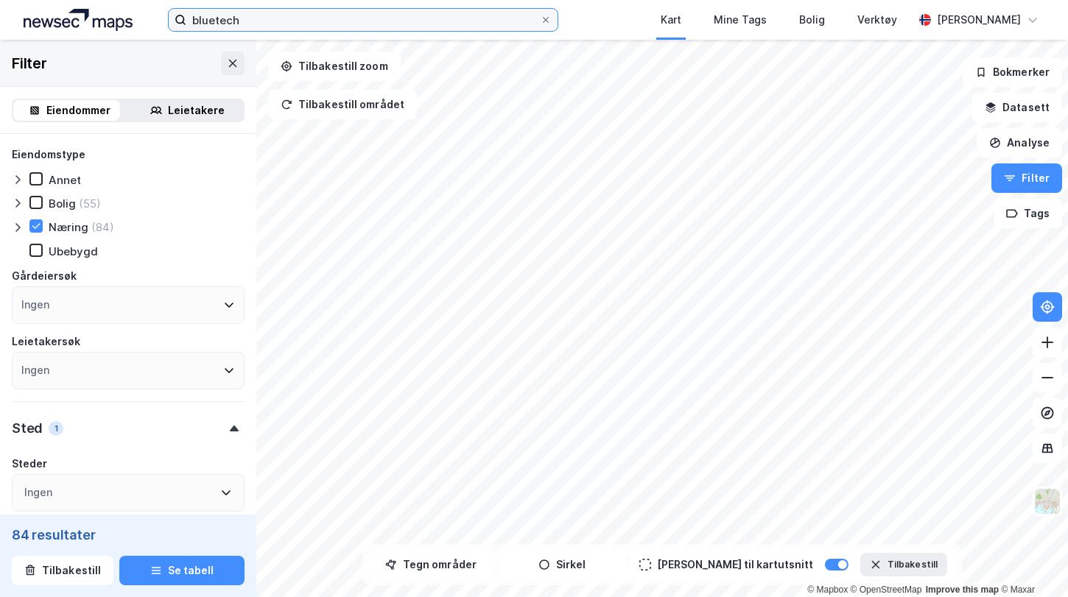
click at [436, 24] on input "bluetech" at bounding box center [362, 20] width 353 height 22
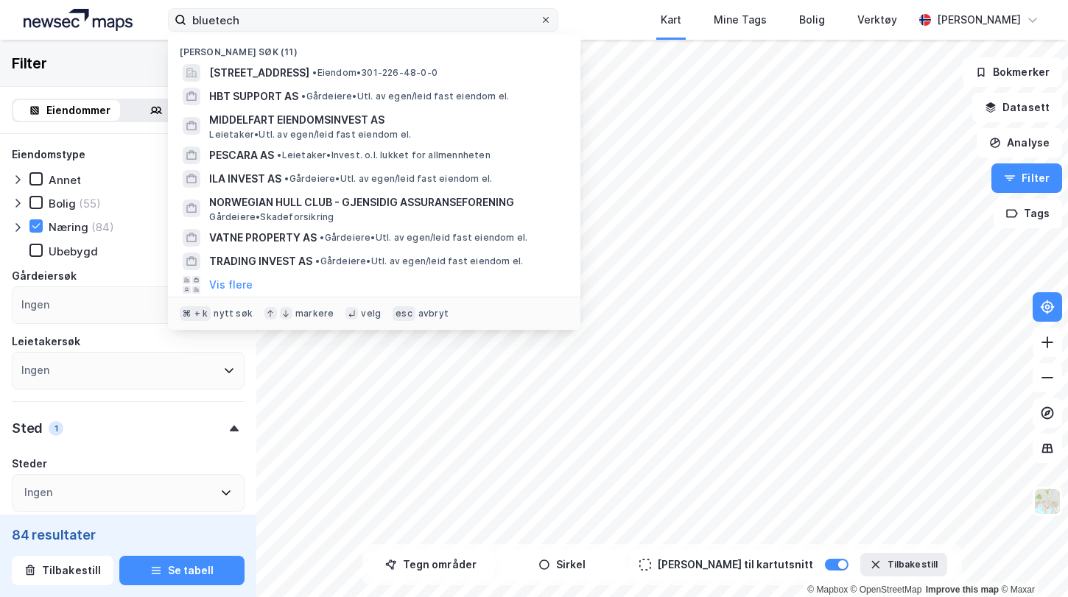
click at [548, 20] on icon at bounding box center [545, 19] width 9 height 9
click at [540, 20] on input "bluetech" at bounding box center [362, 20] width 353 height 22
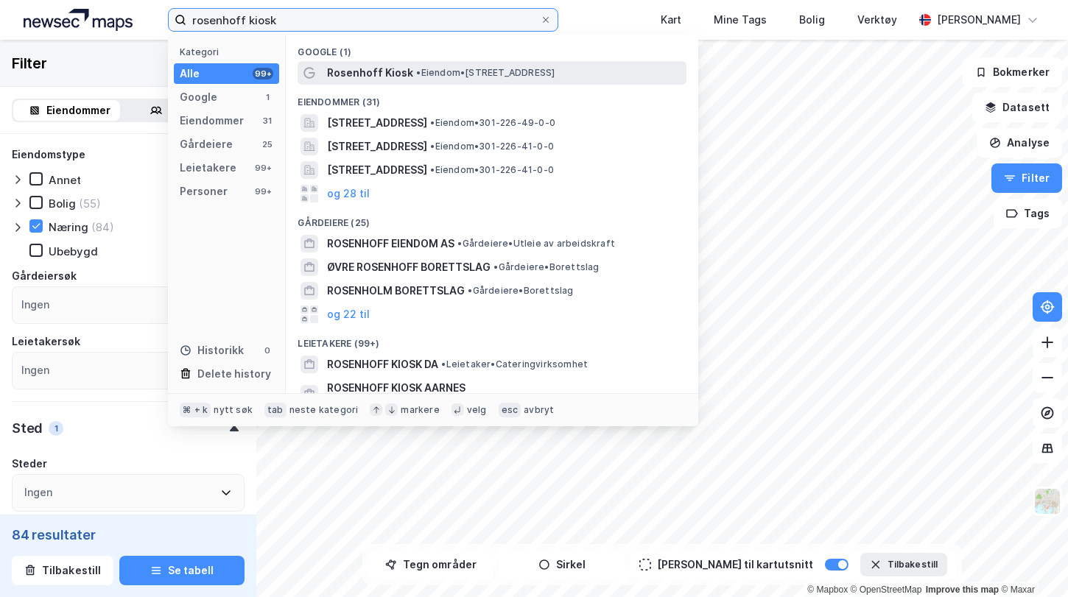
type input "rosenhoff kiosk"
click at [388, 72] on span "Rosenhoff Kiosk" at bounding box center [370, 73] width 86 height 18
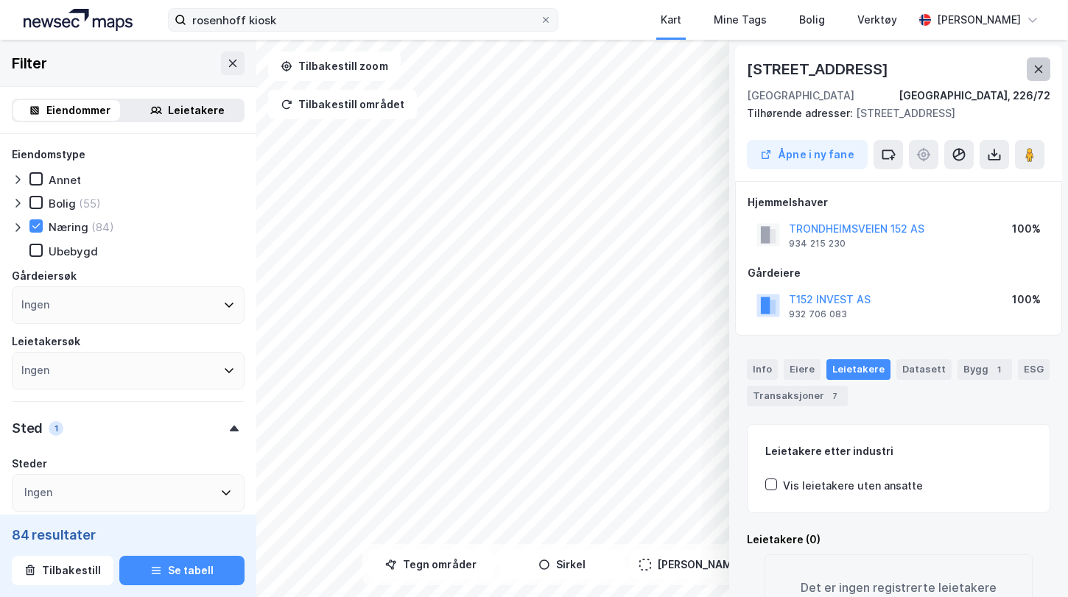
click at [1036, 61] on button at bounding box center [1038, 69] width 24 height 24
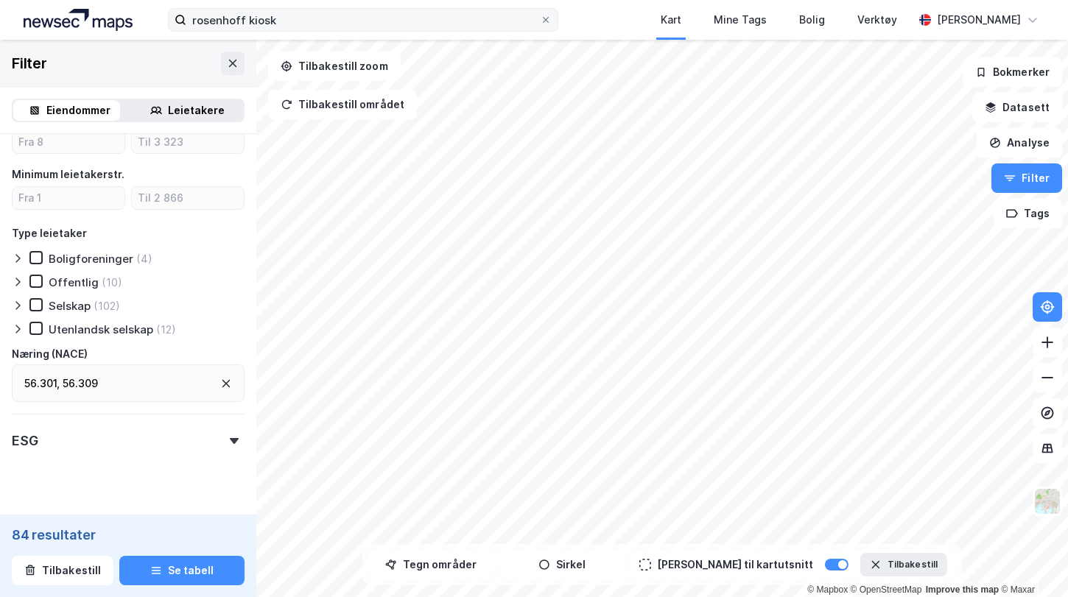
scroll to position [726, 0]
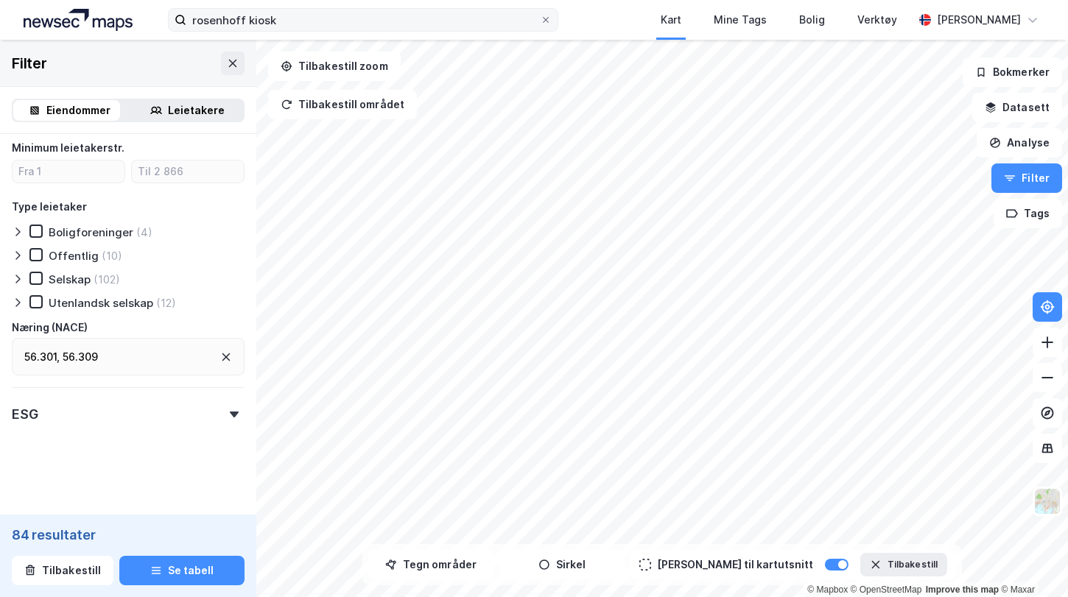
click at [141, 357] on div "56.301 , 56.309" at bounding box center [128, 357] width 233 height 38
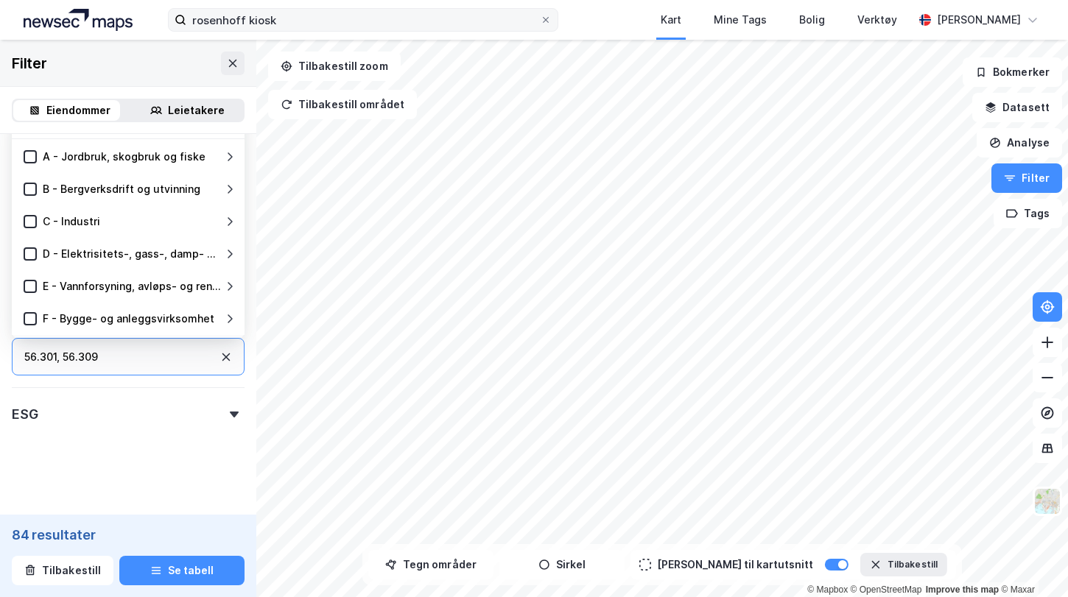
click at [222, 356] on icon at bounding box center [226, 357] width 8 height 8
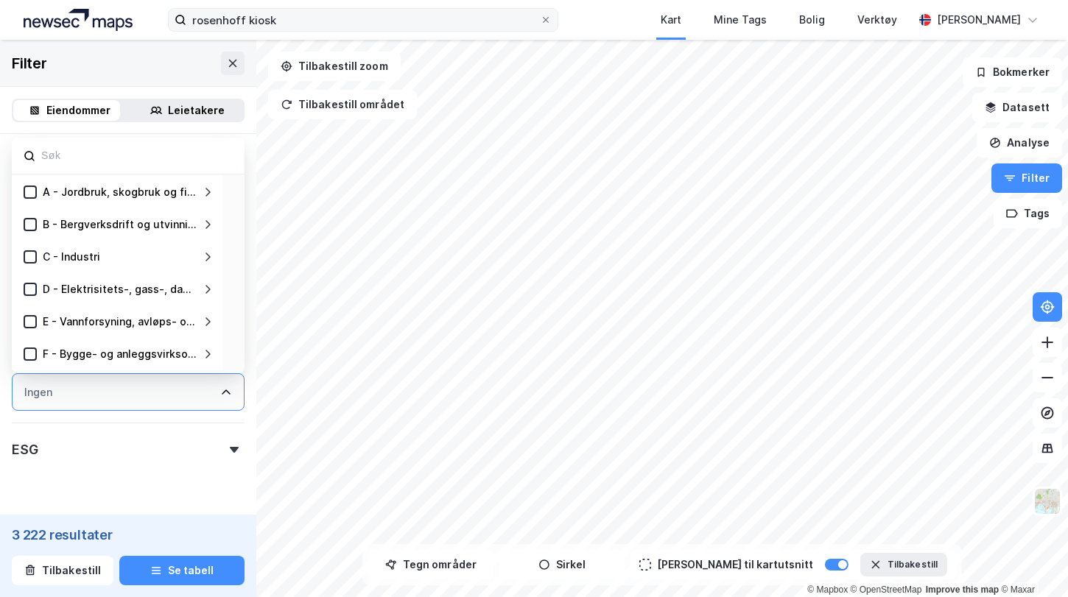
scroll to position [726, 0]
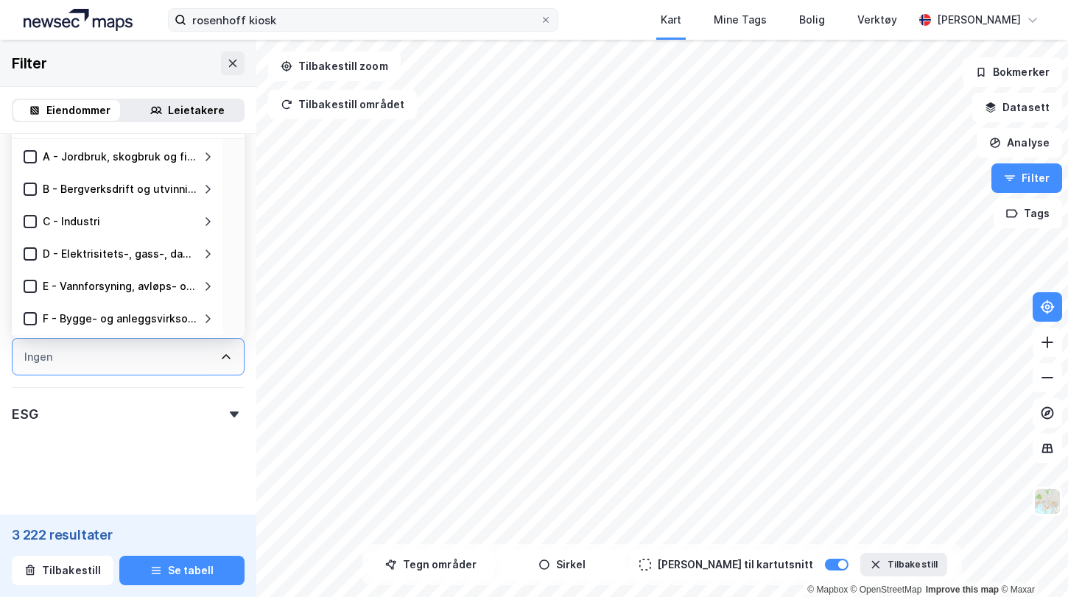
click at [99, 362] on div "Ingen" at bounding box center [128, 357] width 233 height 38
click at [116, 354] on div "Ingen" at bounding box center [128, 357] width 233 height 38
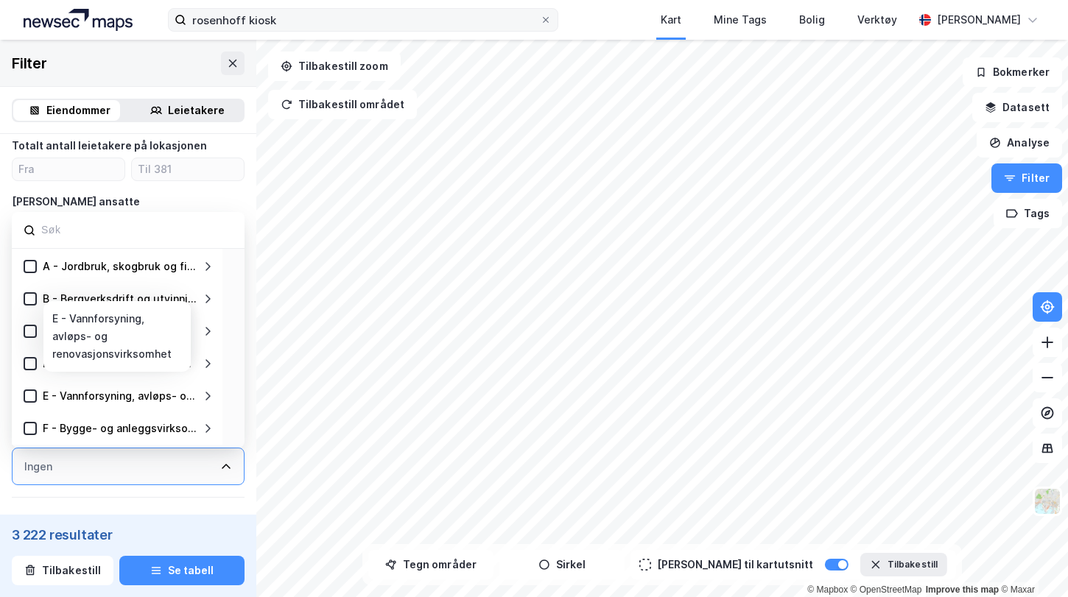
scroll to position [615, 0]
click at [151, 236] on input at bounding box center [136, 231] width 193 height 20
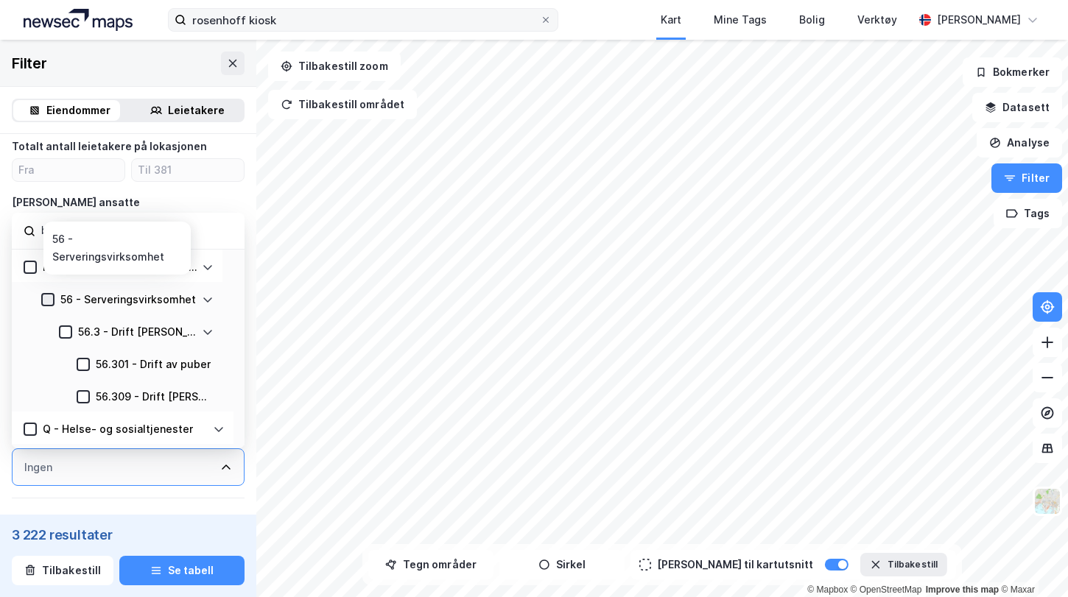
type input "bar"
click at [46, 301] on icon at bounding box center [48, 299] width 8 height 5
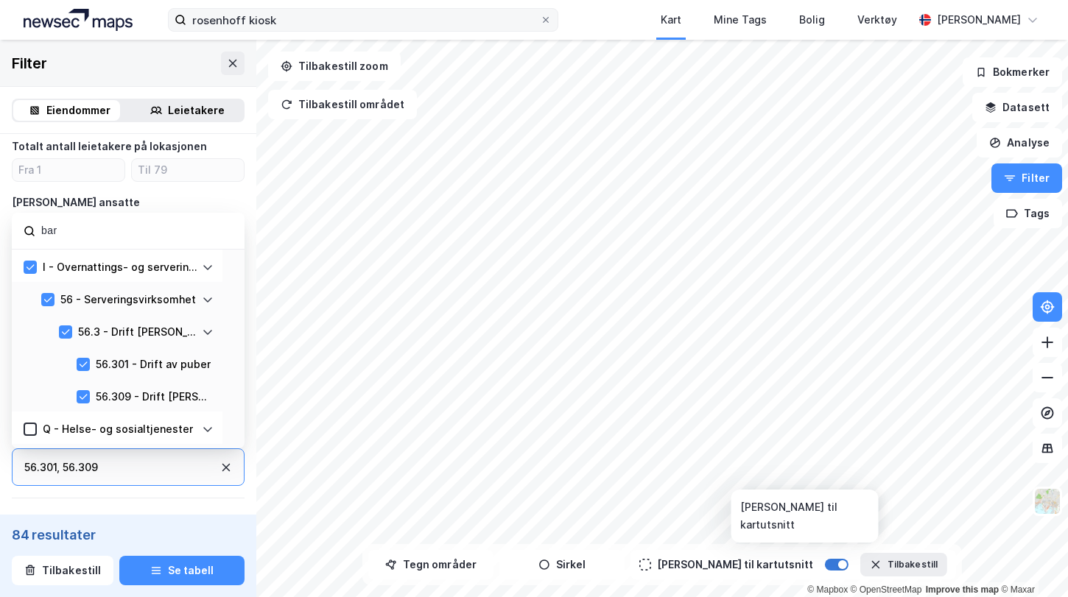
click at [825, 567] on div at bounding box center [837, 565] width 24 height 12
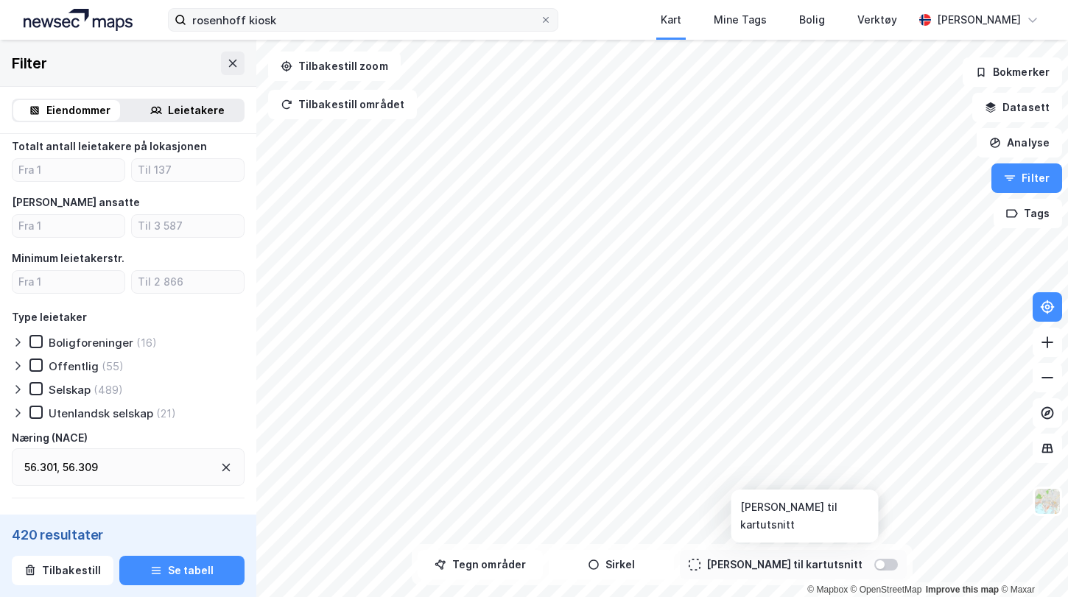
click at [875, 566] on div at bounding box center [879, 564] width 9 height 9
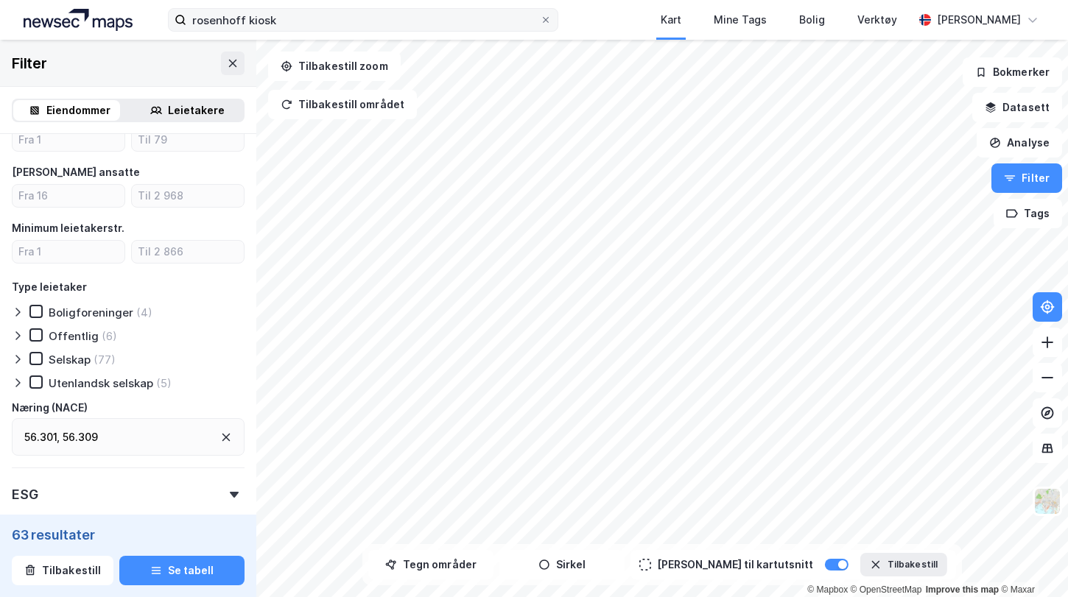
scroll to position [647, 0]
click at [128, 432] on div "56.301 , 56.309" at bounding box center [128, 436] width 233 height 38
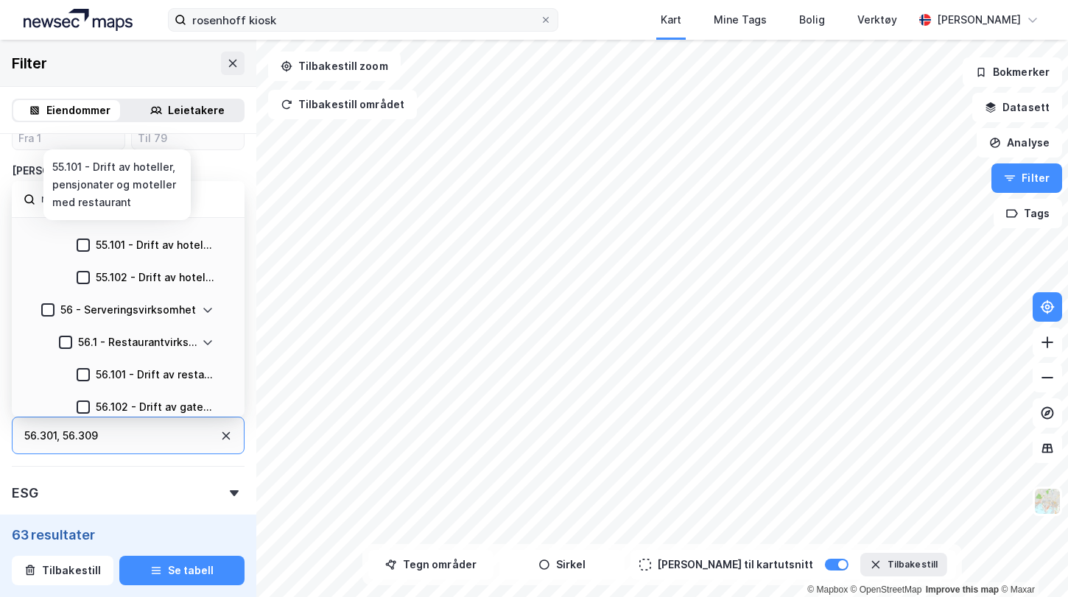
scroll to position [89, 0]
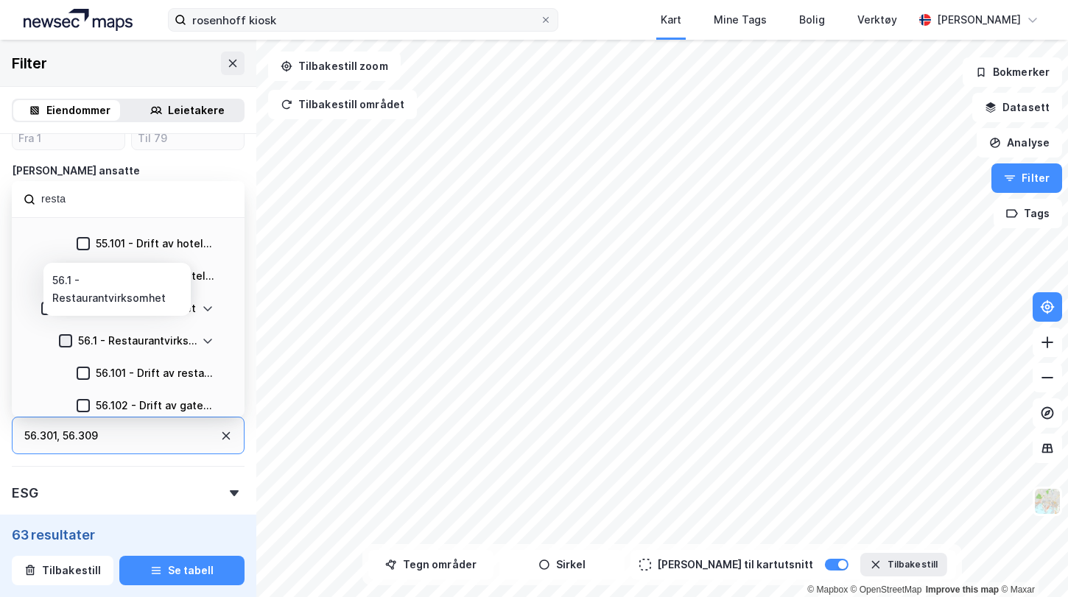
type input "resta"
click at [66, 336] on icon at bounding box center [65, 341] width 10 height 10
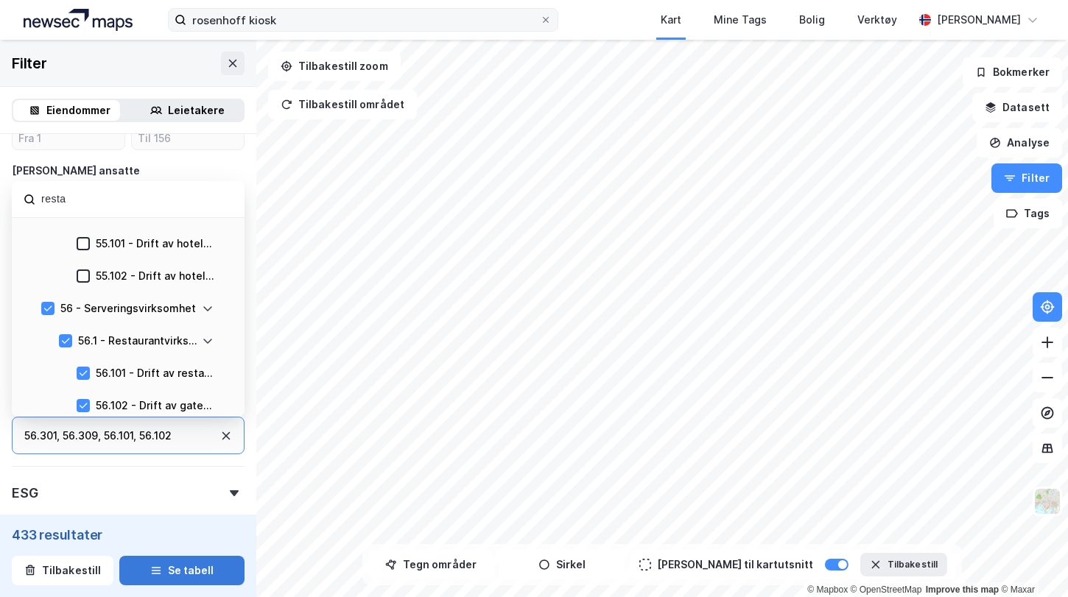
click at [197, 574] on button "Se tabell" at bounding box center [181, 570] width 125 height 29
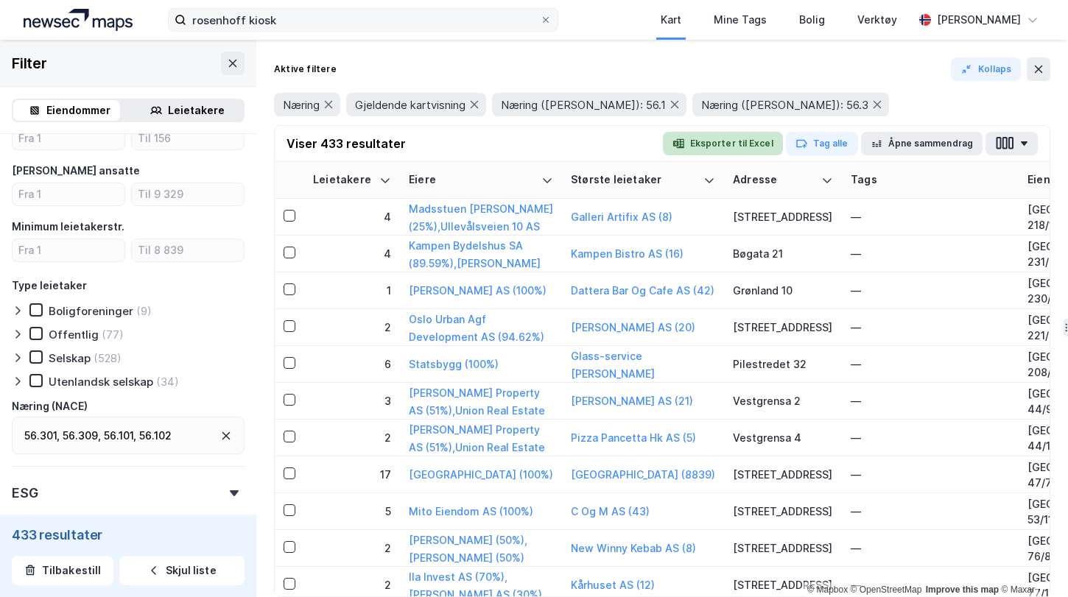
click at [738, 146] on button "Eksporter til Excel" at bounding box center [723, 144] width 120 height 24
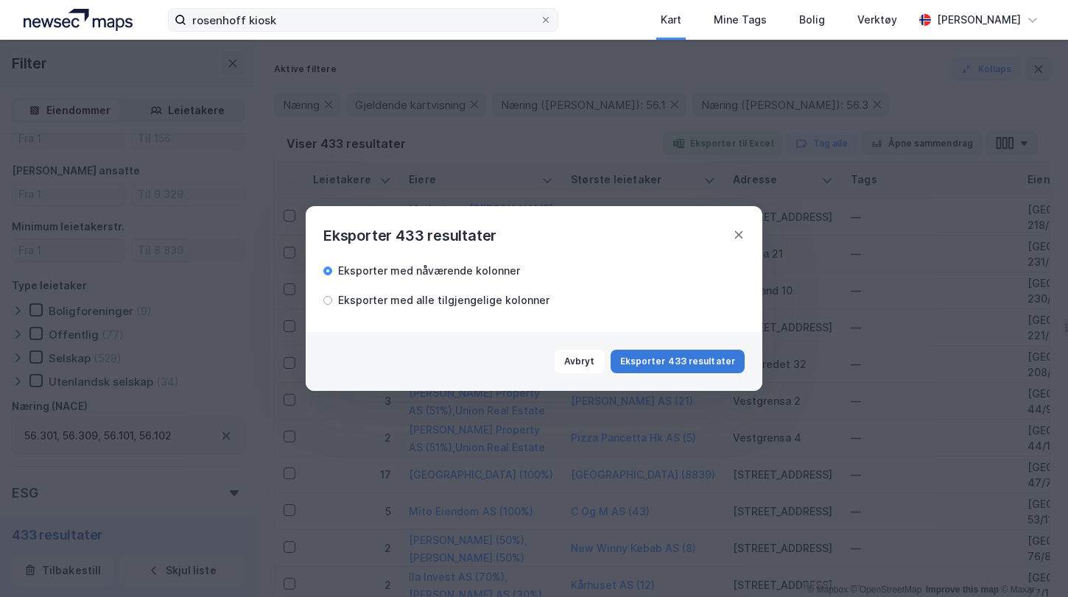
click at [691, 364] on button "Eksporter 433 resultater" at bounding box center [677, 362] width 134 height 24
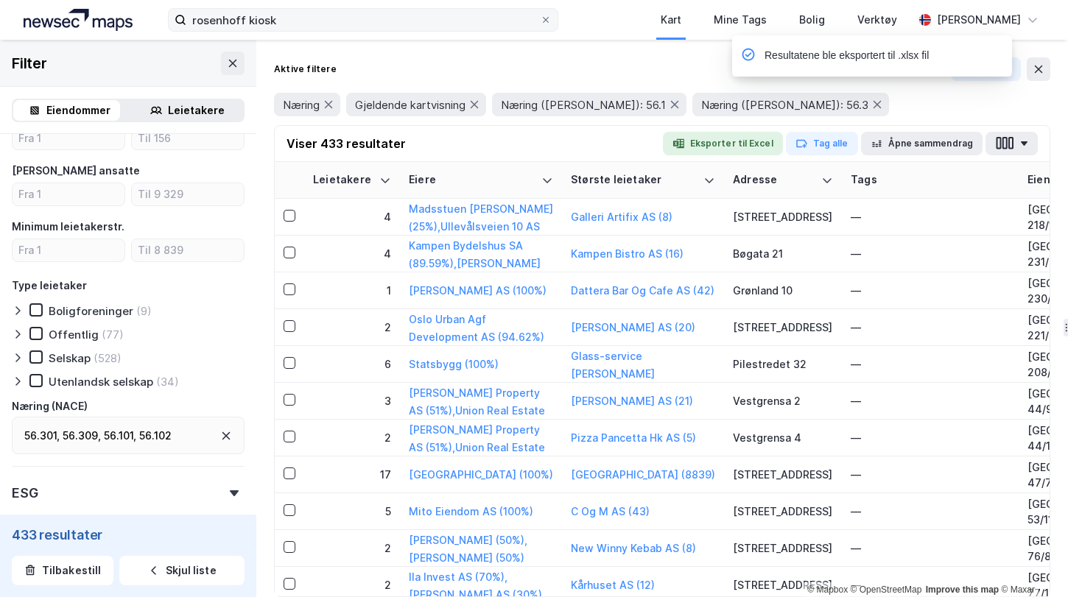
click at [602, 52] on div "Aktive filtere Kollaps Næring Gjeldende kartvisning Næring ([PERSON_NAME]): 56.…" at bounding box center [661, 318] width 811 height 557
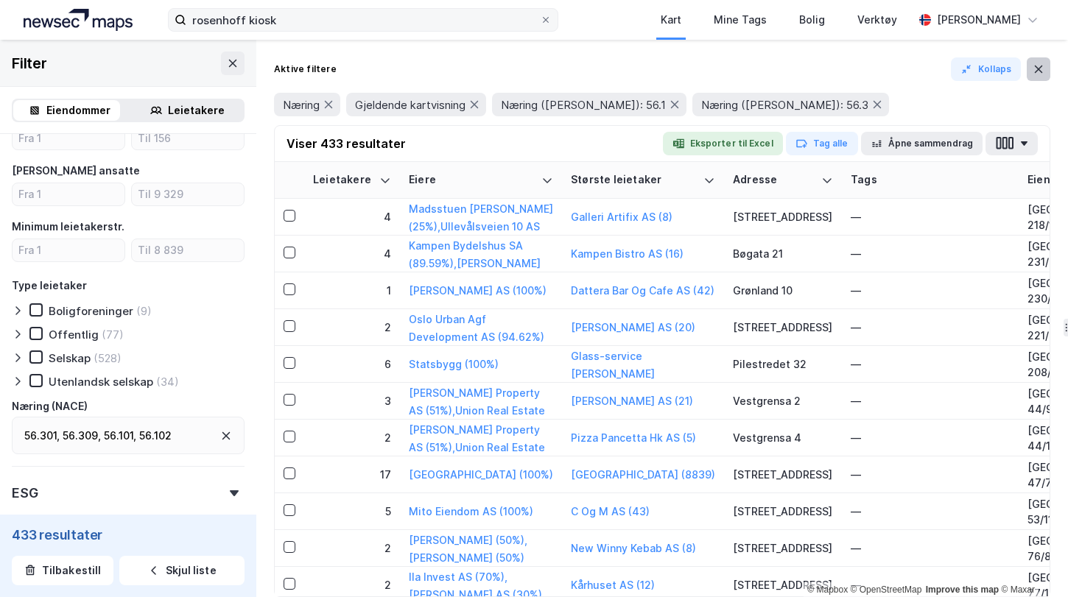
click at [1033, 67] on icon at bounding box center [1038, 69] width 12 height 12
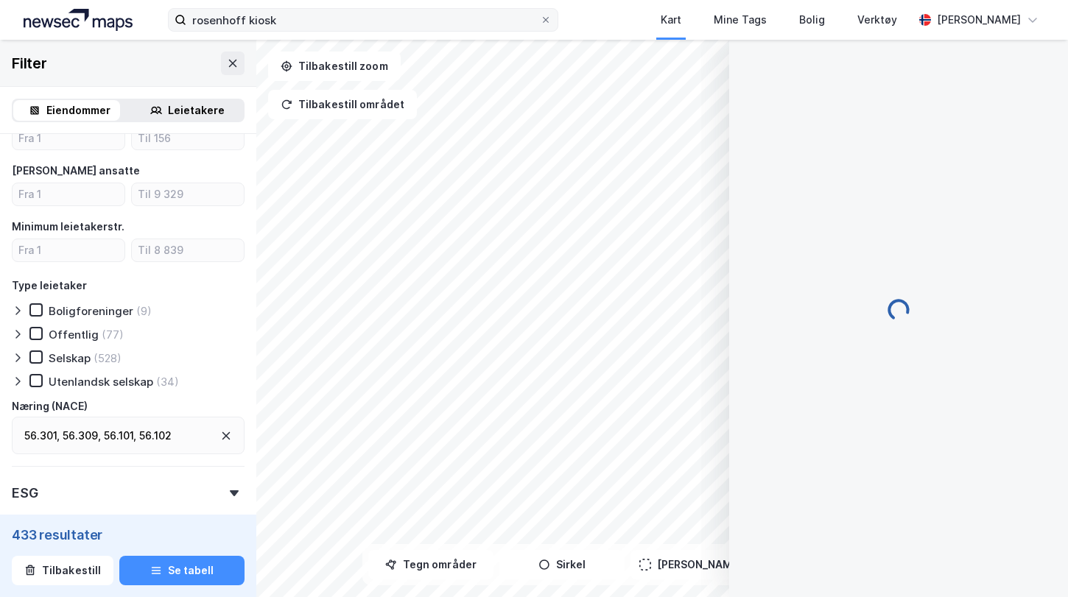
scroll to position [128, 0]
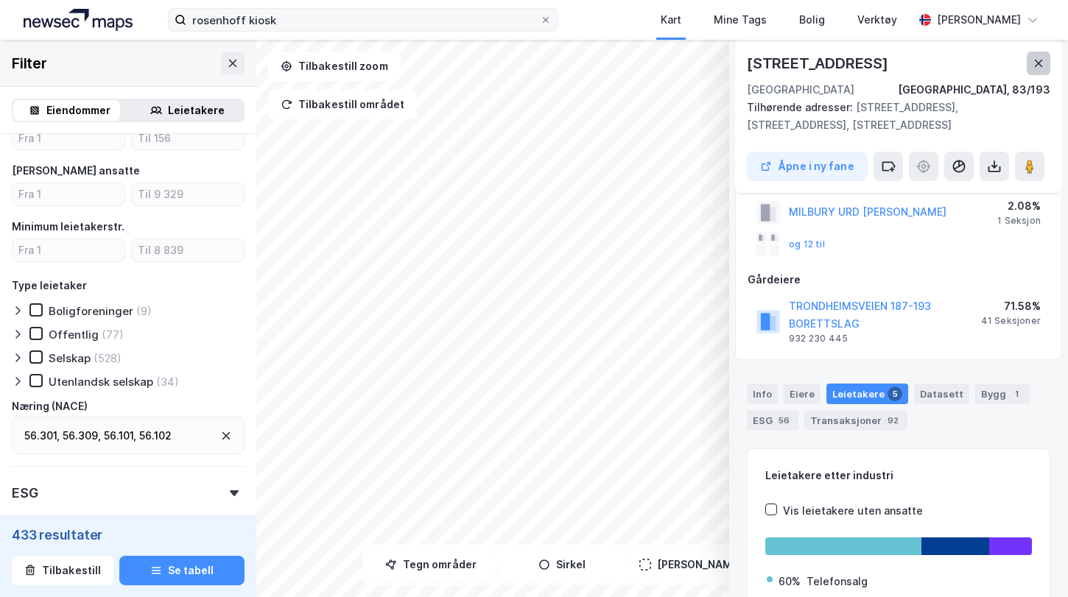
click at [1038, 68] on icon at bounding box center [1038, 63] width 12 height 12
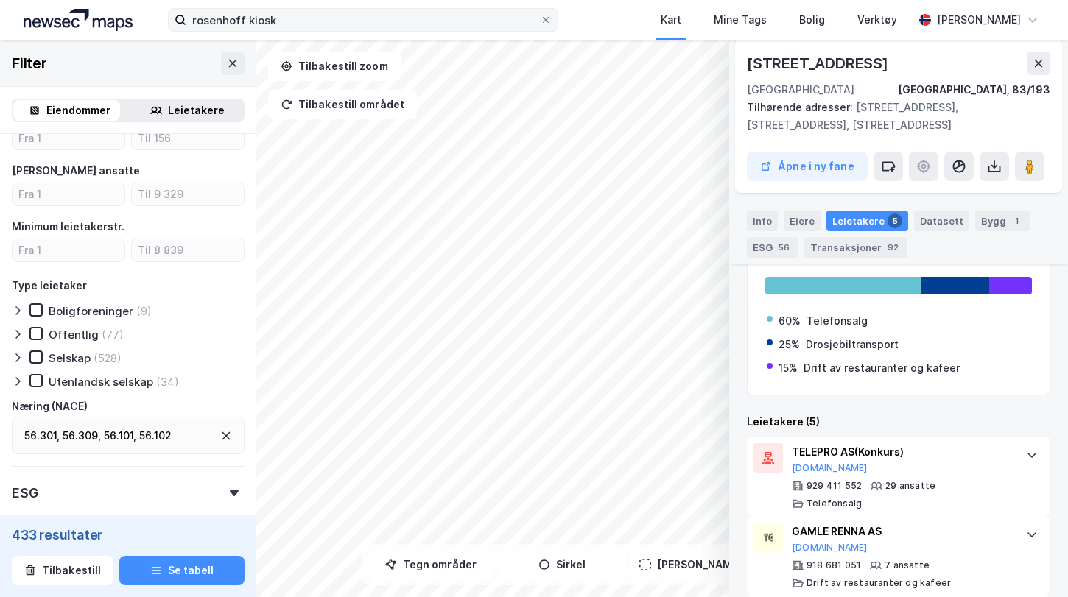
scroll to position [379, 0]
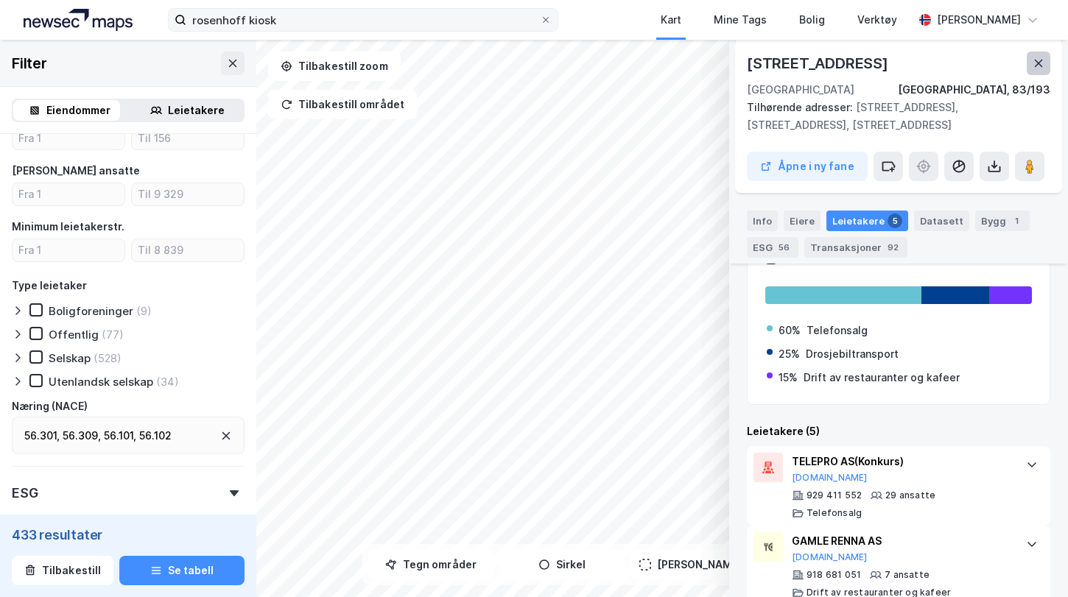
click at [1040, 64] on icon at bounding box center [1038, 63] width 12 height 12
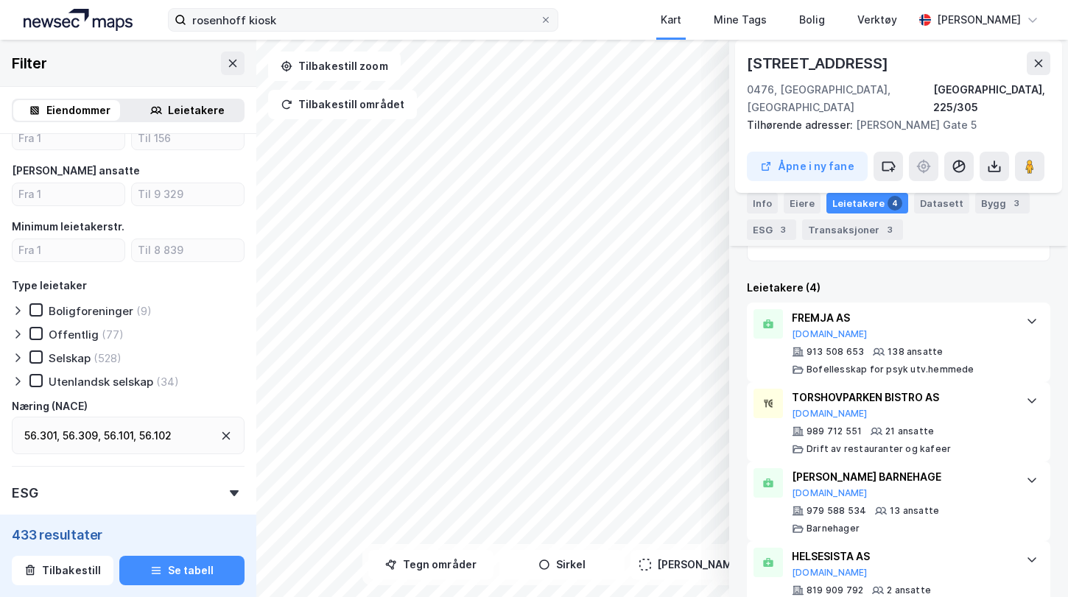
scroll to position [410, 0]
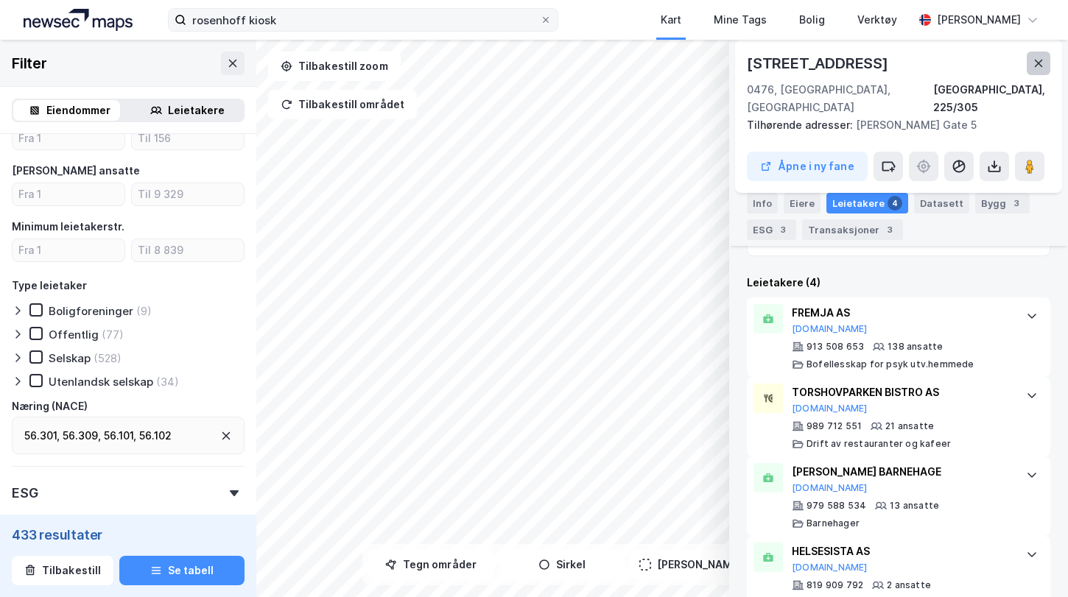
click at [1037, 63] on icon at bounding box center [1038, 63] width 8 height 7
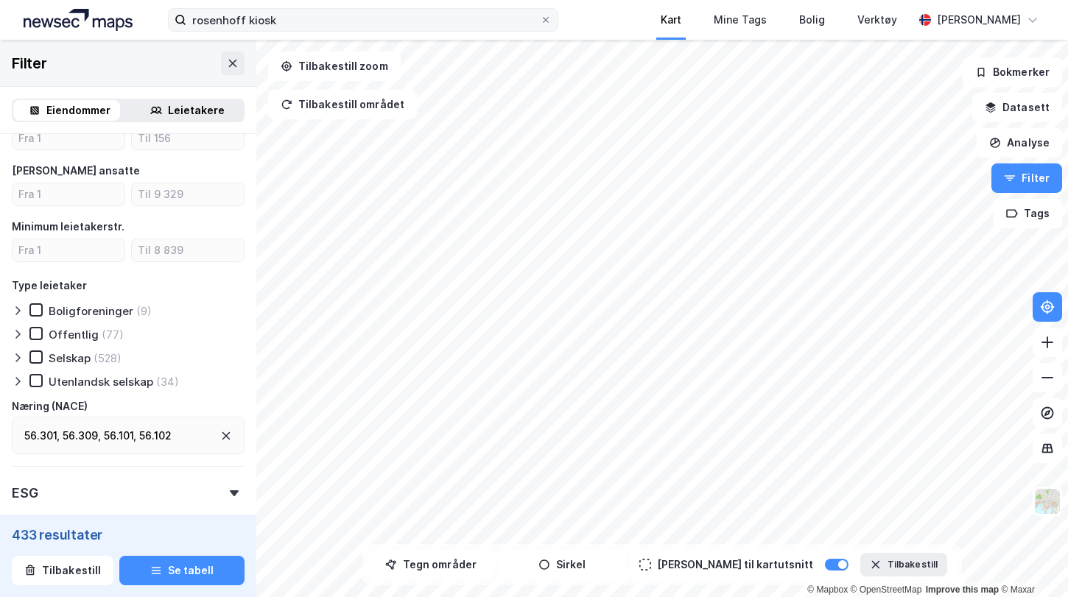
click at [688, 2] on div "[PERSON_NAME] kiosk Kart Mine Tags [PERSON_NAME] Verktøy [PERSON_NAME] © Mapbox…" at bounding box center [534, 298] width 1068 height 597
click at [187, 430] on div "56.301 , 56.309 , 56.101 , 56.102" at bounding box center [128, 436] width 233 height 38
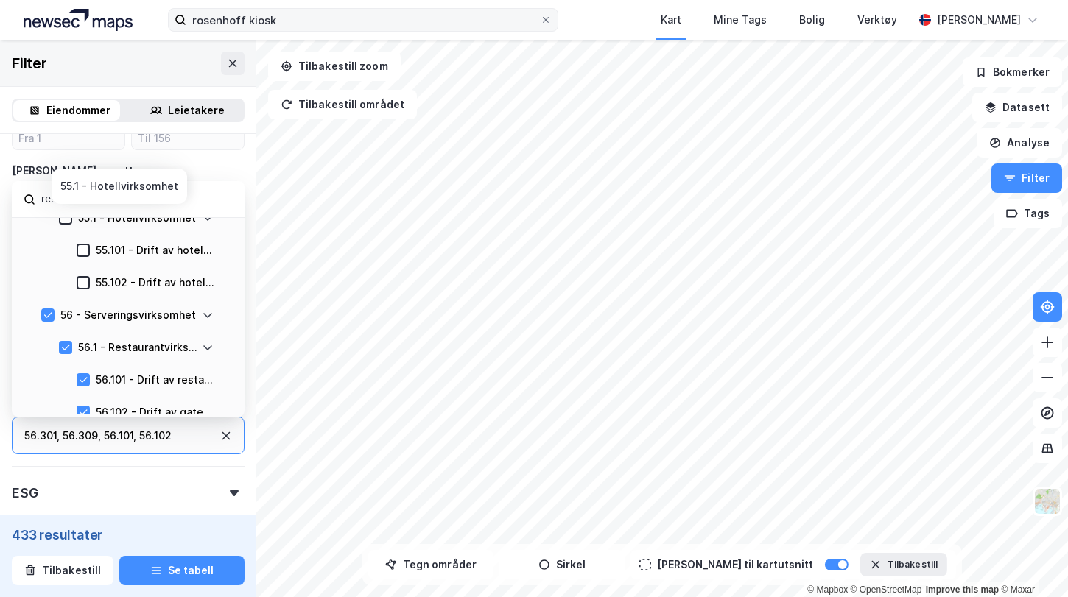
scroll to position [96, 0]
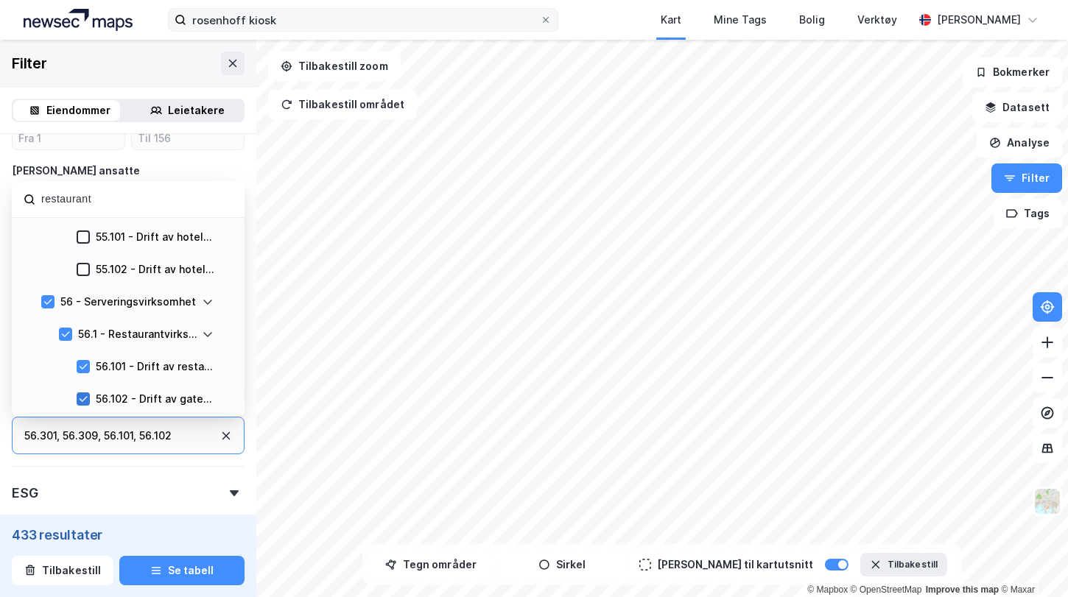
click at [84, 398] on icon at bounding box center [84, 399] width 8 height 5
click at [52, 300] on icon at bounding box center [48, 302] width 10 height 10
click at [110, 200] on input "restaurant" at bounding box center [136, 199] width 193 height 20
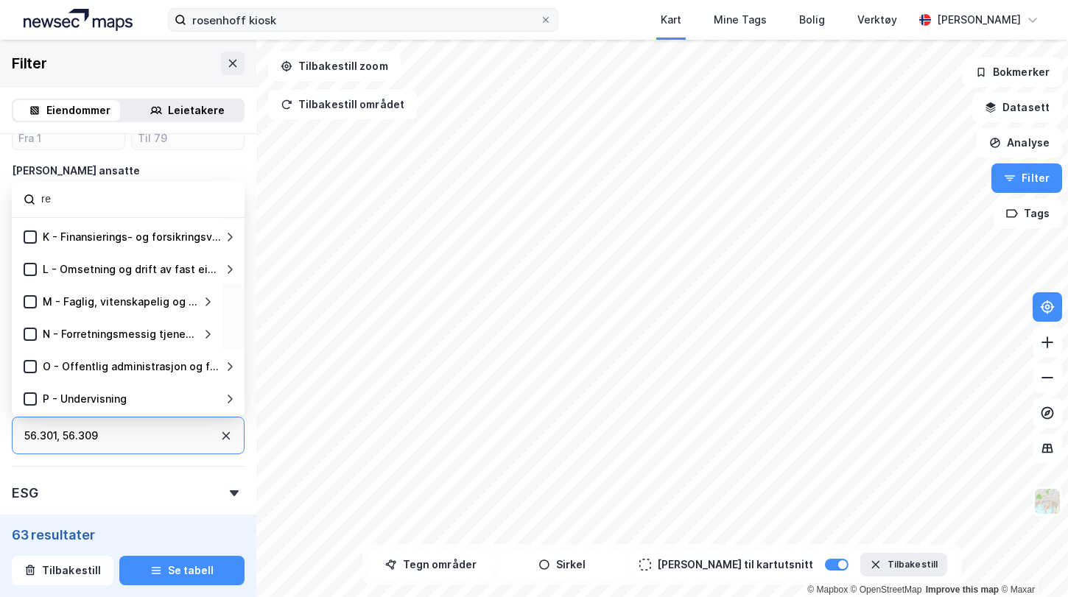
scroll to position [322, 0]
type input "r"
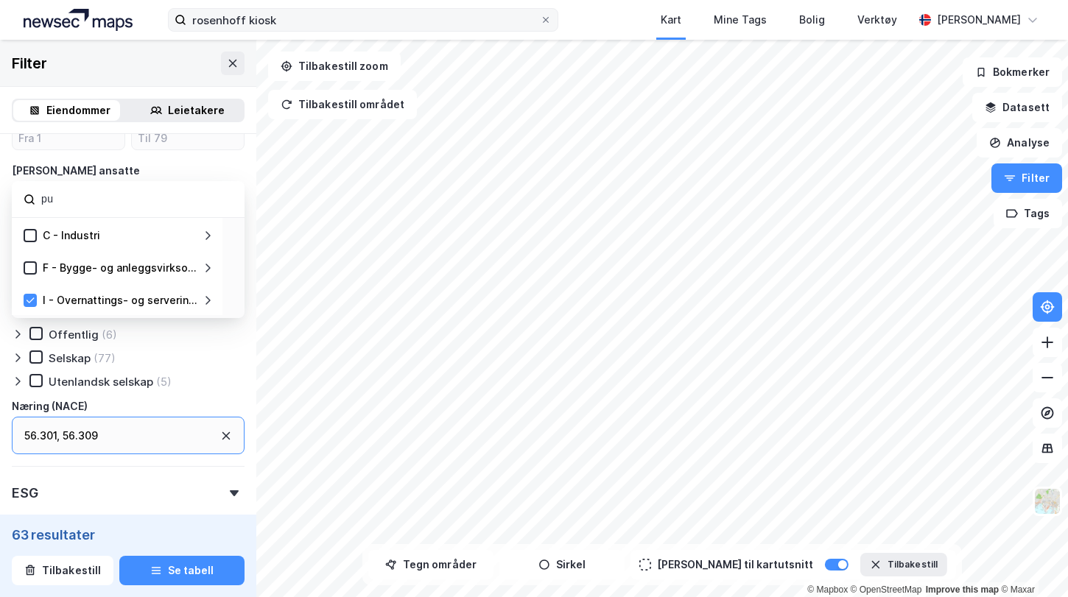
type input "pub"
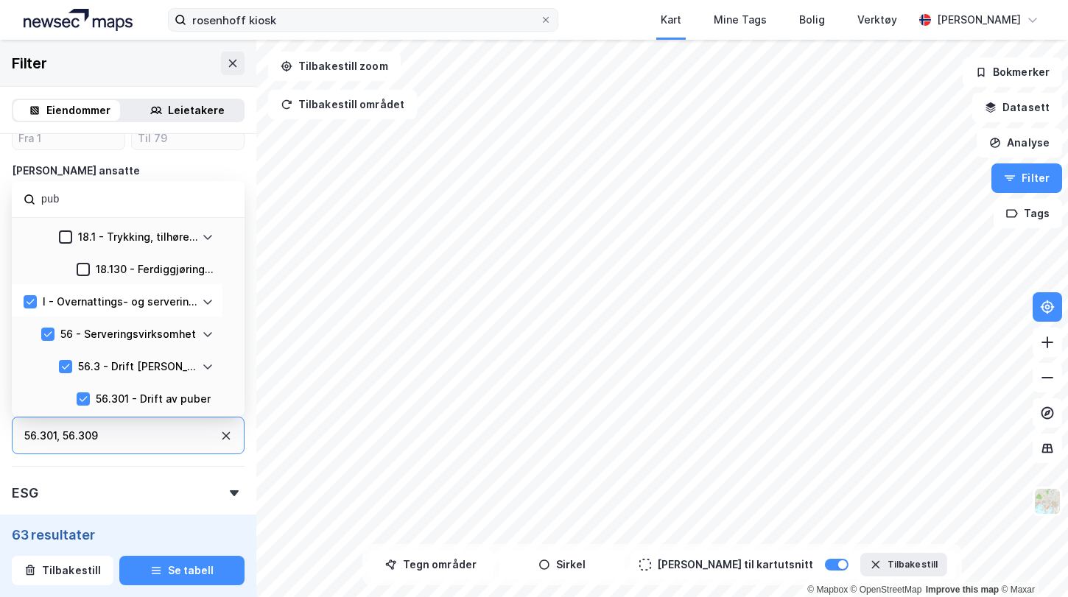
scroll to position [63, 0]
click at [235, 159] on div "Eiendomstype [PERSON_NAME] (37) Næring (63) Ubebygd Gårdeiersøk Ingen Leietaker…" at bounding box center [128, 40] width 256 height 1107
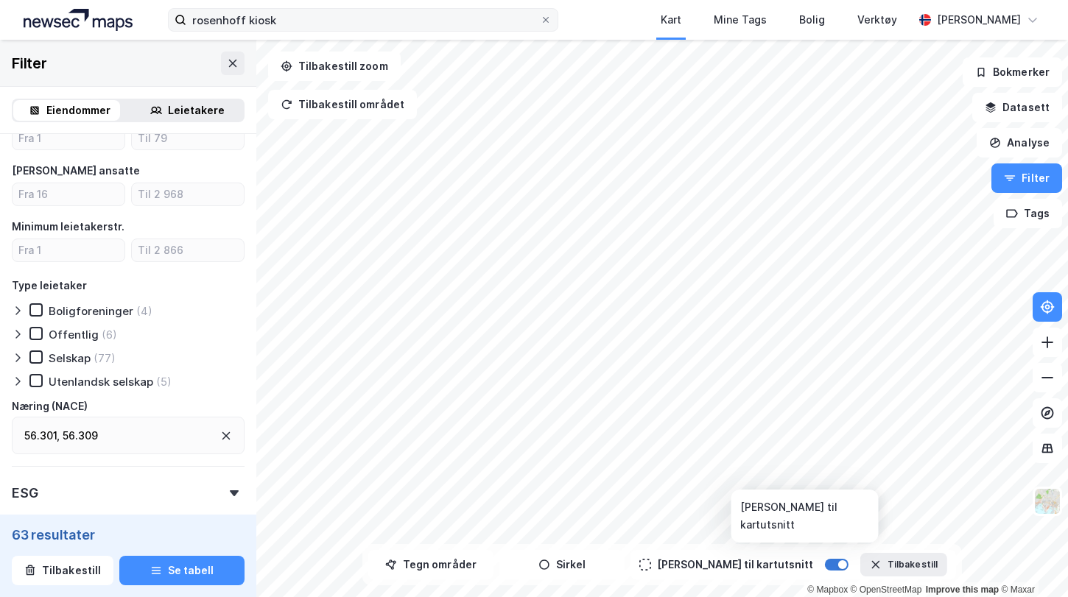
click at [838, 565] on div at bounding box center [842, 564] width 9 height 9
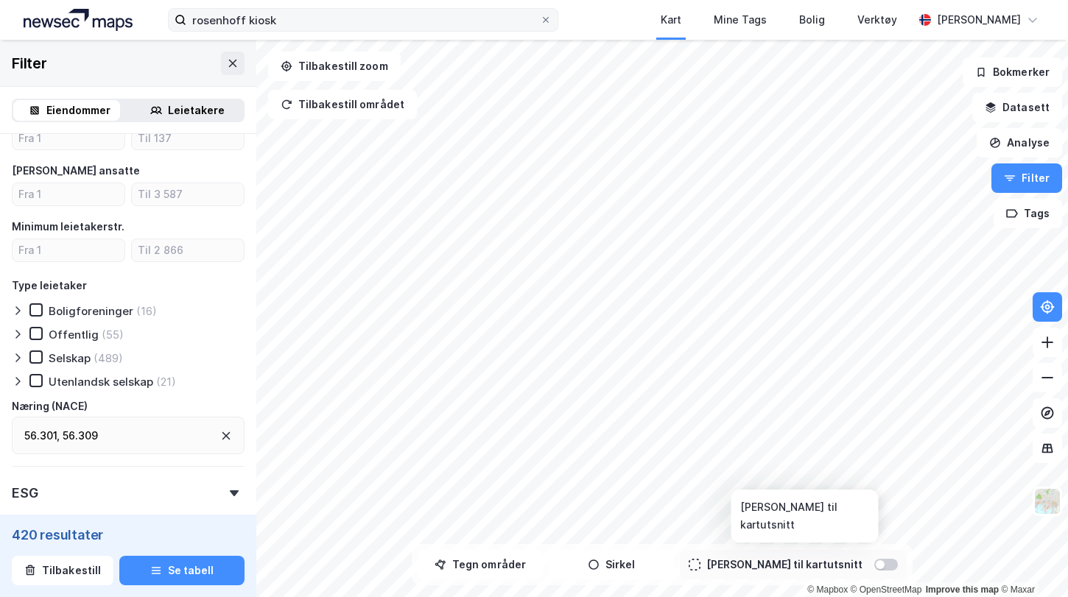
click at [858, 571] on div "[PERSON_NAME] til kartutsnitt" at bounding box center [793, 564] width 227 height 29
click at [875, 567] on div at bounding box center [879, 564] width 9 height 9
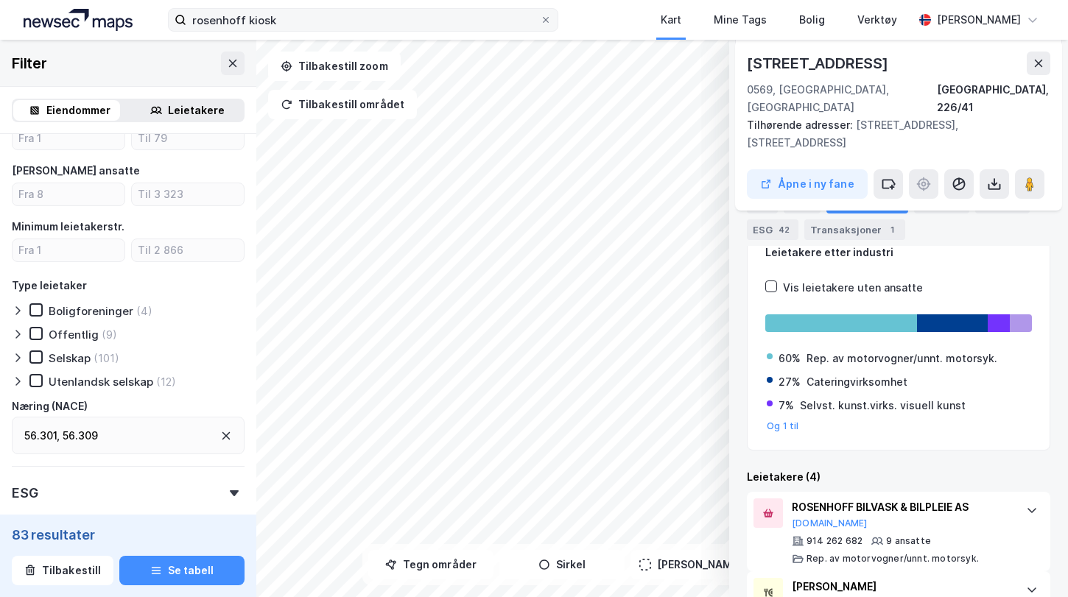
scroll to position [66, 0]
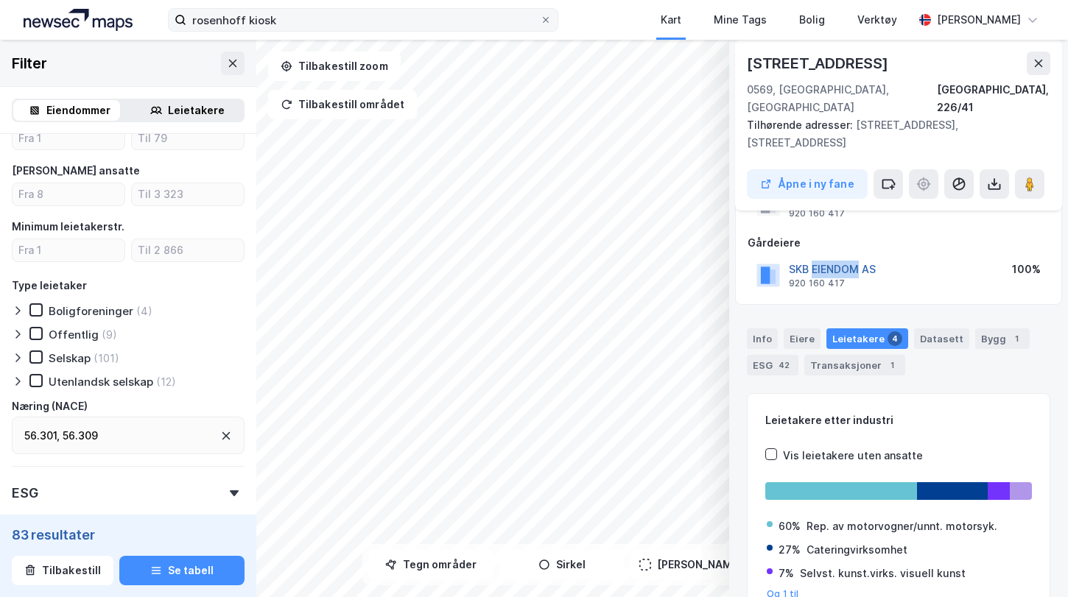
click at [0, 0] on button "SKB EIENDOM AS" at bounding box center [0, 0] width 0 height 0
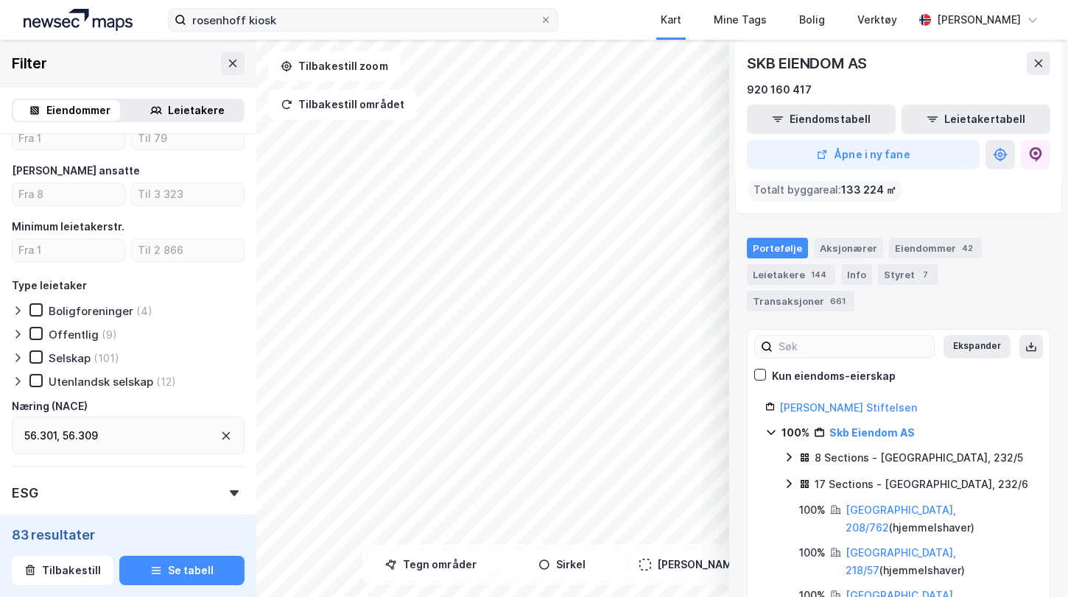
scroll to position [0, 0]
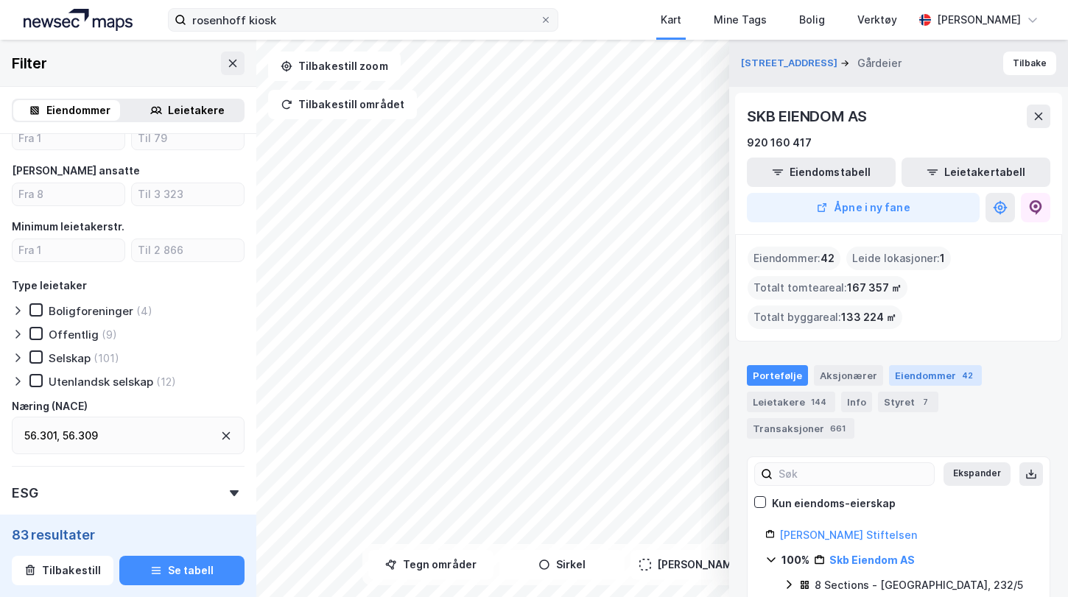
click at [911, 372] on div "Eiendommer 42" at bounding box center [935, 375] width 93 height 21
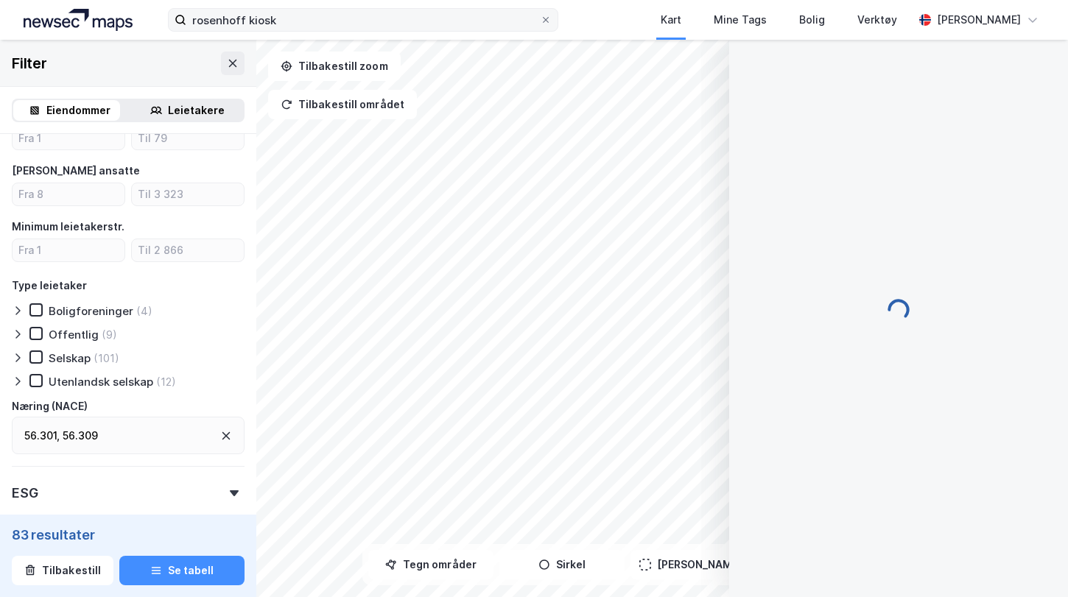
scroll to position [66, 0]
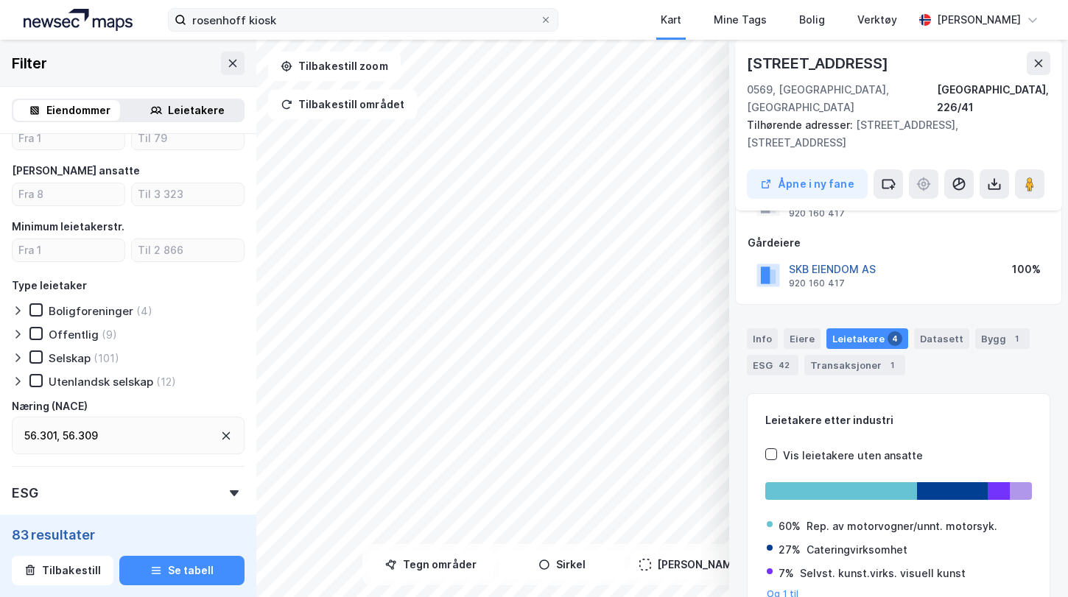
click at [0, 0] on button "SKB EIENDOM AS" at bounding box center [0, 0] width 0 height 0
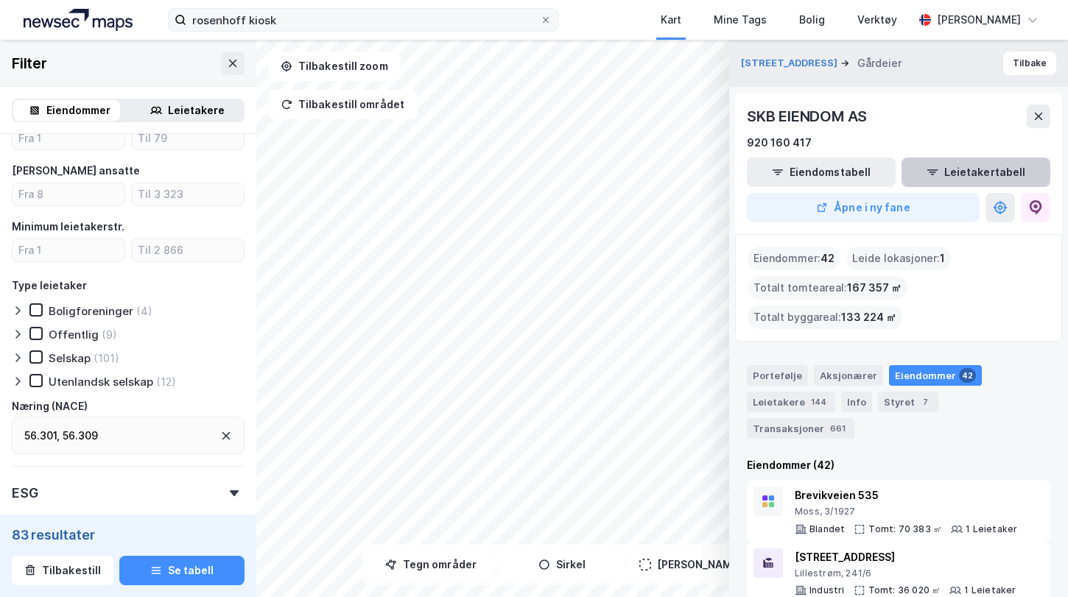
click at [978, 169] on button "Leietakertabell" at bounding box center [975, 172] width 149 height 29
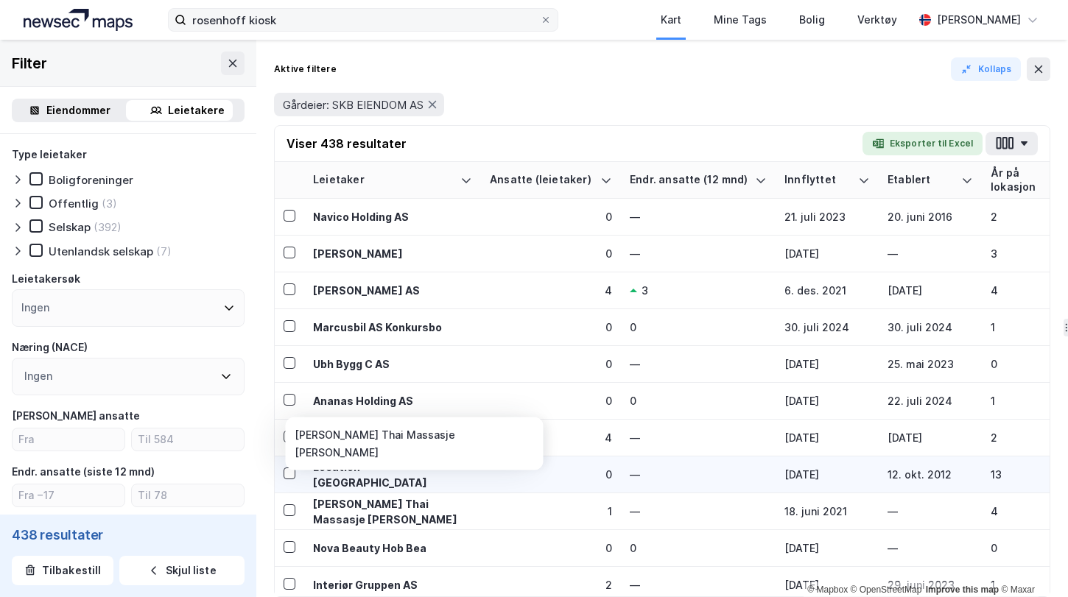
scroll to position [38, 0]
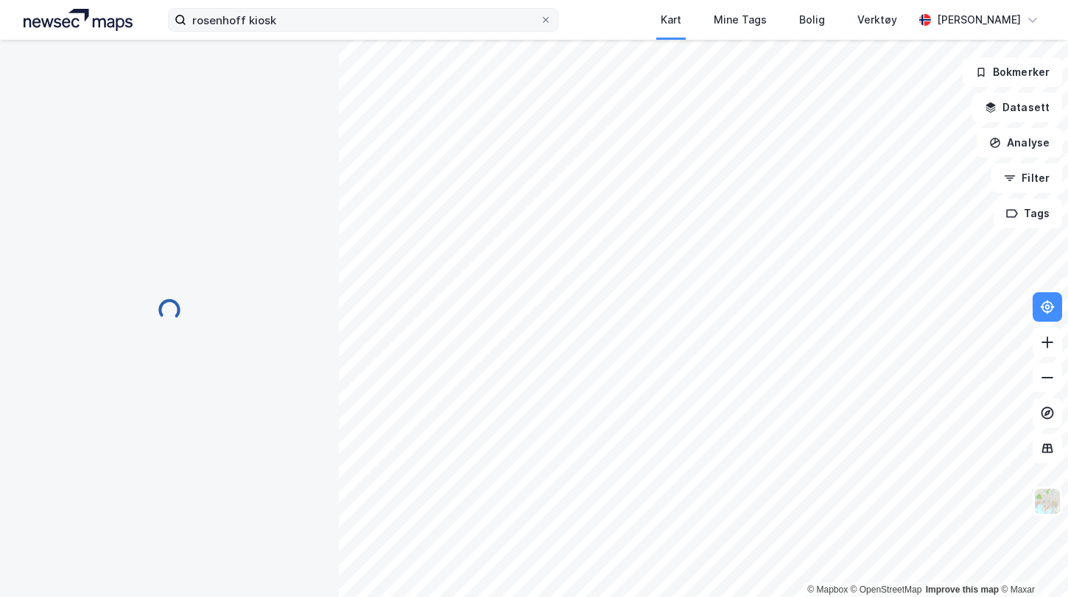
scroll to position [66, 0]
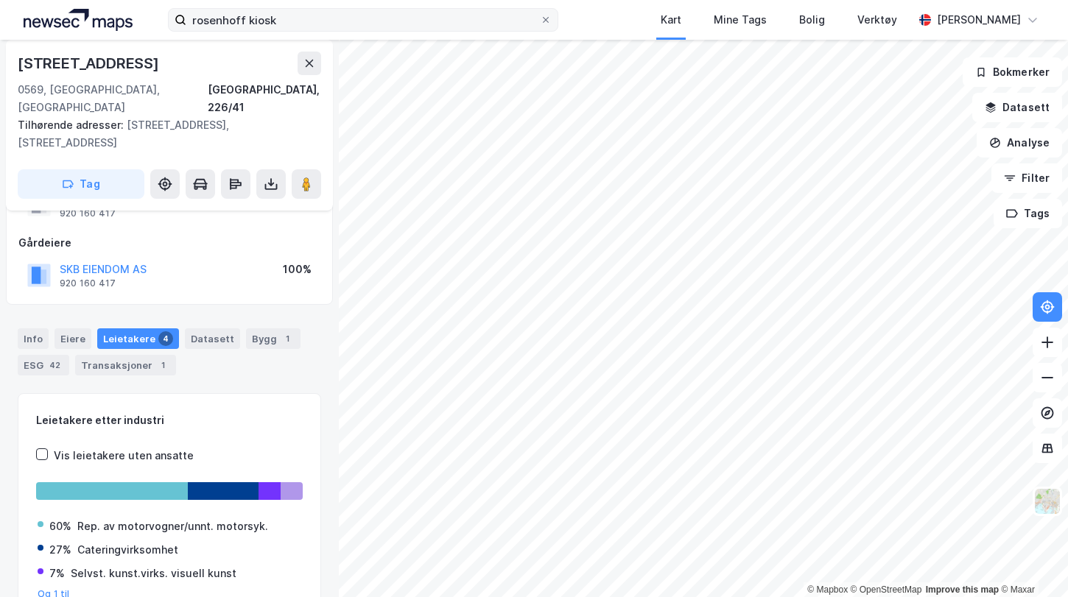
scroll to position [66, 0]
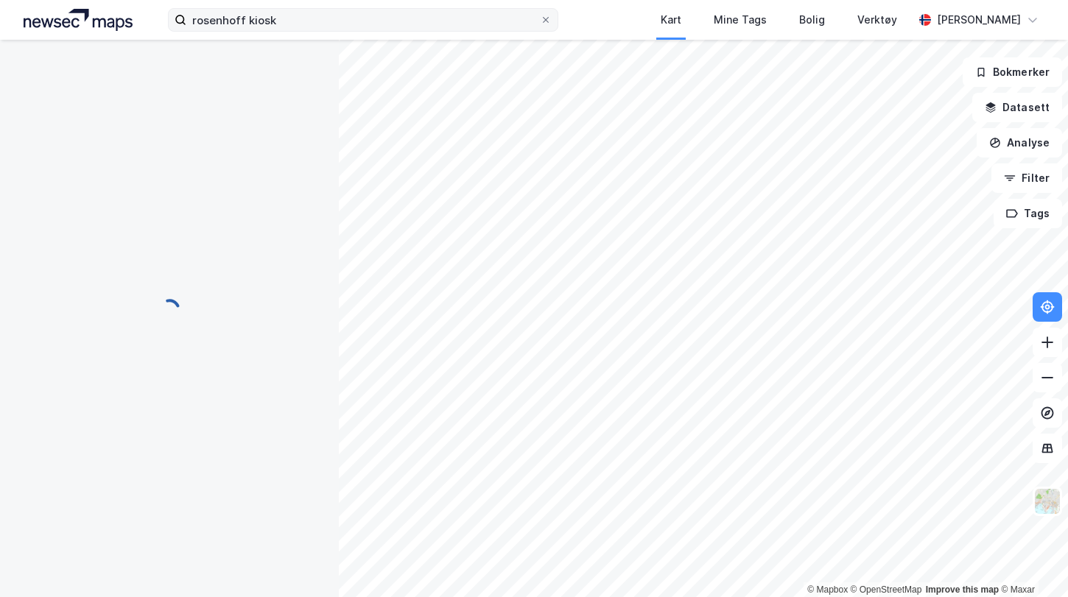
scroll to position [66, 0]
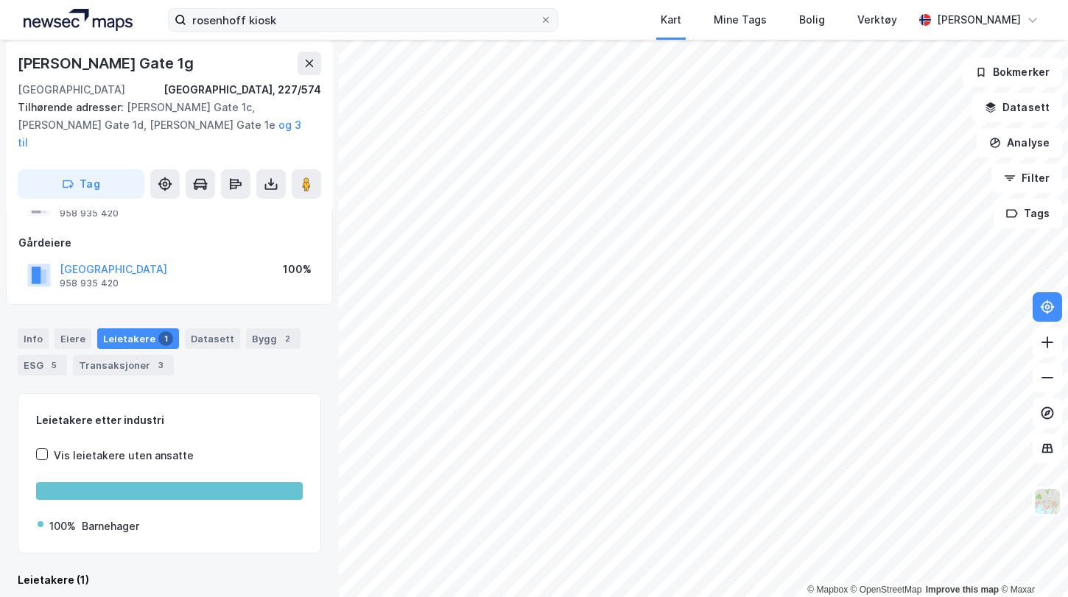
scroll to position [63, 0]
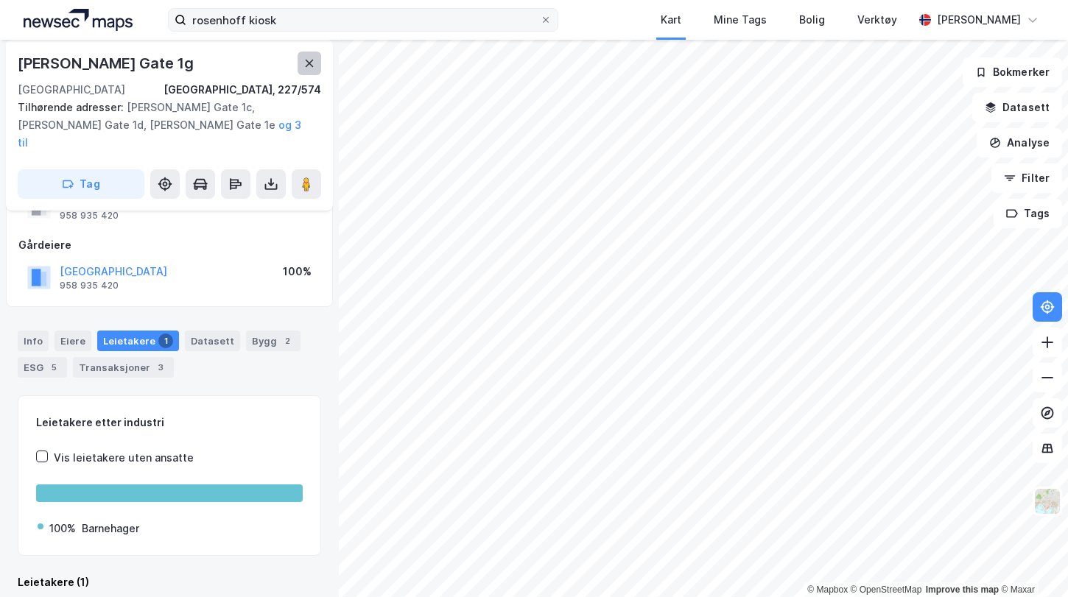
click at [314, 63] on icon at bounding box center [309, 63] width 12 height 12
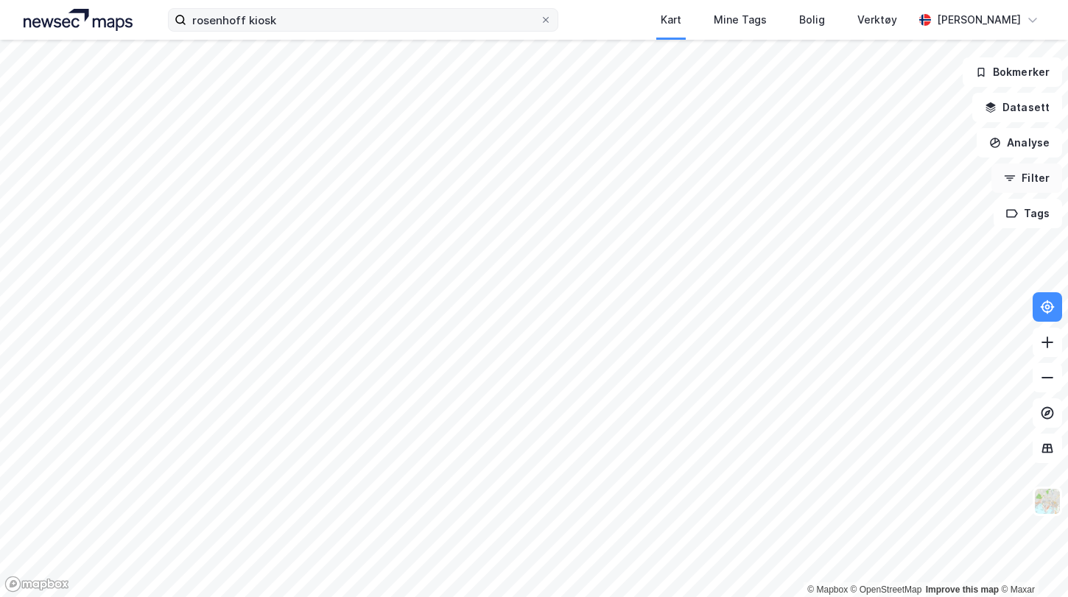
click at [1020, 177] on button "Filter" at bounding box center [1026, 177] width 71 height 29
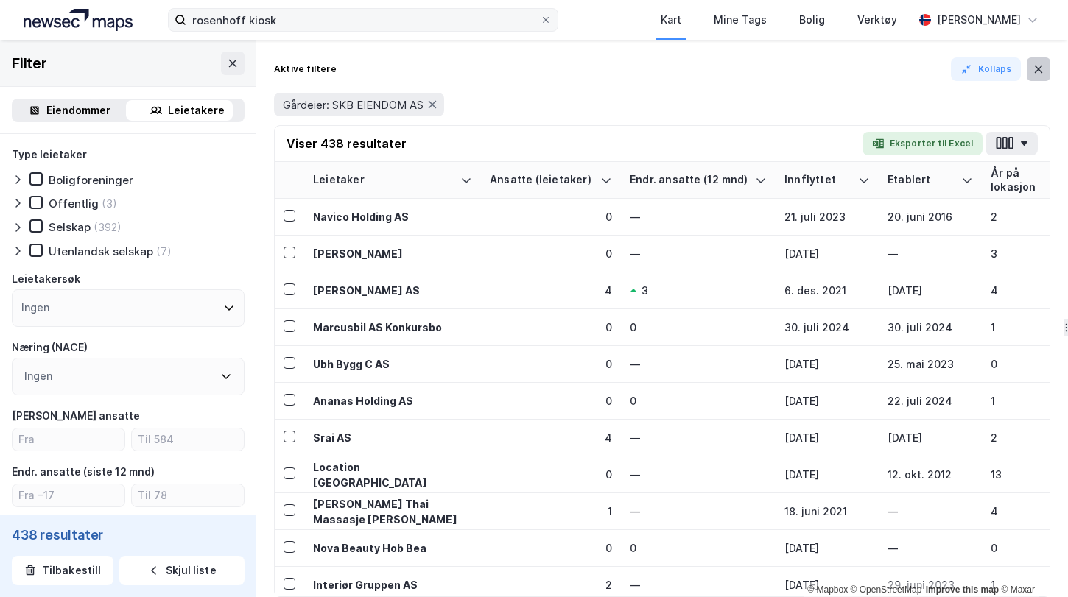
click at [1031, 65] on button at bounding box center [1038, 69] width 24 height 24
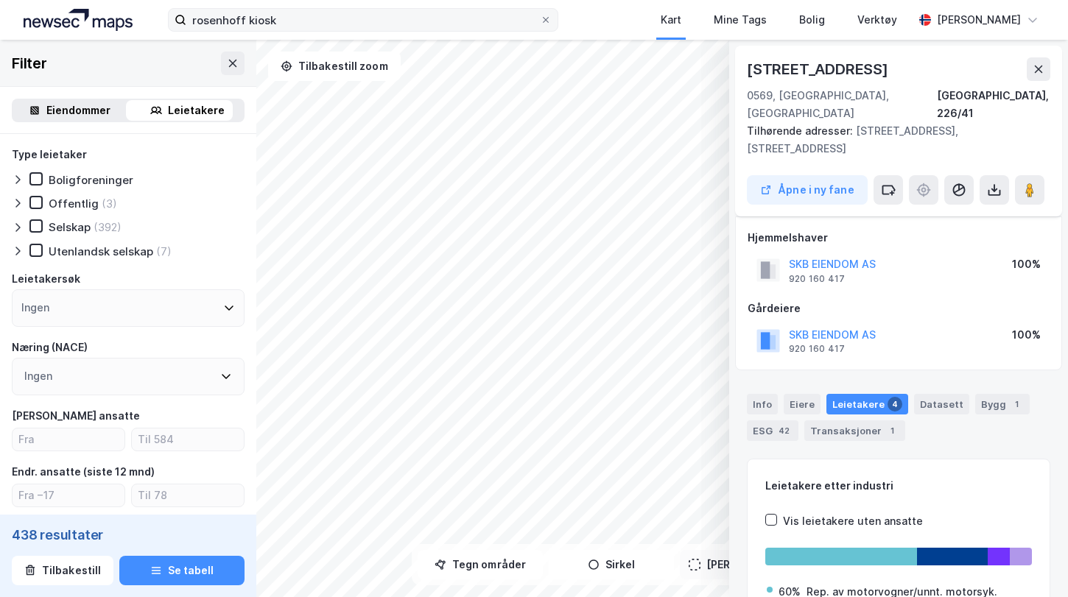
scroll to position [63, 0]
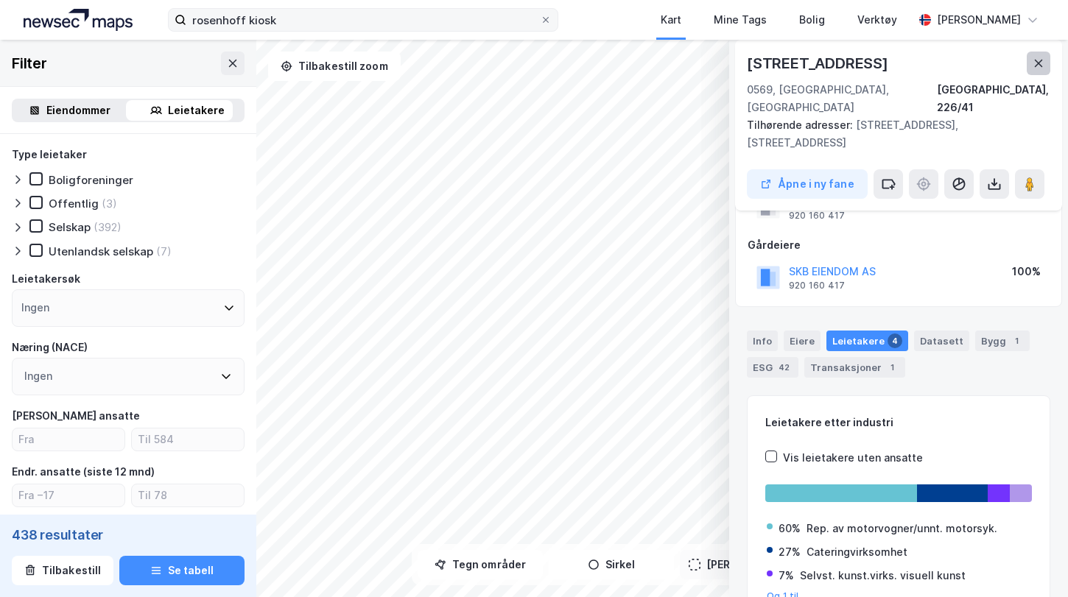
click at [1034, 60] on icon at bounding box center [1038, 63] width 8 height 7
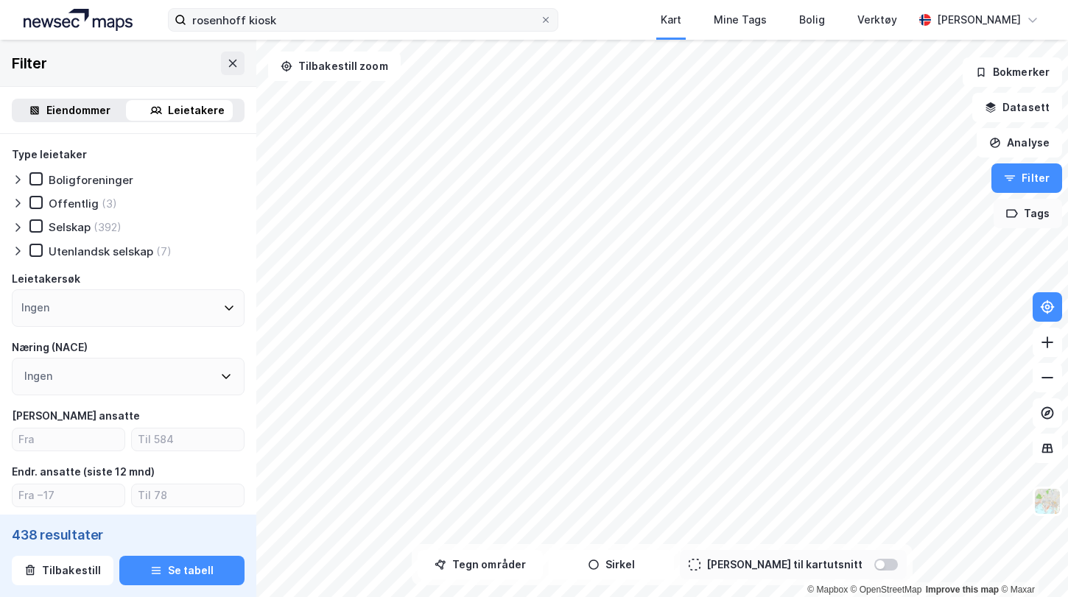
click at [1022, 225] on button "Tags" at bounding box center [1027, 213] width 68 height 29
click at [905, 225] on div "Tags" at bounding box center [869, 223] width 211 height 24
click at [808, 225] on div "Tags" at bounding box center [869, 223] width 211 height 24
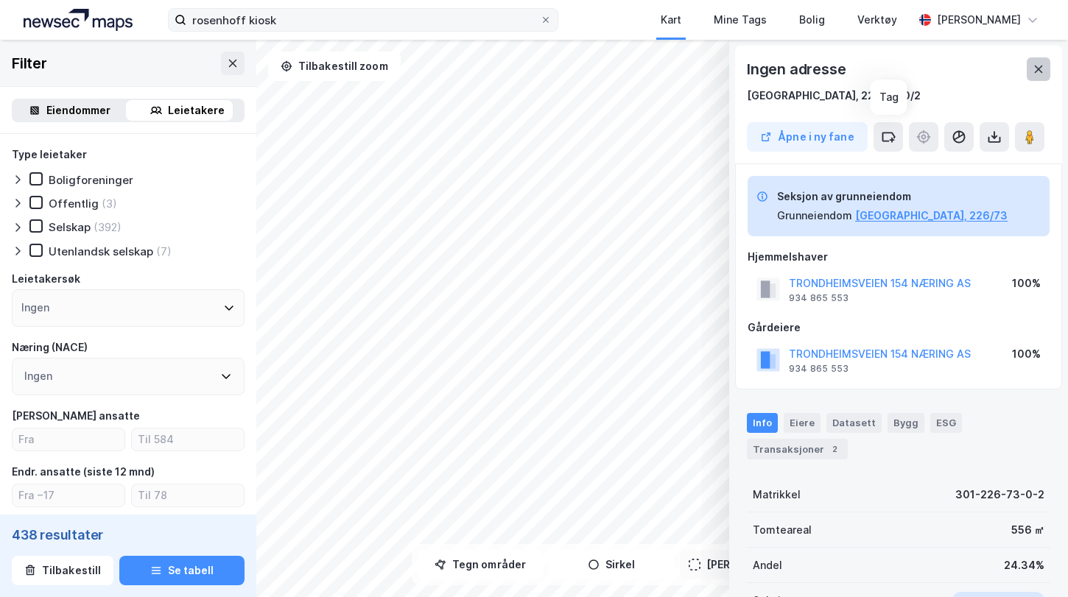
click at [1037, 78] on button at bounding box center [1038, 69] width 24 height 24
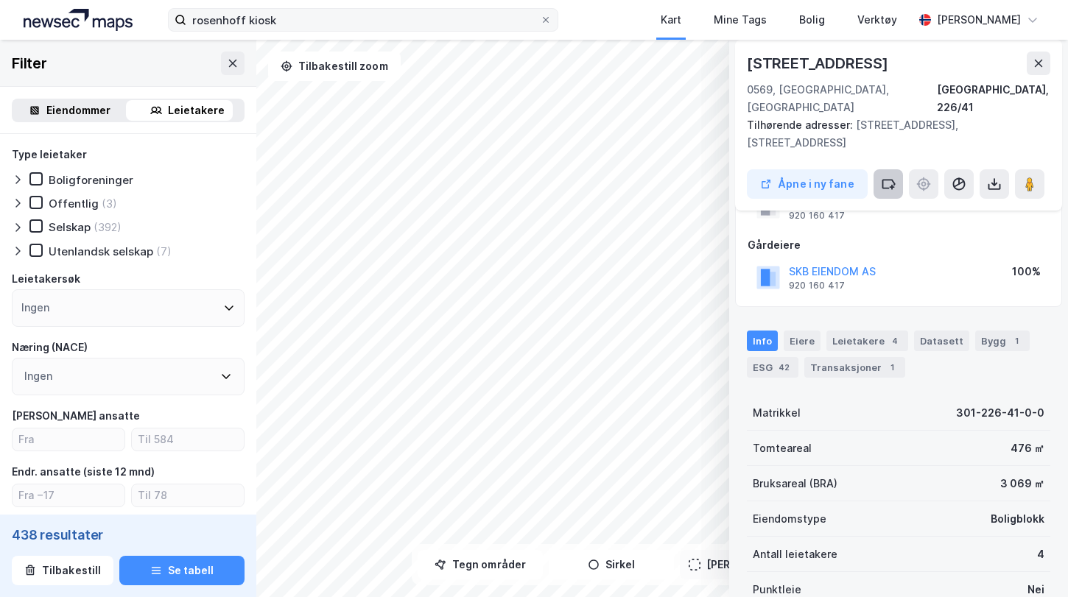
click at [881, 177] on icon at bounding box center [888, 184] width 15 height 15
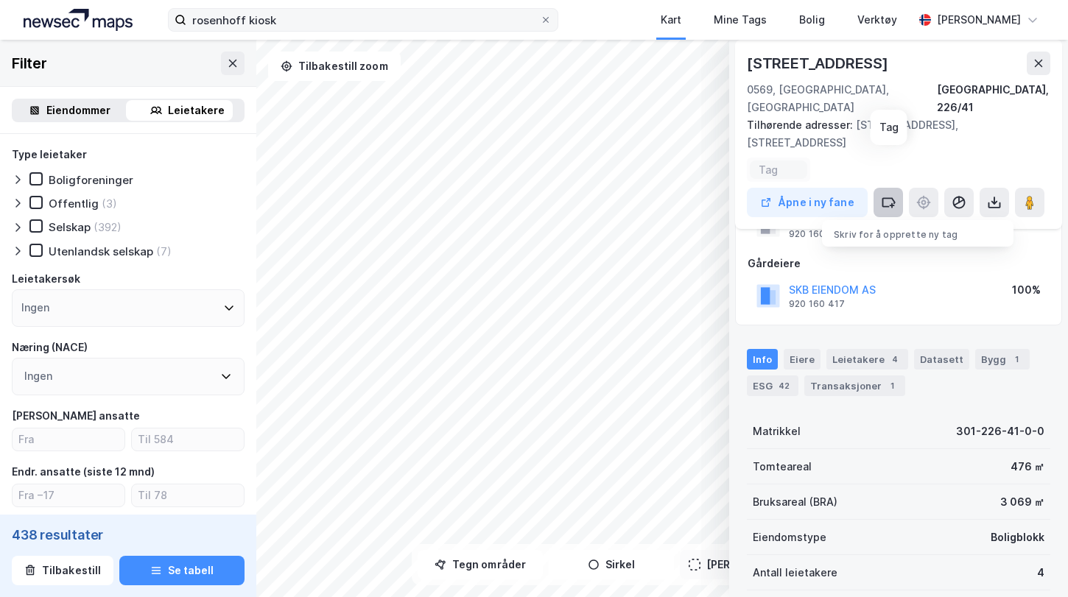
click at [887, 195] on icon at bounding box center [888, 202] width 15 height 15
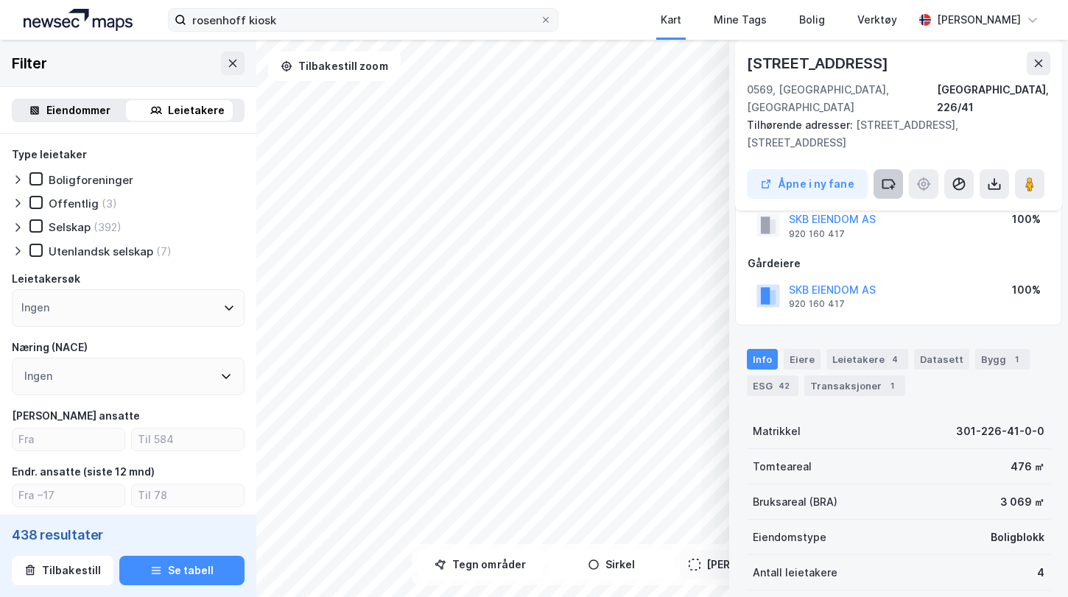
click at [885, 177] on icon at bounding box center [888, 184] width 15 height 15
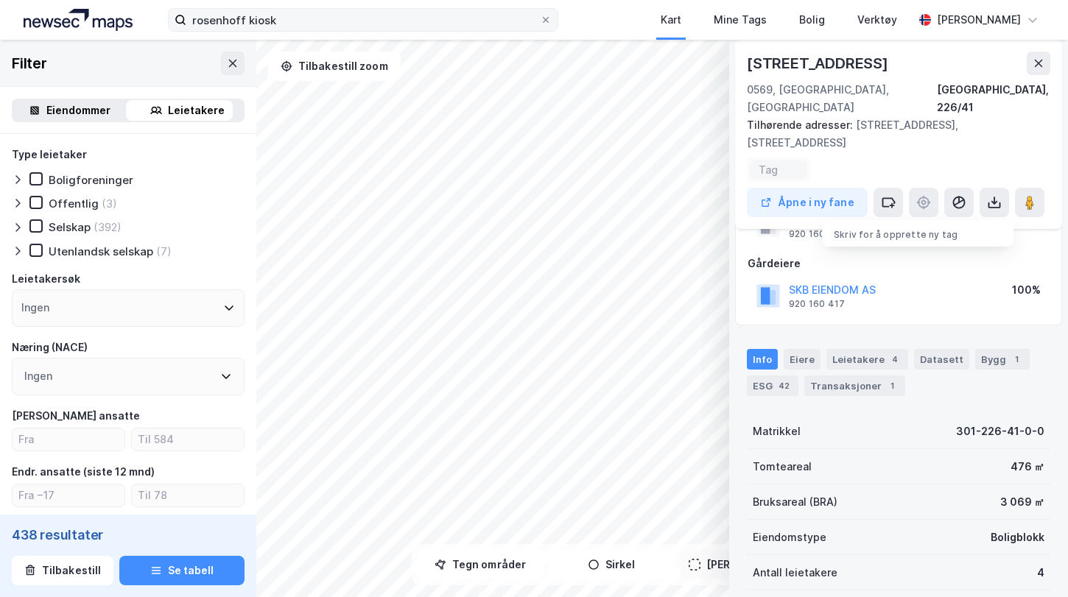
click at [889, 220] on div "Skriv for å opprette ny tag" at bounding box center [917, 230] width 191 height 21
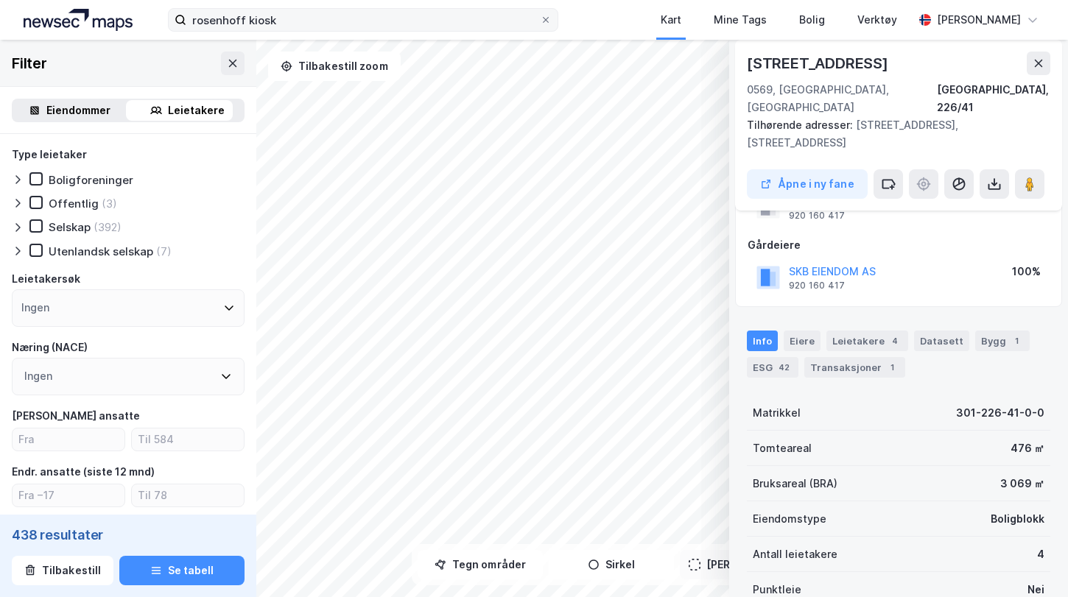
click at [897, 139] on div "[STREET_ADDRESS], 226/41 Tilhørende adresser: [STREET_ADDRESS], [STREET_ADDRESS…" at bounding box center [898, 125] width 327 height 171
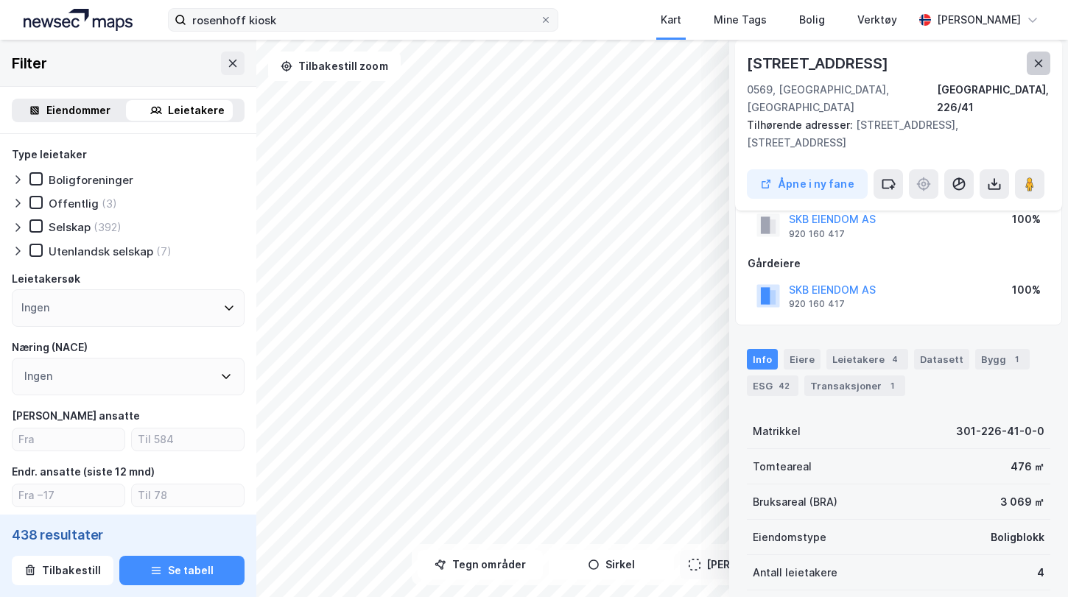
click at [1041, 60] on icon at bounding box center [1038, 63] width 8 height 7
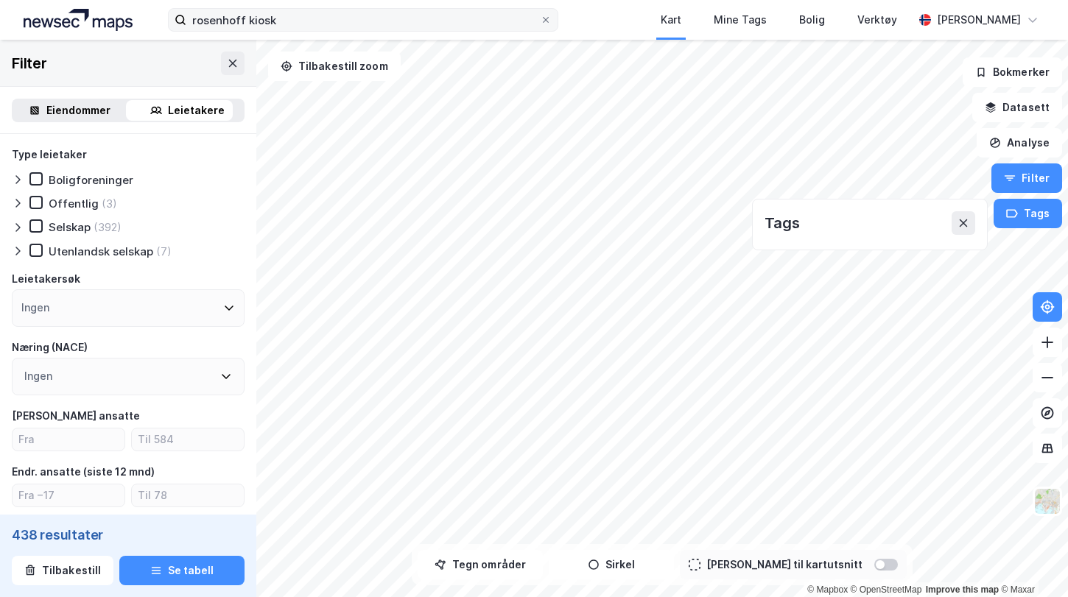
click at [928, 225] on div "Tags" at bounding box center [869, 223] width 211 height 24
click at [962, 217] on icon at bounding box center [963, 223] width 12 height 12
click at [1038, 206] on button "Tags" at bounding box center [1027, 213] width 68 height 29
click at [969, 226] on icon at bounding box center [963, 223] width 12 height 12
click at [229, 61] on icon at bounding box center [233, 62] width 8 height 7
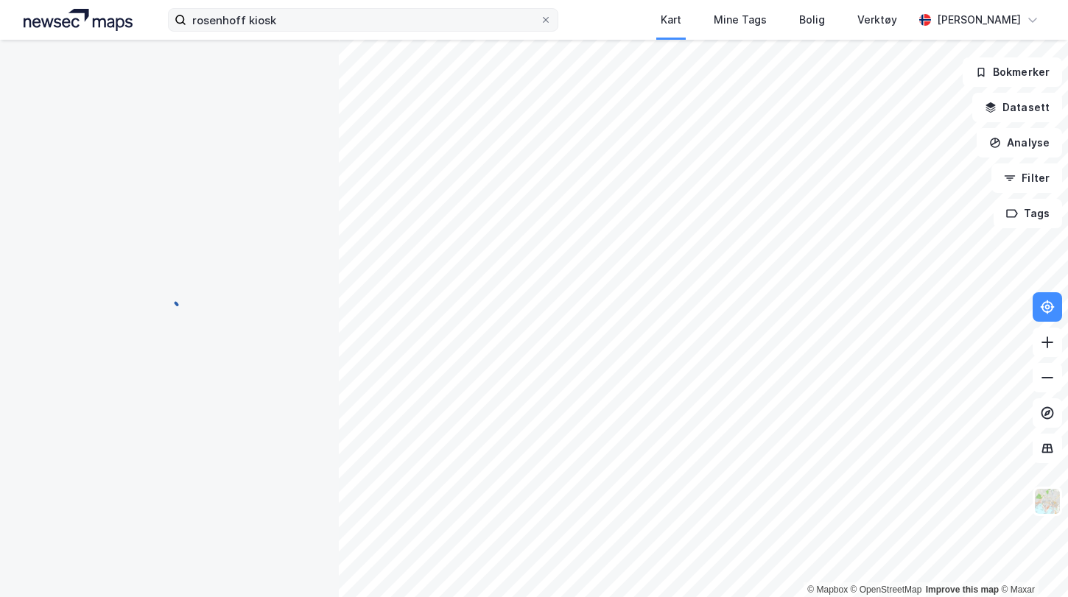
scroll to position [45, 0]
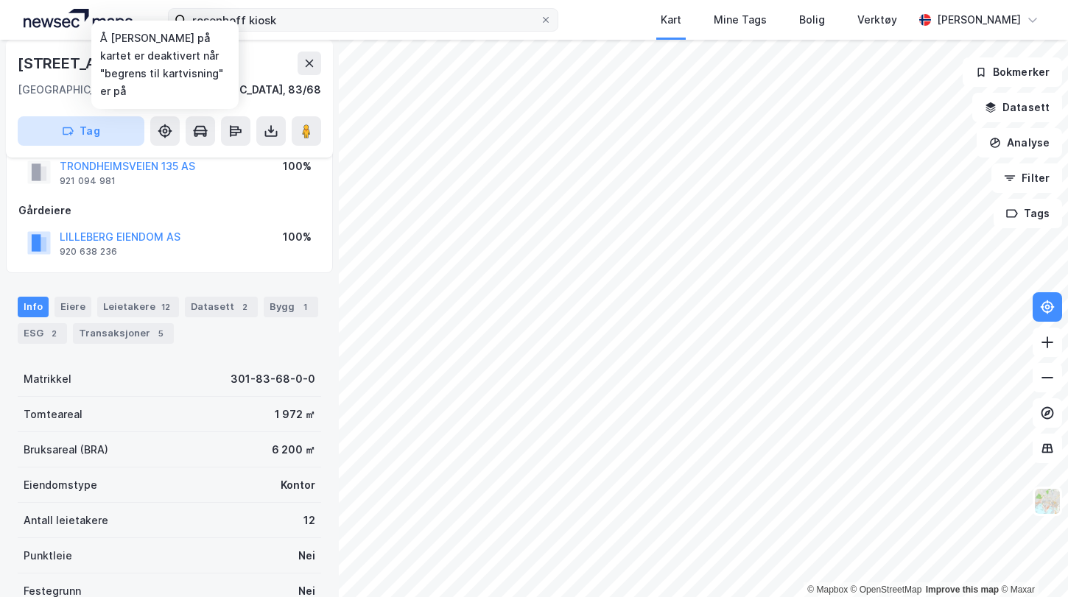
click at [116, 129] on button "Tag" at bounding box center [81, 130] width 127 height 29
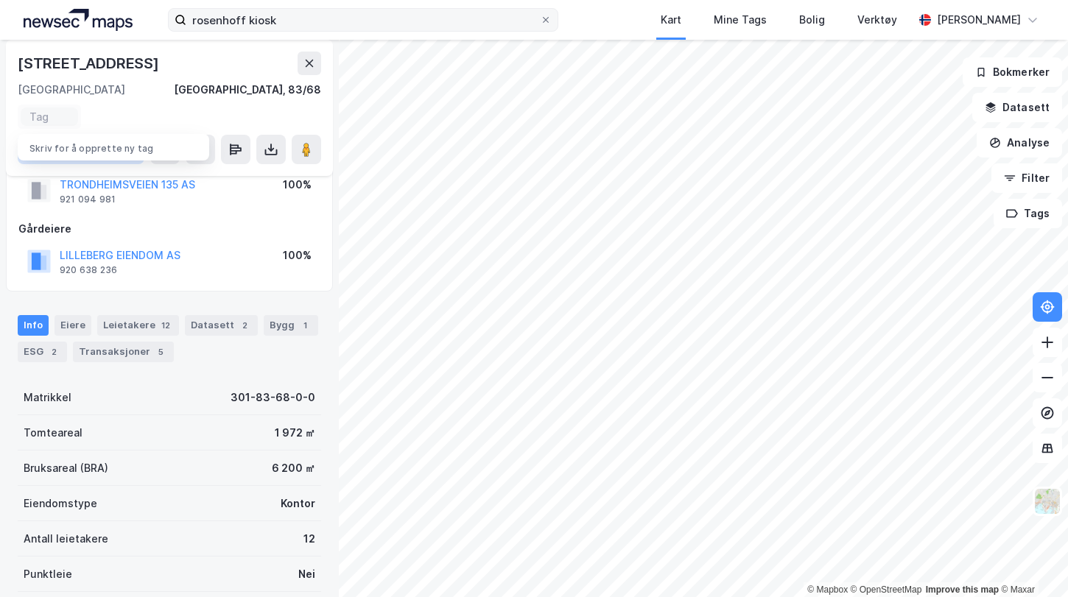
scroll to position [63, 0]
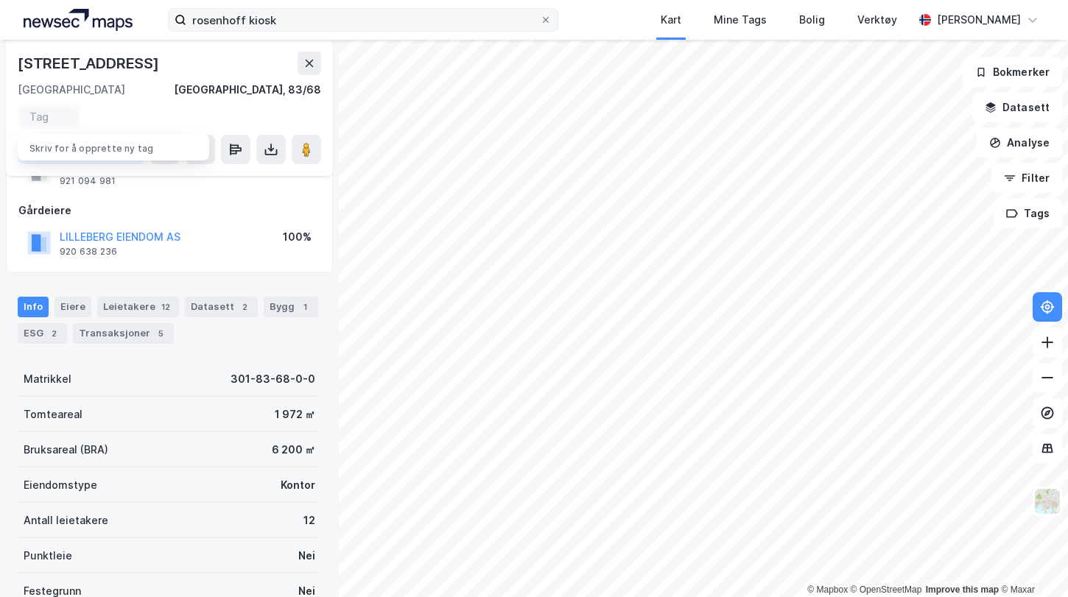
click at [33, 119] on input at bounding box center [49, 116] width 40 height 13
type input "Objekt"
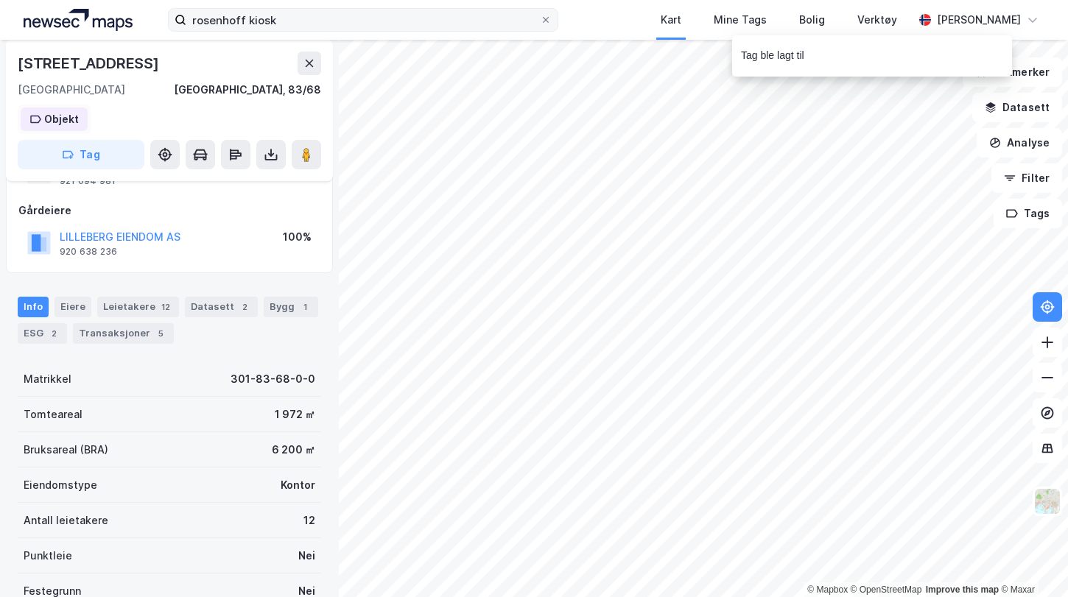
click at [42, 119] on div "Objekt" at bounding box center [54, 119] width 67 height 24
click at [209, 85] on div "[GEOGRAPHIC_DATA], 83/68" at bounding box center [169, 90] width 303 height 18
click at [728, 29] on div "Mine Tags" at bounding box center [740, 20] width 62 height 27
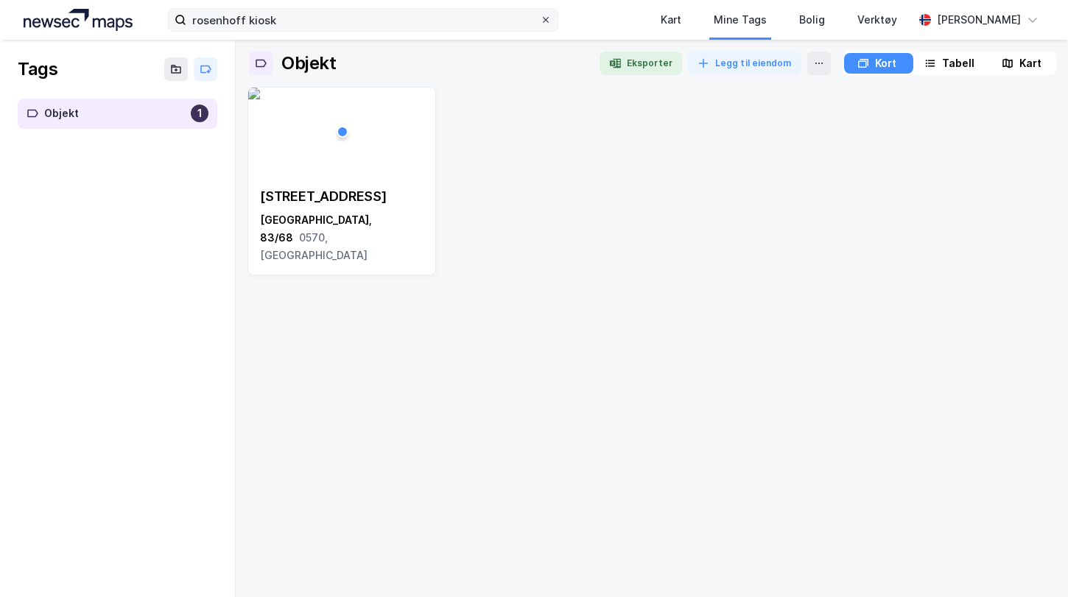
click at [547, 19] on icon at bounding box center [545, 19] width 9 height 9
click at [540, 19] on input "rosenhoff kiosk" at bounding box center [362, 20] width 353 height 22
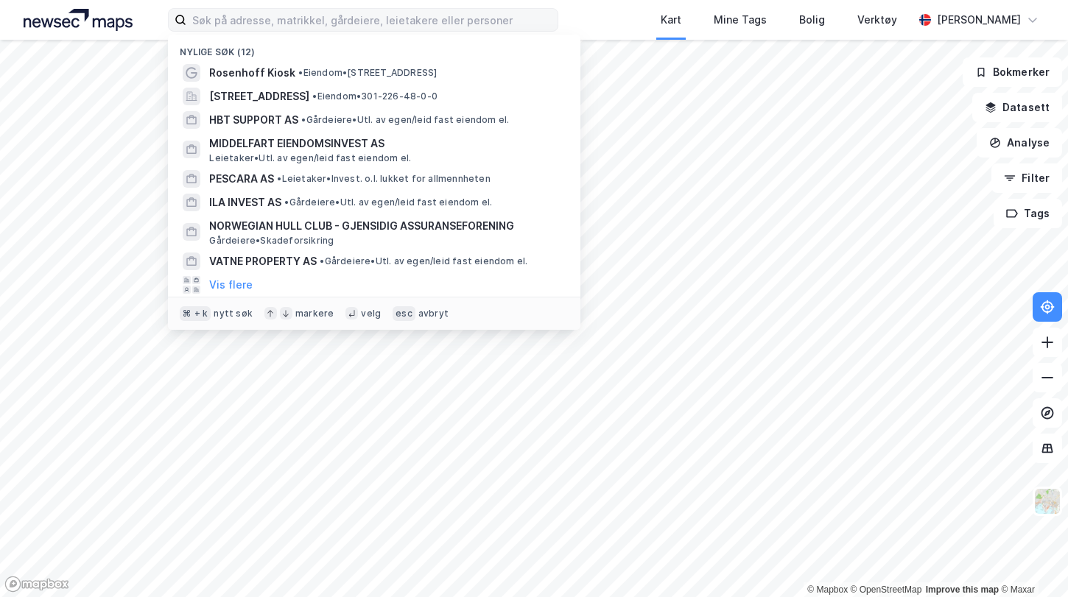
click at [621, 16] on div "Nylige søk (12) Rosenhoff Kiosk • Eiendom • [STREET_ADDRESS] • Eiendom • 301-22…" at bounding box center [534, 20] width 1068 height 40
